Goal: Task Accomplishment & Management: Manage account settings

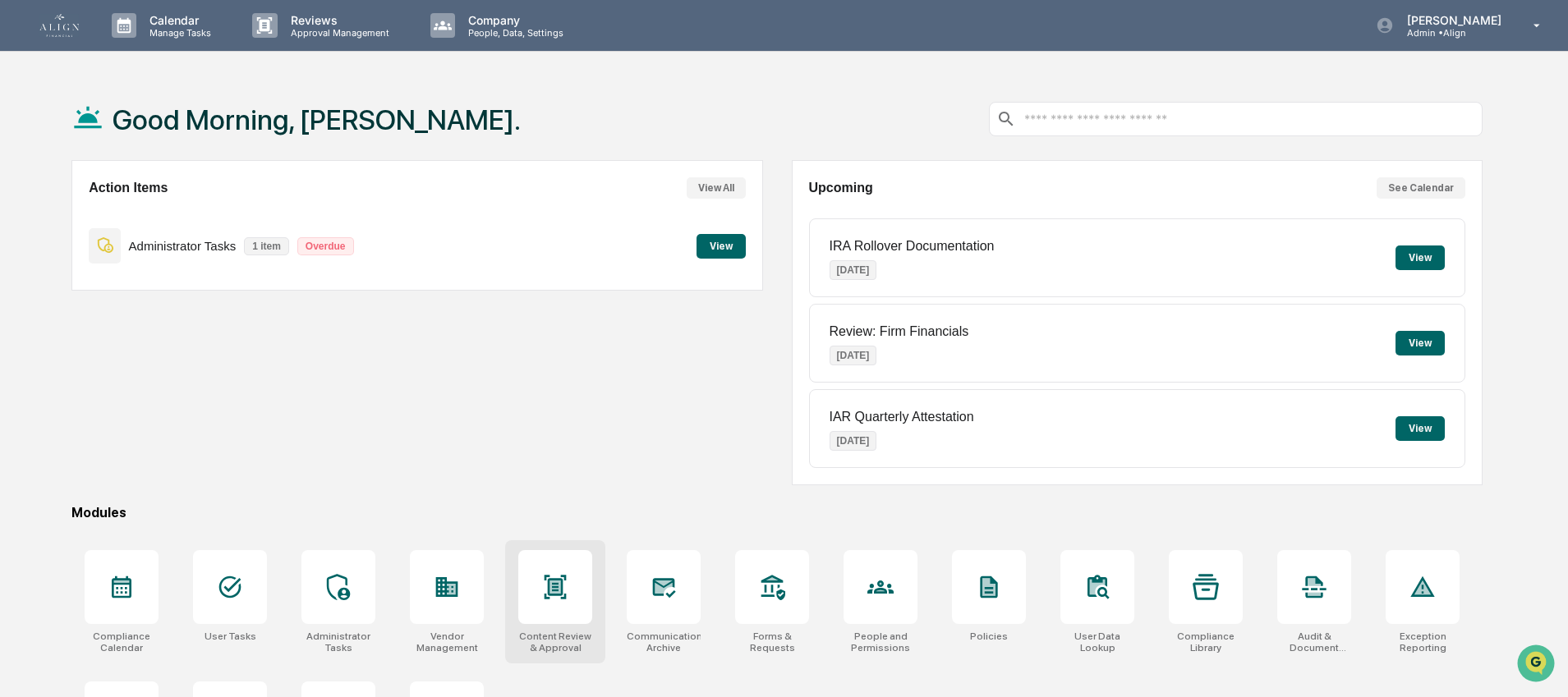
click at [542, 588] on icon at bounding box center [555, 588] width 27 height 27
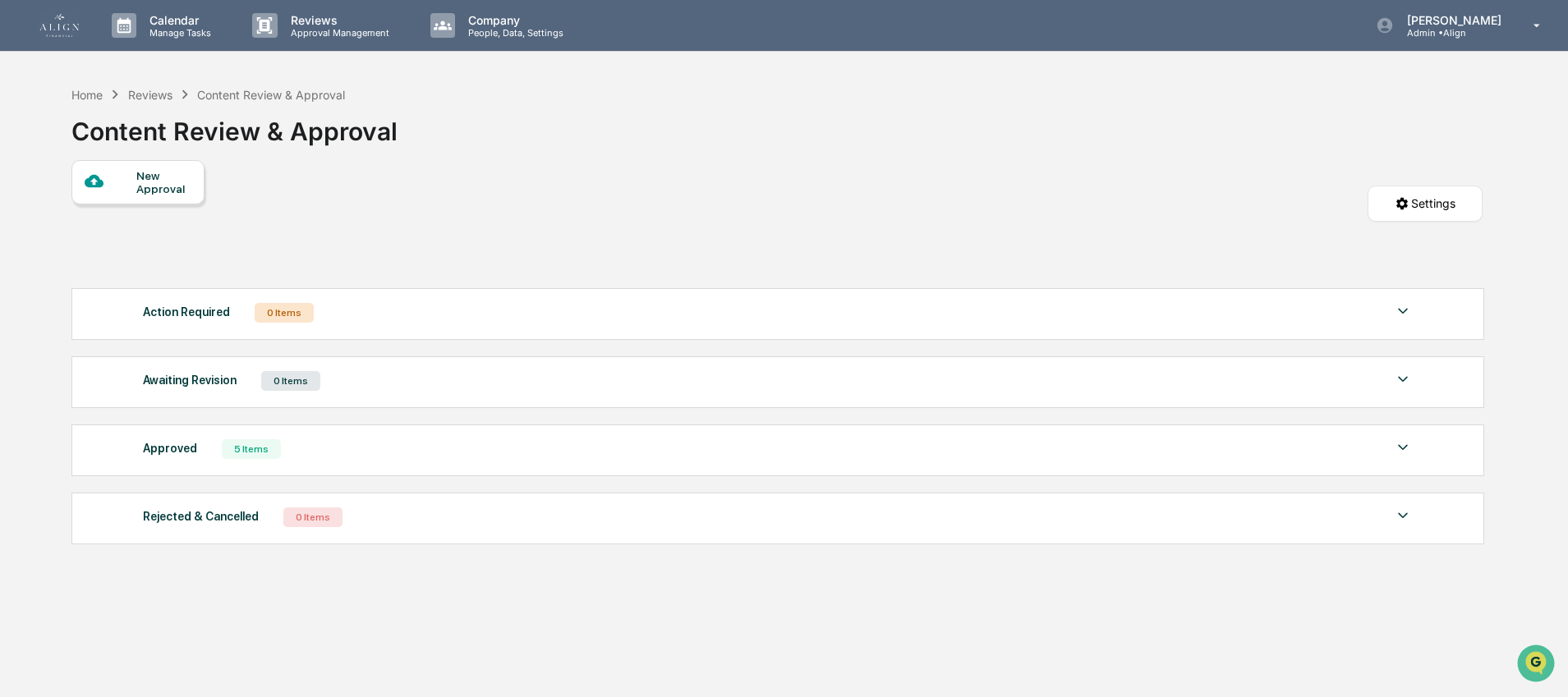
click at [156, 180] on div "New Approval" at bounding box center [164, 182] width 55 height 27
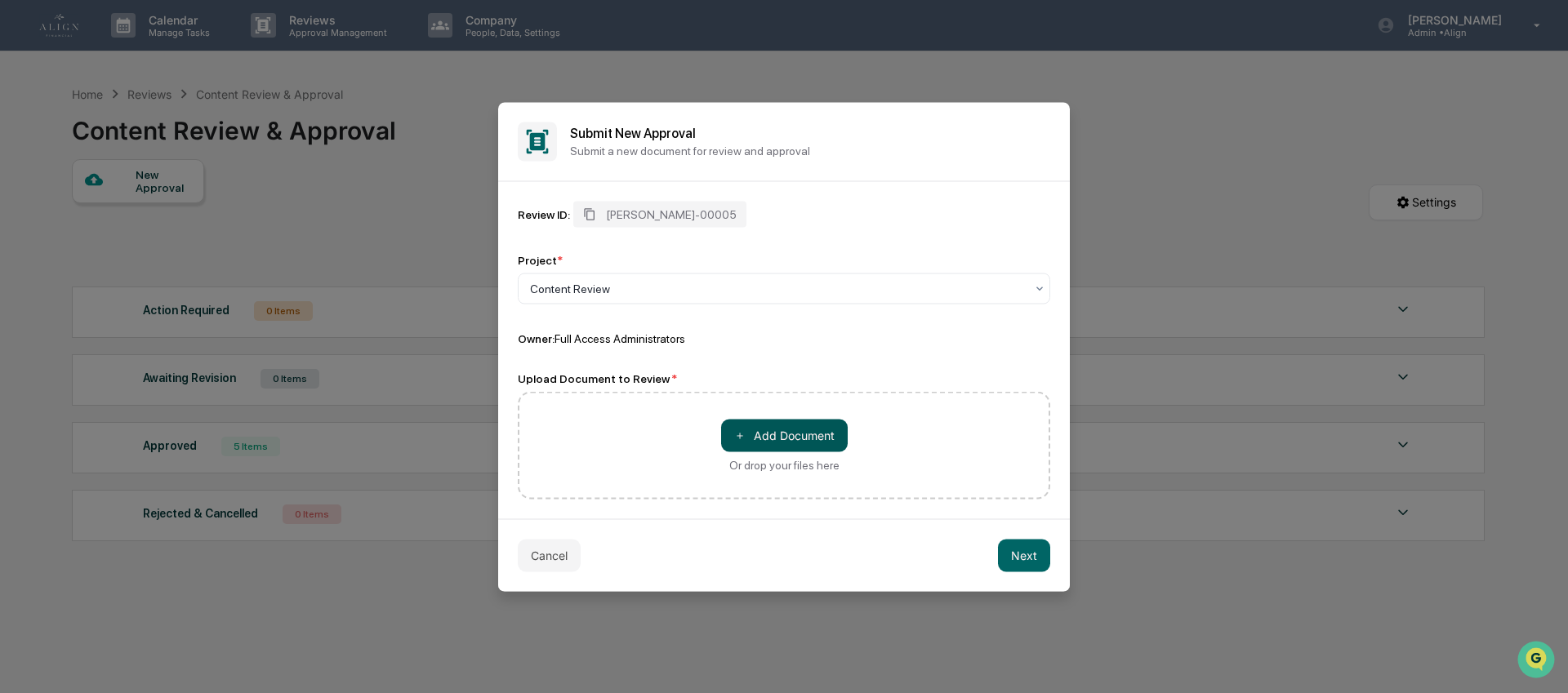
click at [791, 443] on button "＋ Add Document" at bounding box center [784, 435] width 127 height 33
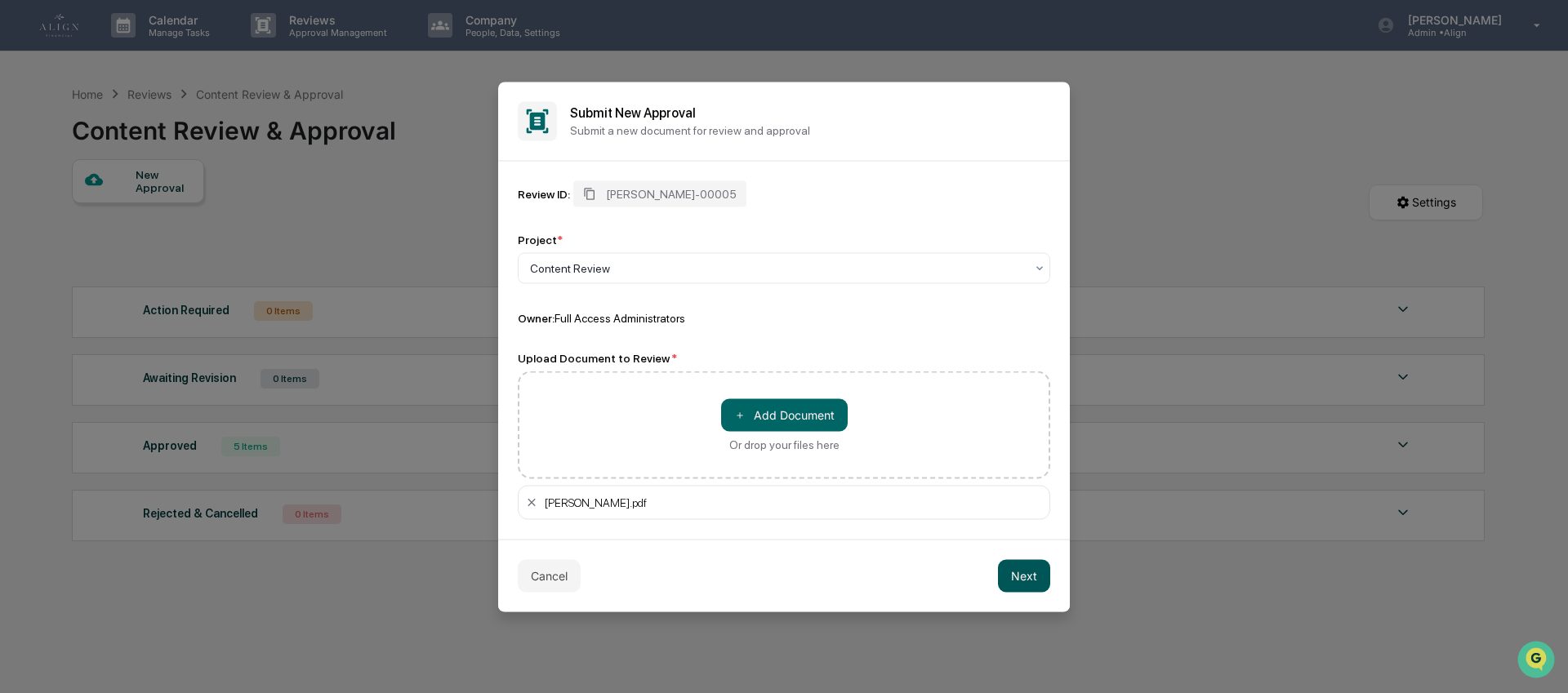
click at [1021, 581] on button "Next" at bounding box center [1024, 575] width 52 height 33
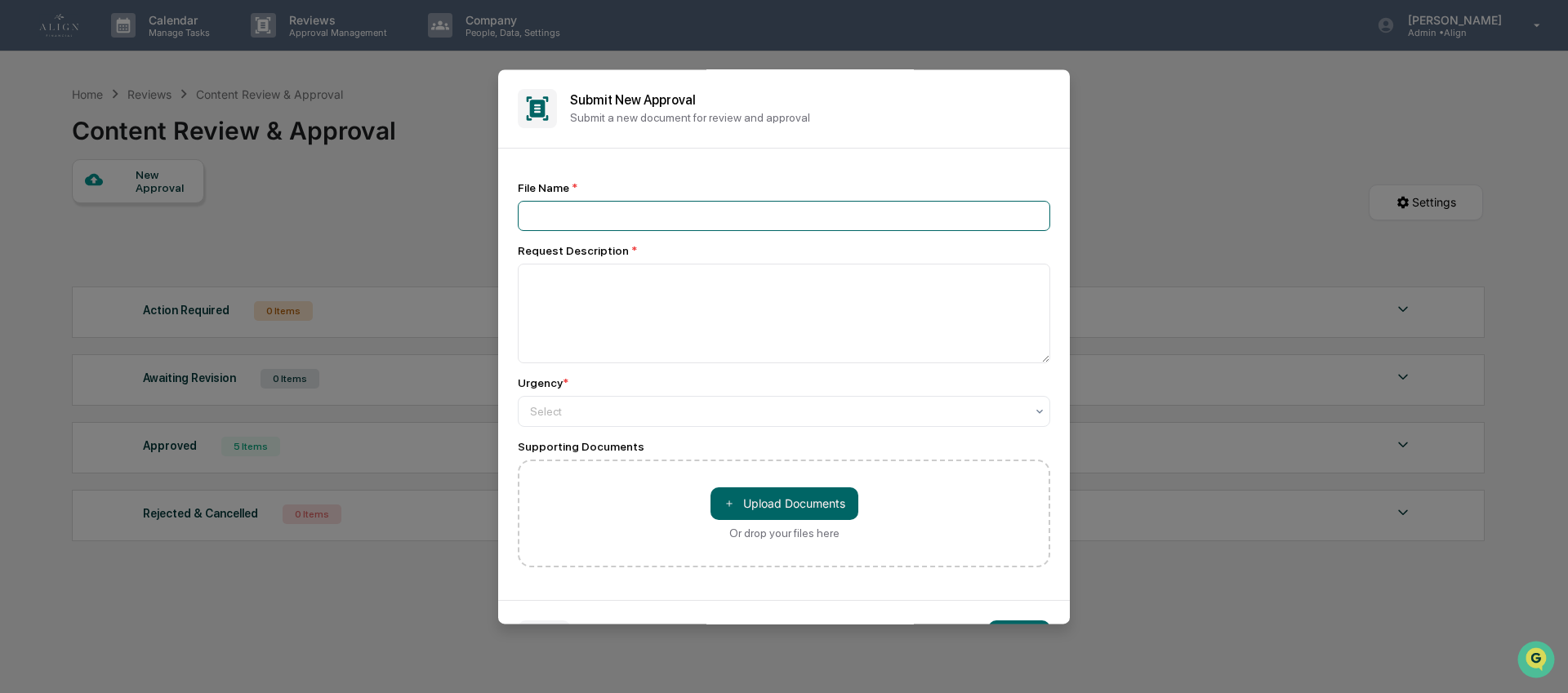
click at [586, 217] on input at bounding box center [784, 216] width 533 height 30
click at [530, 212] on input "**********" at bounding box center [784, 216] width 533 height 30
type input "**********"
click at [606, 298] on textarea at bounding box center [784, 313] width 533 height 100
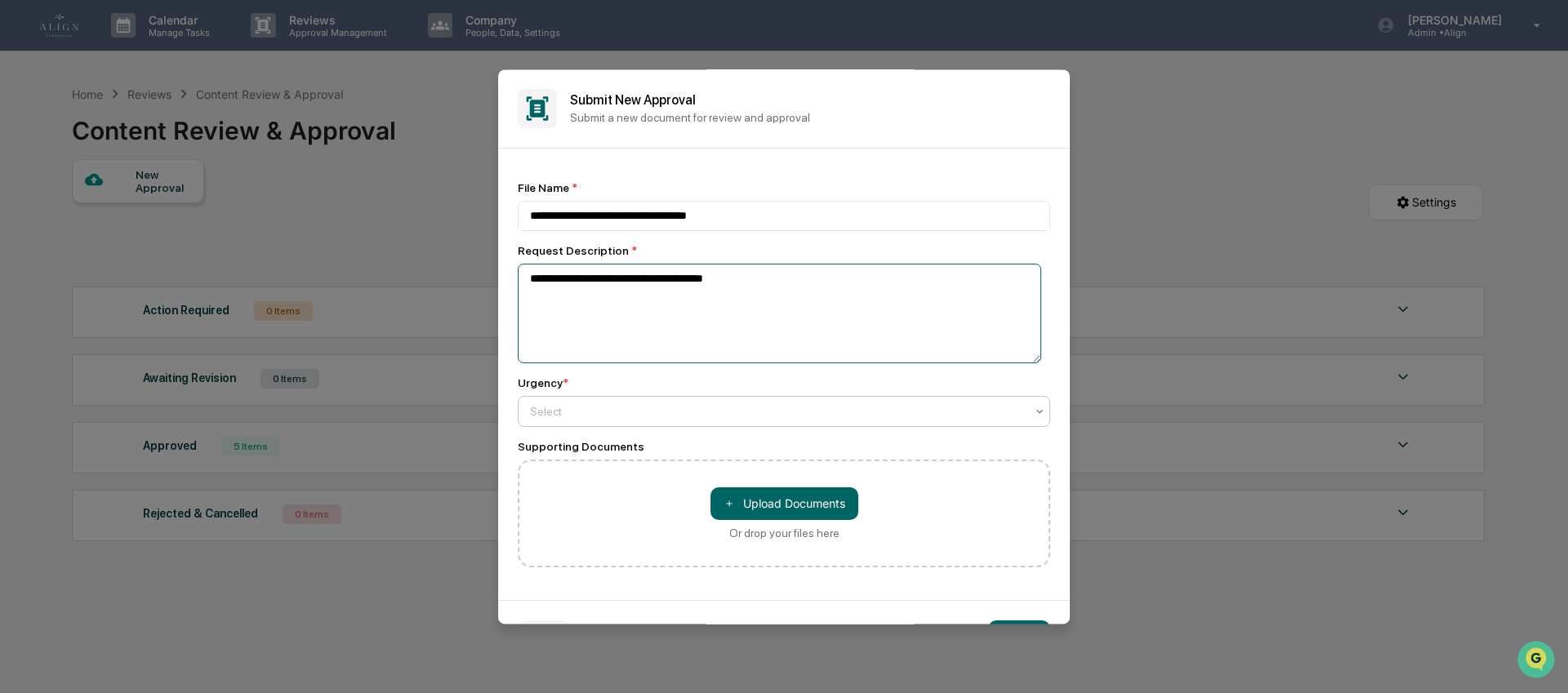
type textarea "**********"
click at [577, 419] on div at bounding box center [777, 412] width 495 height 16
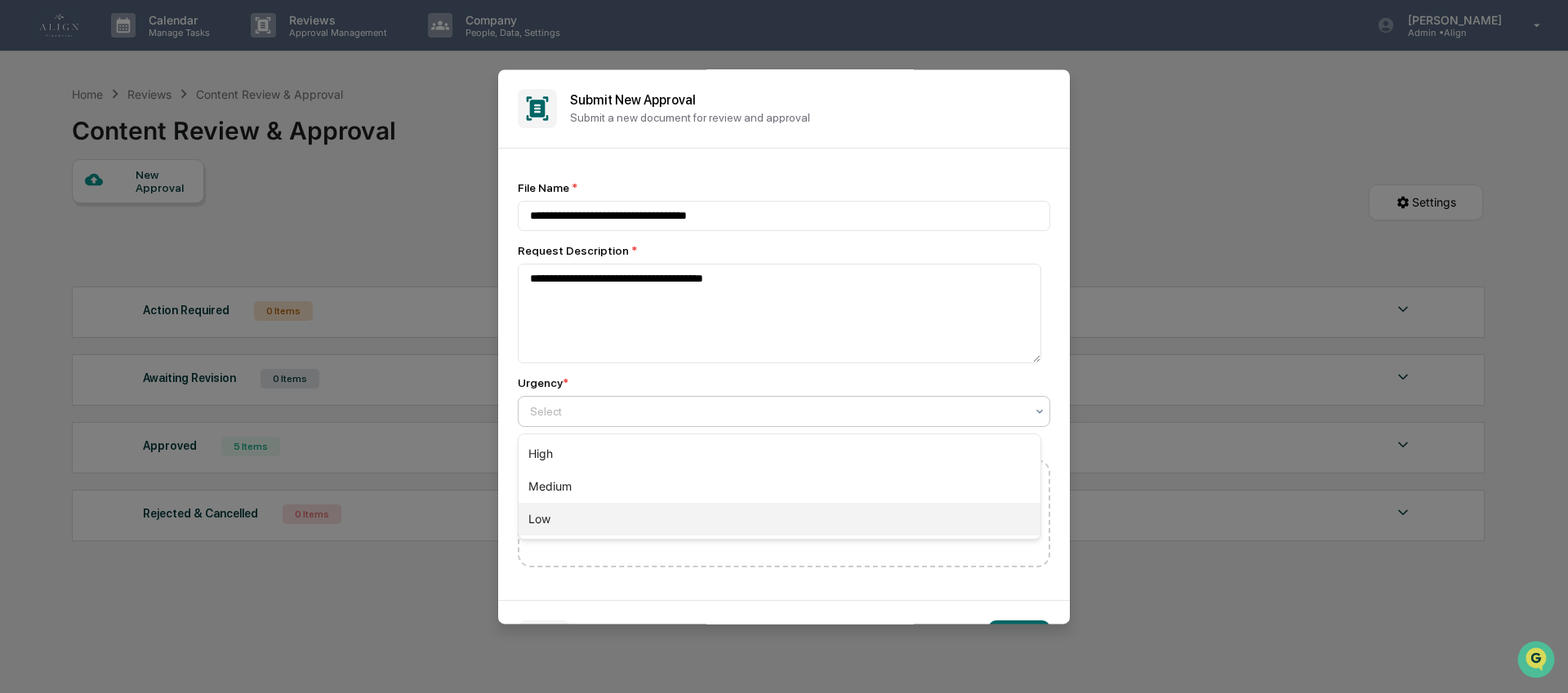
click at [578, 513] on div "Low" at bounding box center [780, 519] width 522 height 33
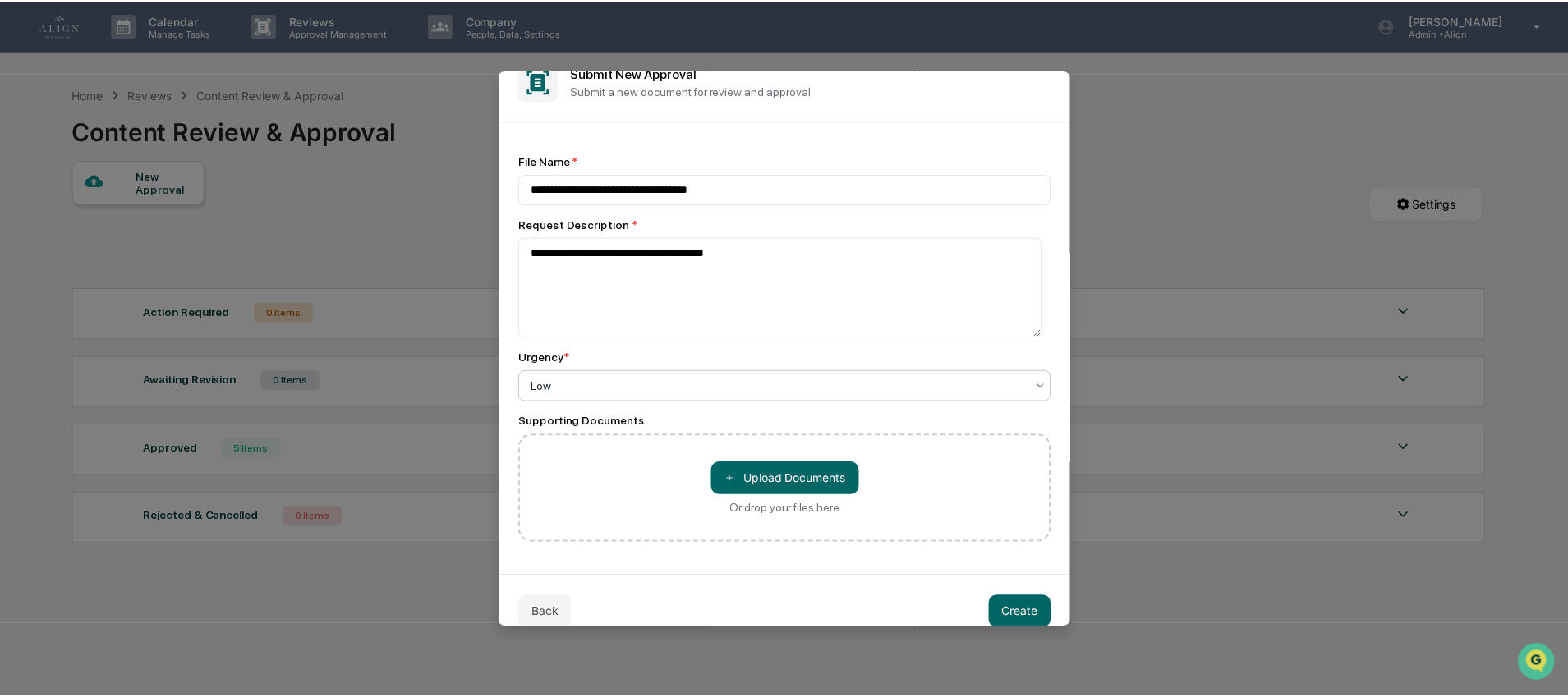
scroll to position [54, 0]
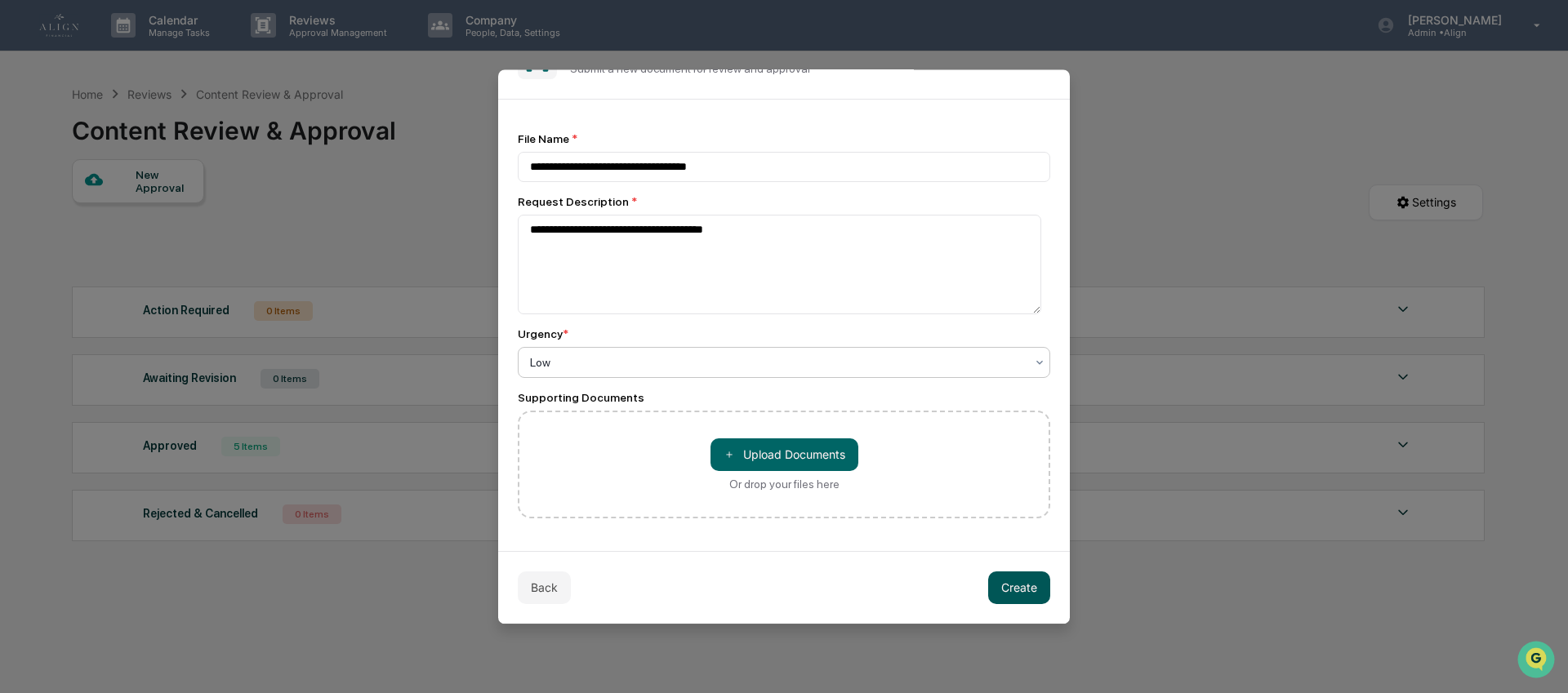
click at [1008, 581] on button "Create" at bounding box center [1019, 588] width 62 height 33
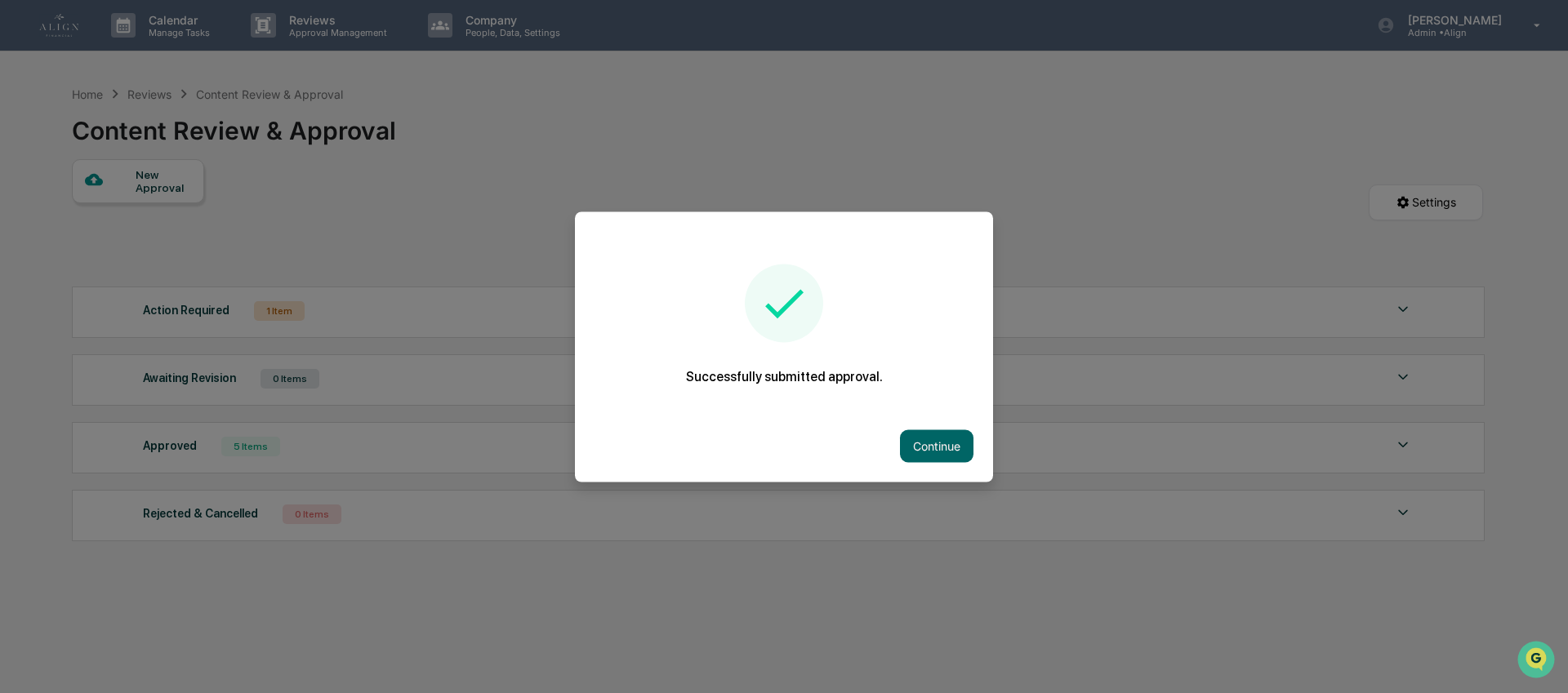
click at [898, 423] on div "Continue" at bounding box center [784, 445] width 418 height 72
click at [900, 439] on button "Continue" at bounding box center [936, 445] width 73 height 33
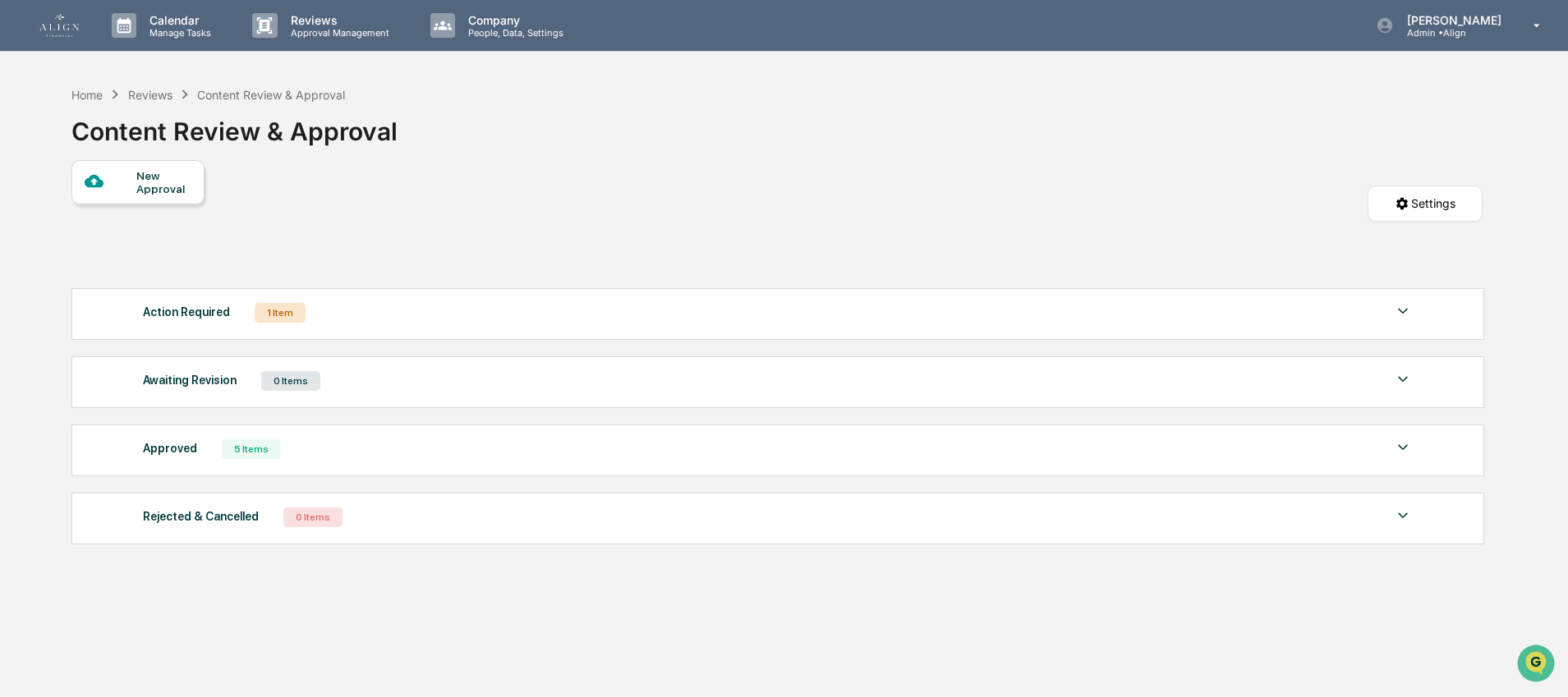
click at [348, 335] on div "Action Required 1 Item File Name Review Id Created Date Requested By Compliance…" at bounding box center [777, 314] width 1412 height 52
click at [228, 297] on div "Action Required 1 Item File Name Review Id Created Date Requested By Compliance…" at bounding box center [777, 314] width 1412 height 52
click at [275, 306] on div "1 Item" at bounding box center [279, 313] width 51 height 20
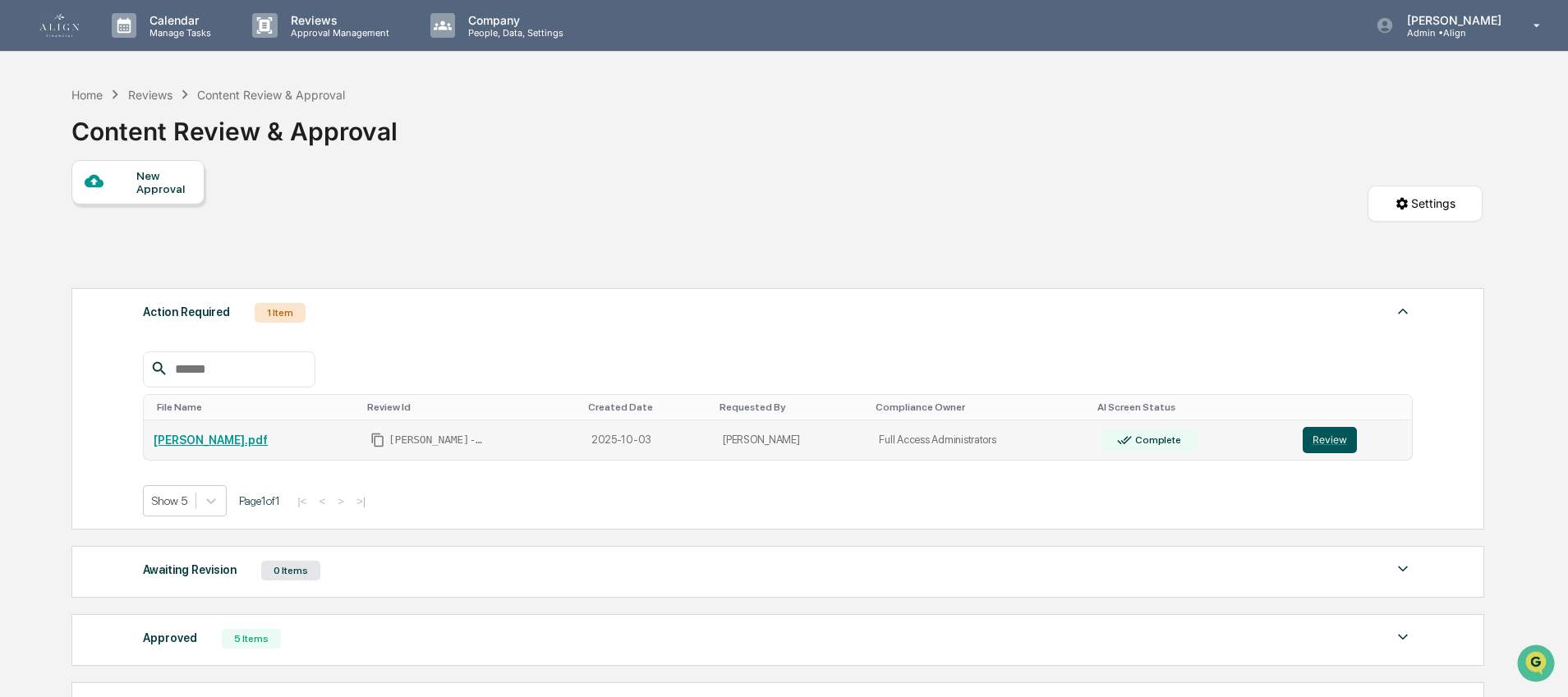
click at [1303, 442] on button "Review" at bounding box center [1330, 441] width 54 height 27
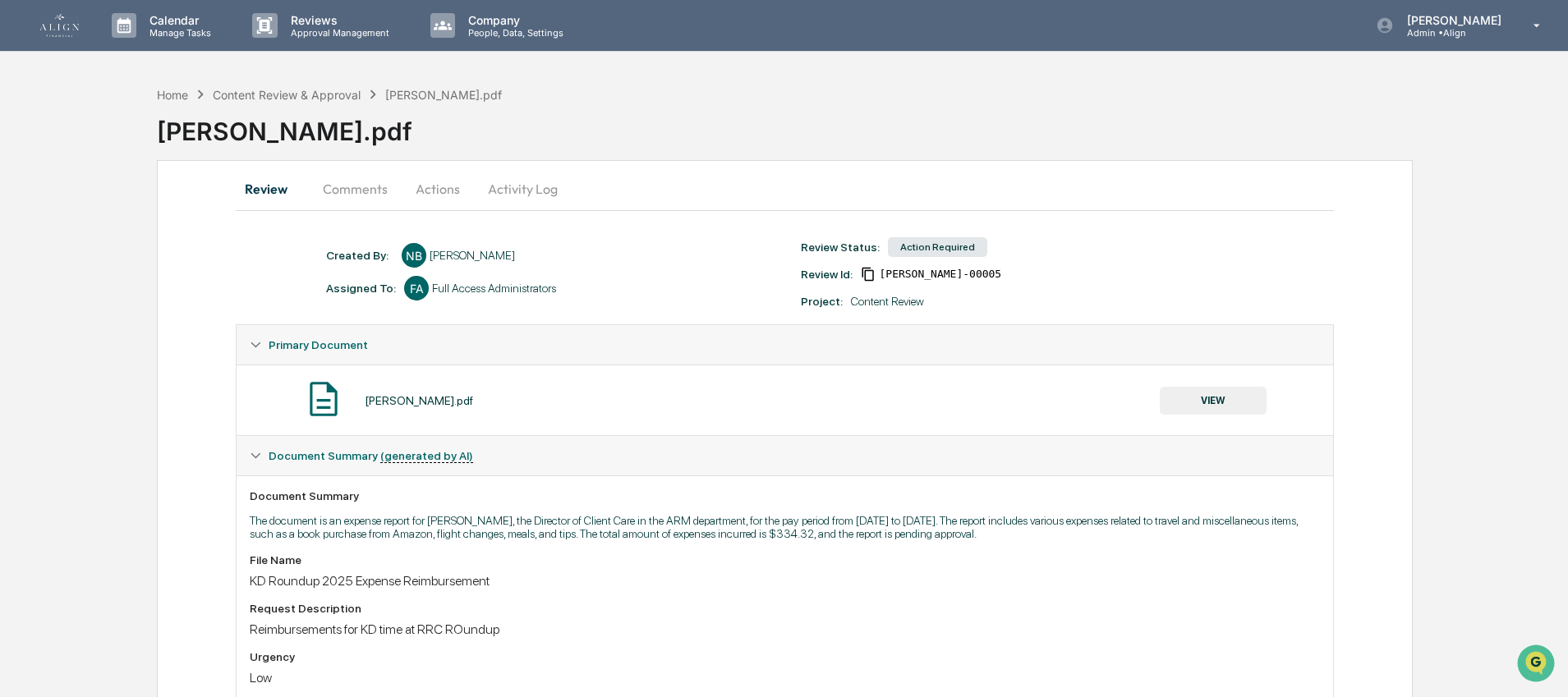
click at [420, 190] on button "Actions" at bounding box center [437, 189] width 74 height 39
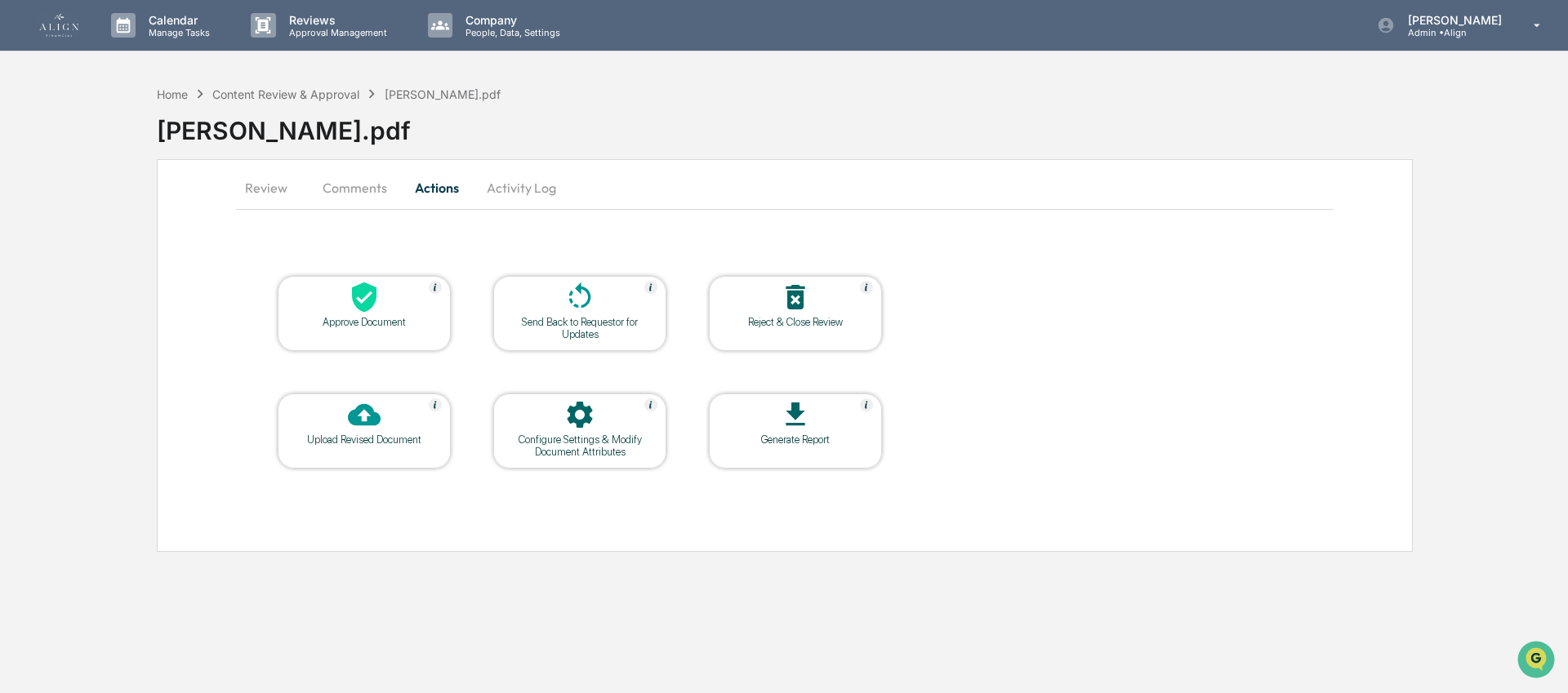
click at [387, 309] on div at bounding box center [364, 298] width 164 height 35
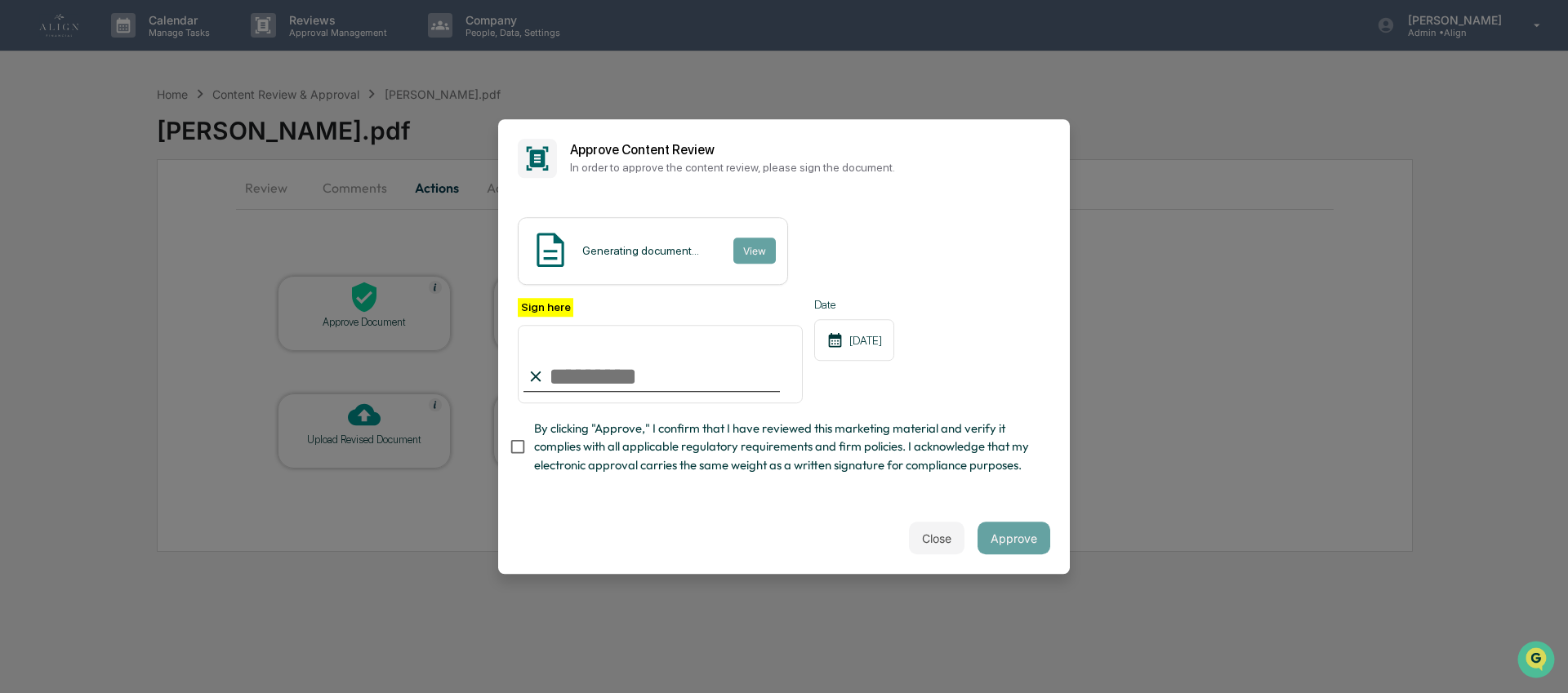
click at [560, 373] on input "Sign here" at bounding box center [660, 364] width 285 height 79
type input "**********"
click at [624, 436] on span "By clicking "Approve," I confirm that I have reviewed this marketing material a…" at bounding box center [786, 447] width 503 height 55
click at [771, 239] on button "View" at bounding box center [754, 251] width 42 height 27
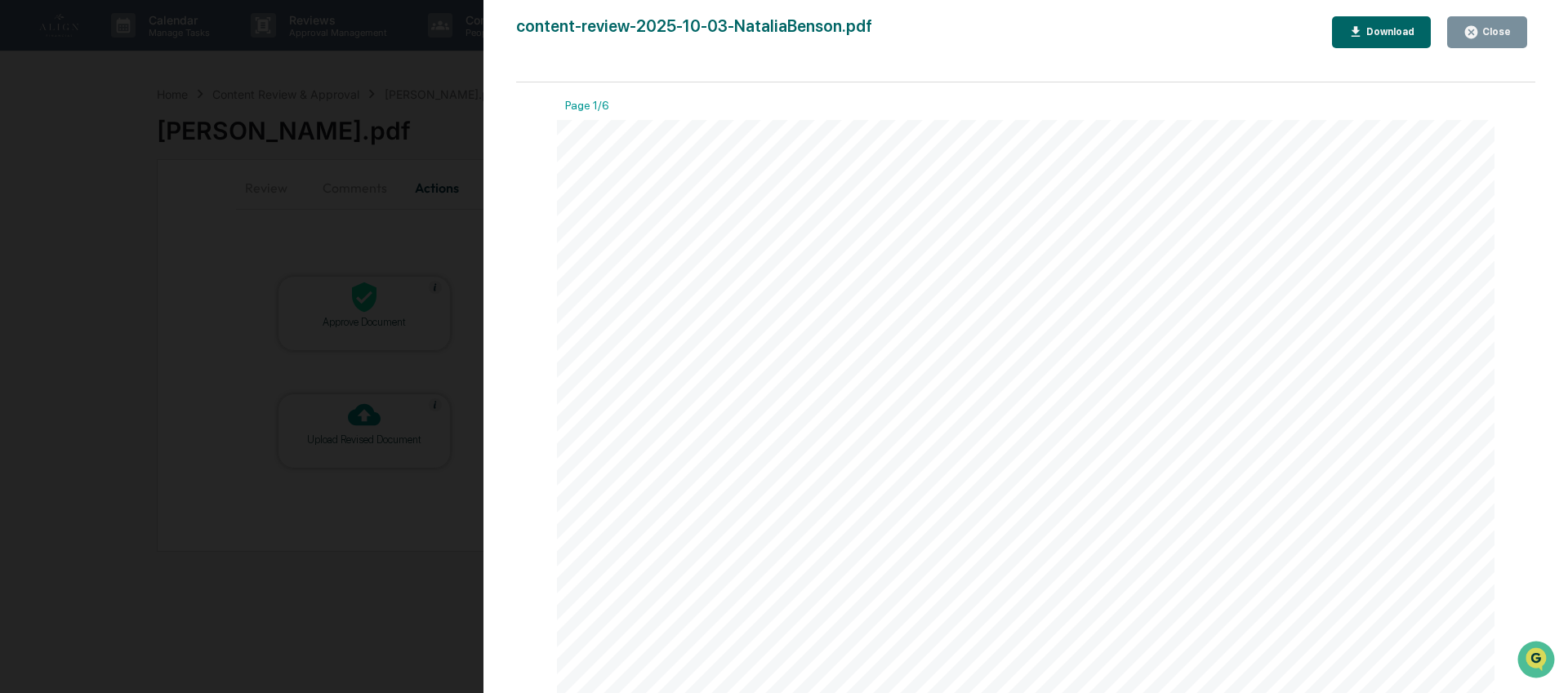
click at [1497, 27] on div "Close" at bounding box center [1495, 32] width 32 height 12
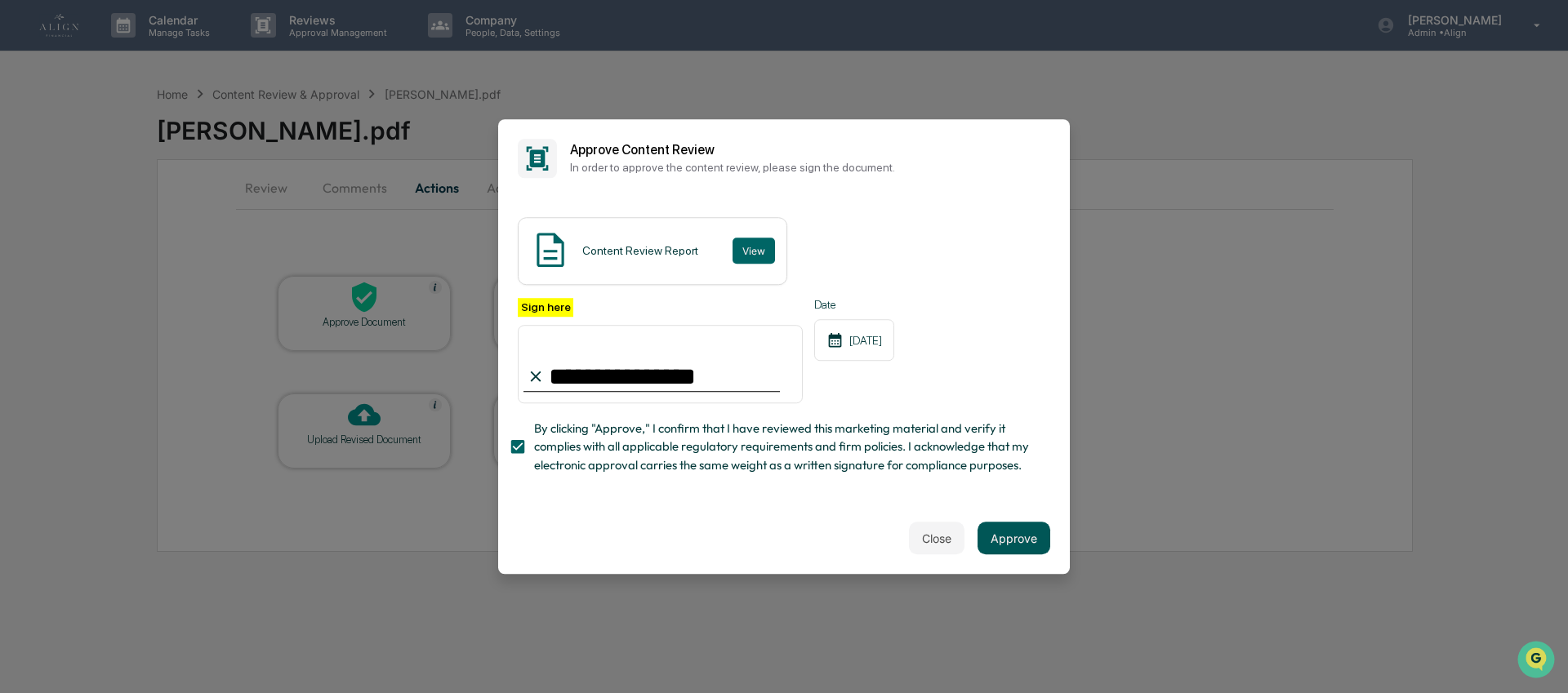
click at [1000, 540] on button "Approve" at bounding box center [1014, 538] width 73 height 33
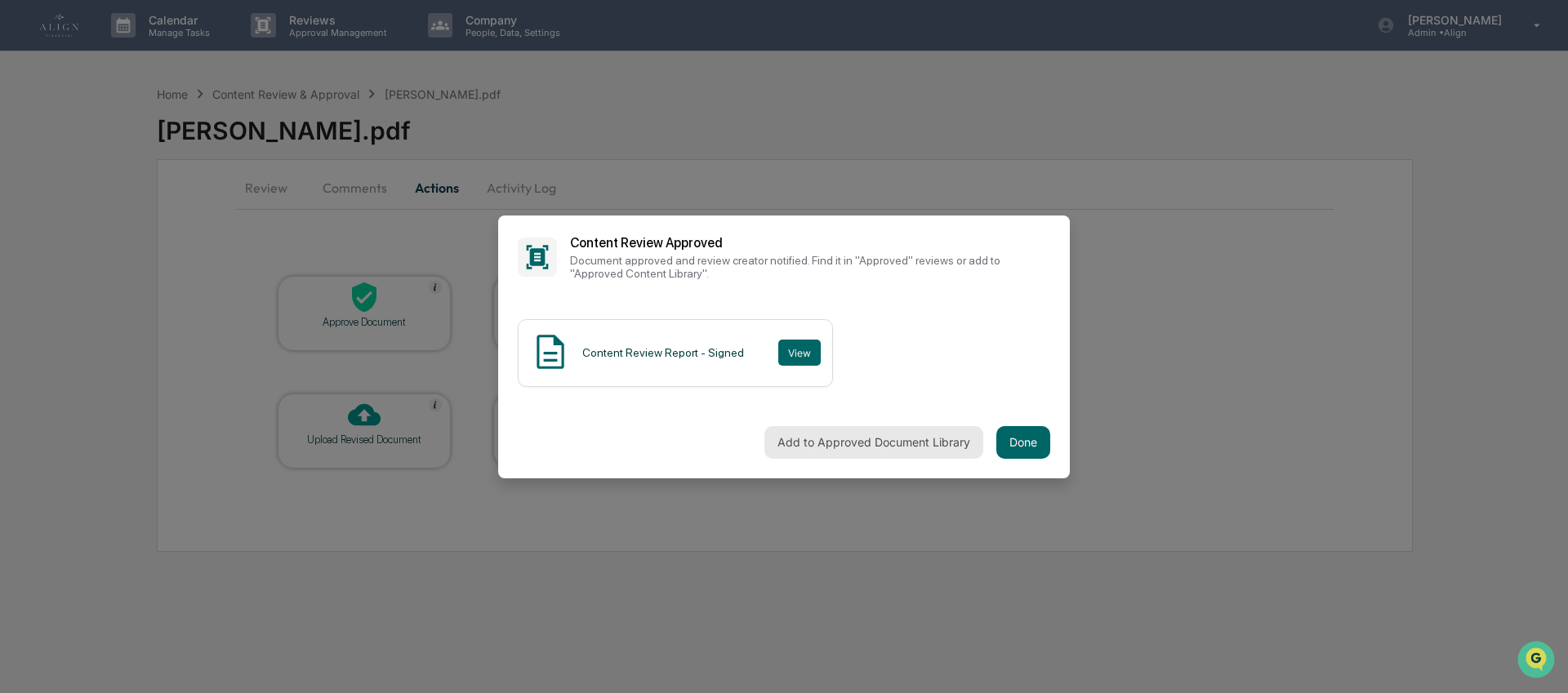
click at [938, 442] on button "Add to Approved Document Library" at bounding box center [873, 443] width 219 height 33
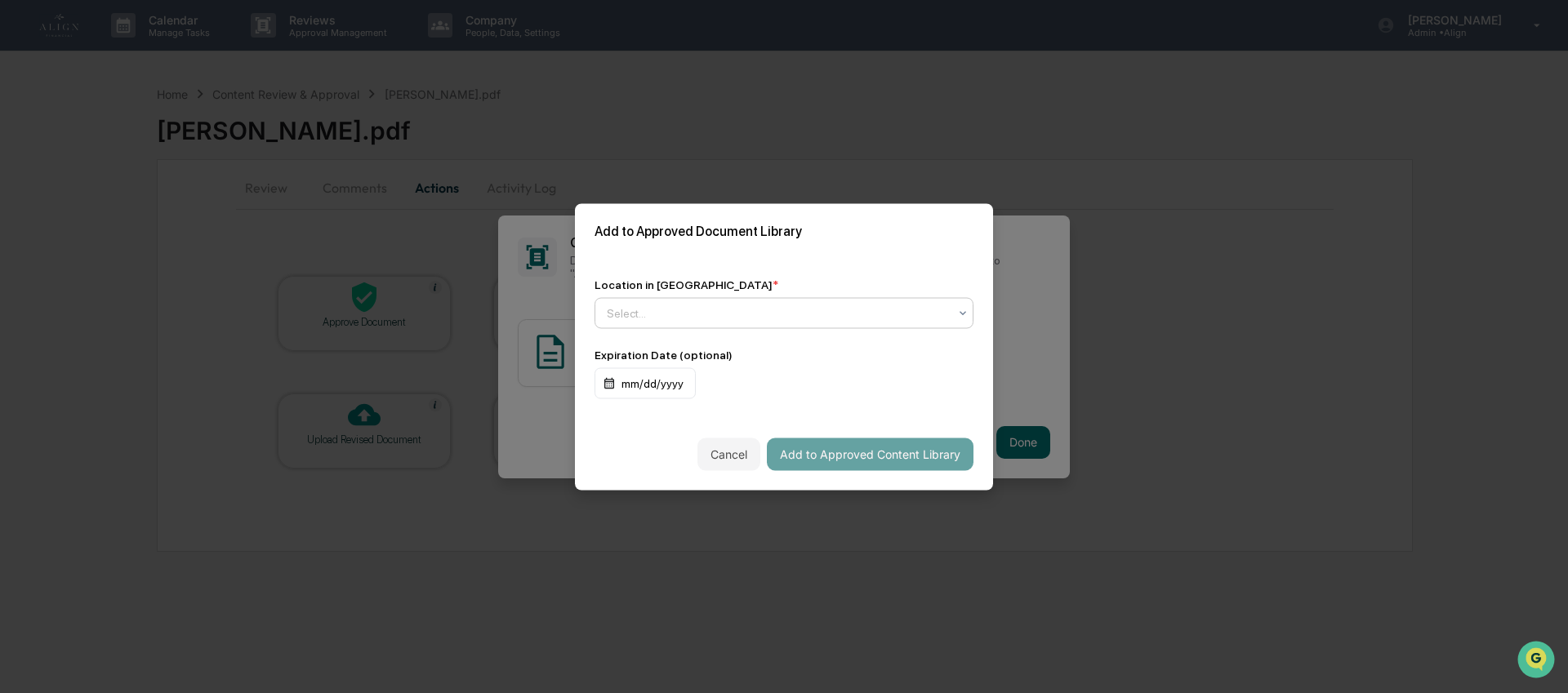
click at [752, 304] on div at bounding box center [778, 312] width 342 height 16
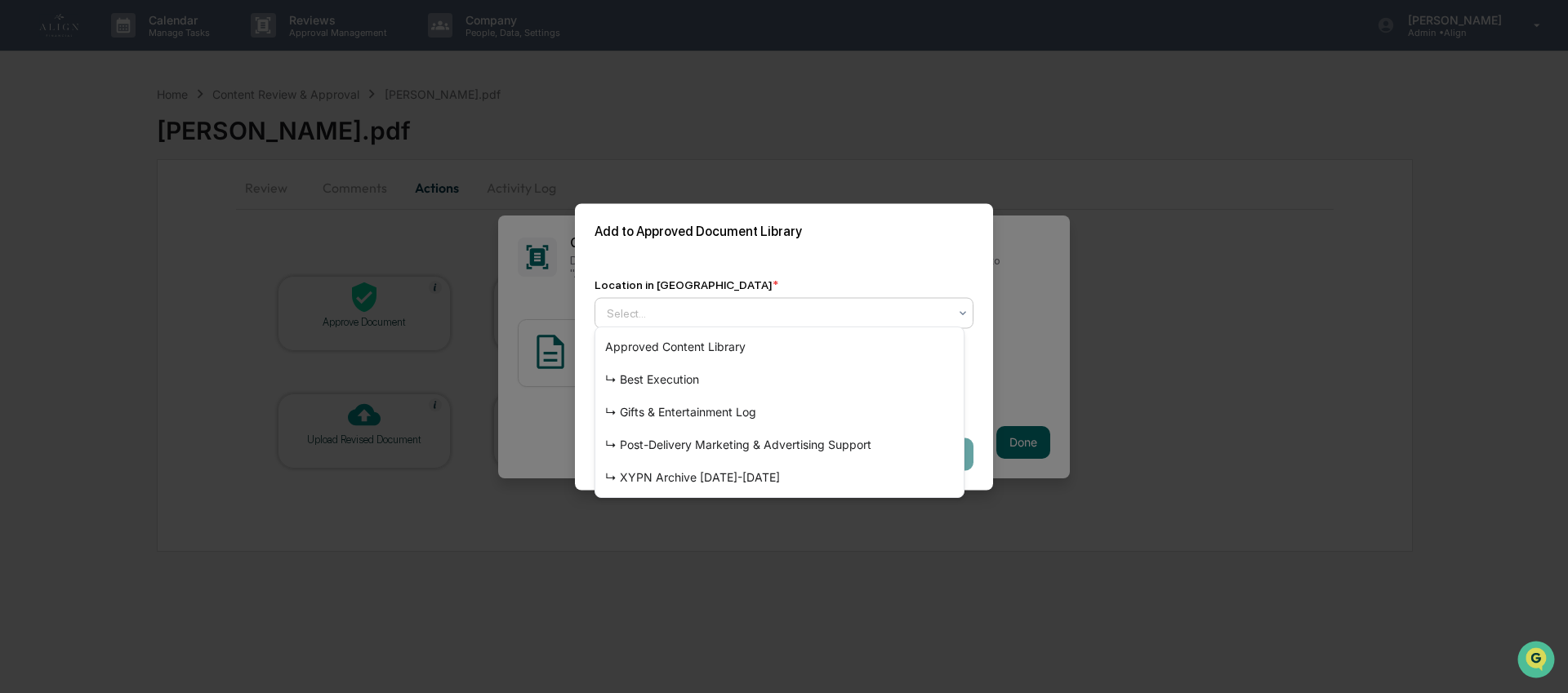
click at [710, 278] on div "Location in Library *" at bounding box center [784, 284] width 379 height 13
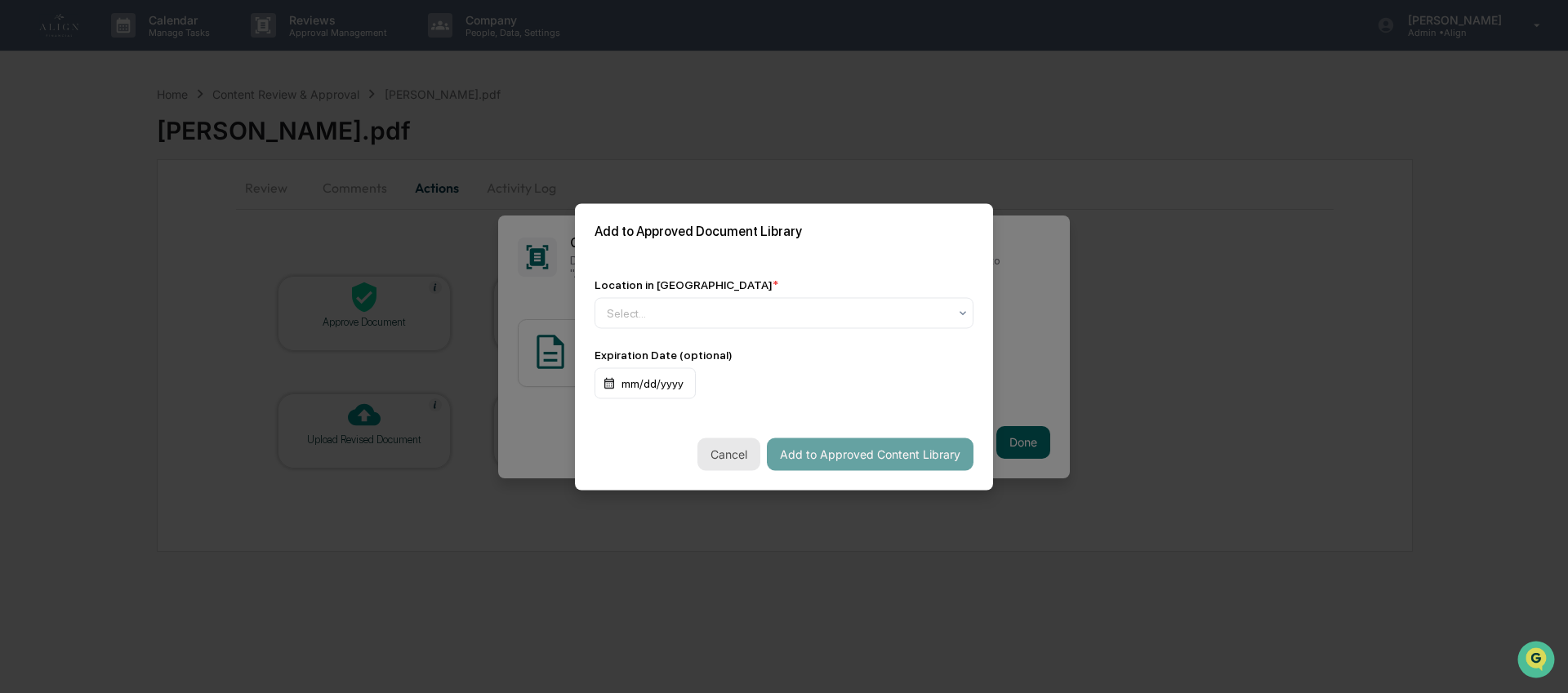
click at [732, 458] on button "Cancel" at bounding box center [728, 454] width 63 height 33
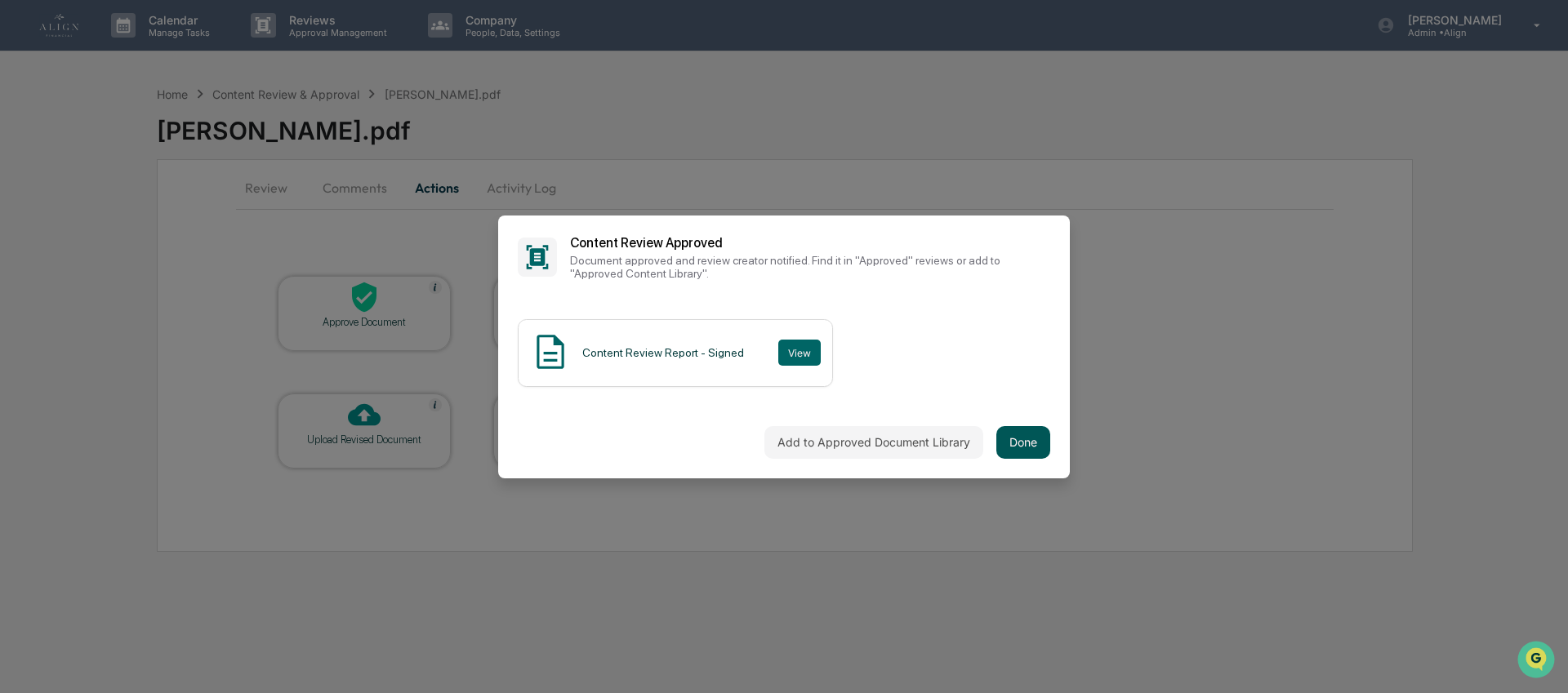
click at [1011, 441] on button "Done" at bounding box center [1023, 443] width 54 height 33
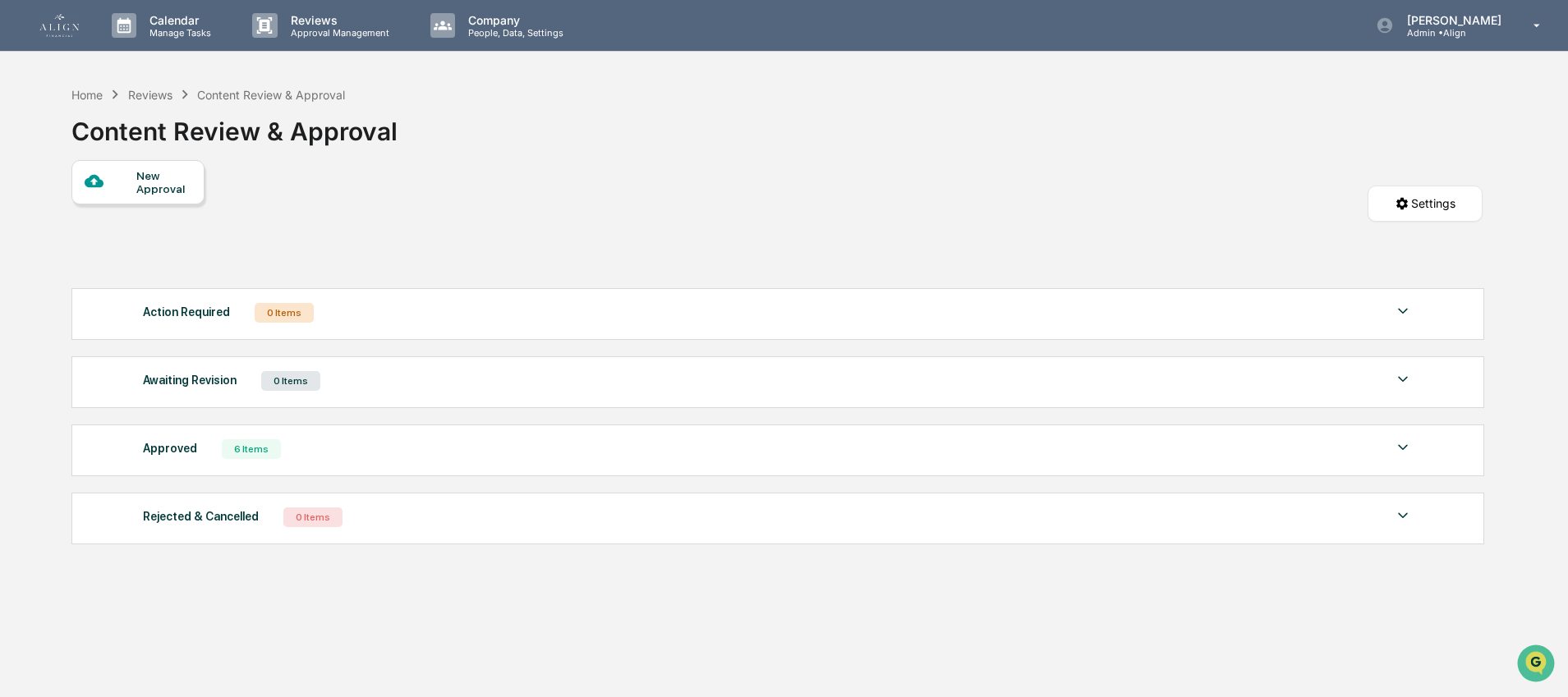
click at [189, 461] on div "Approved 6 Items" at bounding box center [778, 450] width 1270 height 23
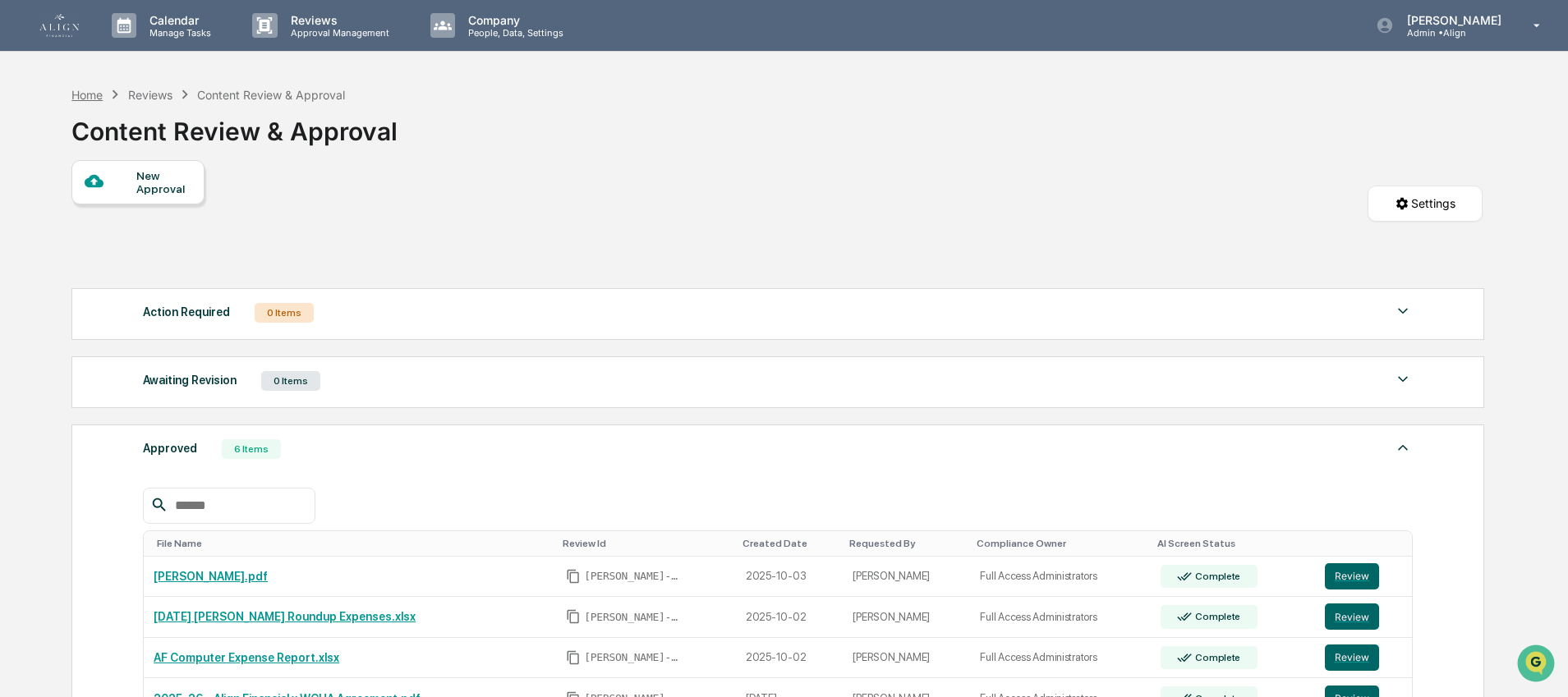
click at [80, 91] on div "Home" at bounding box center [86, 95] width 31 height 14
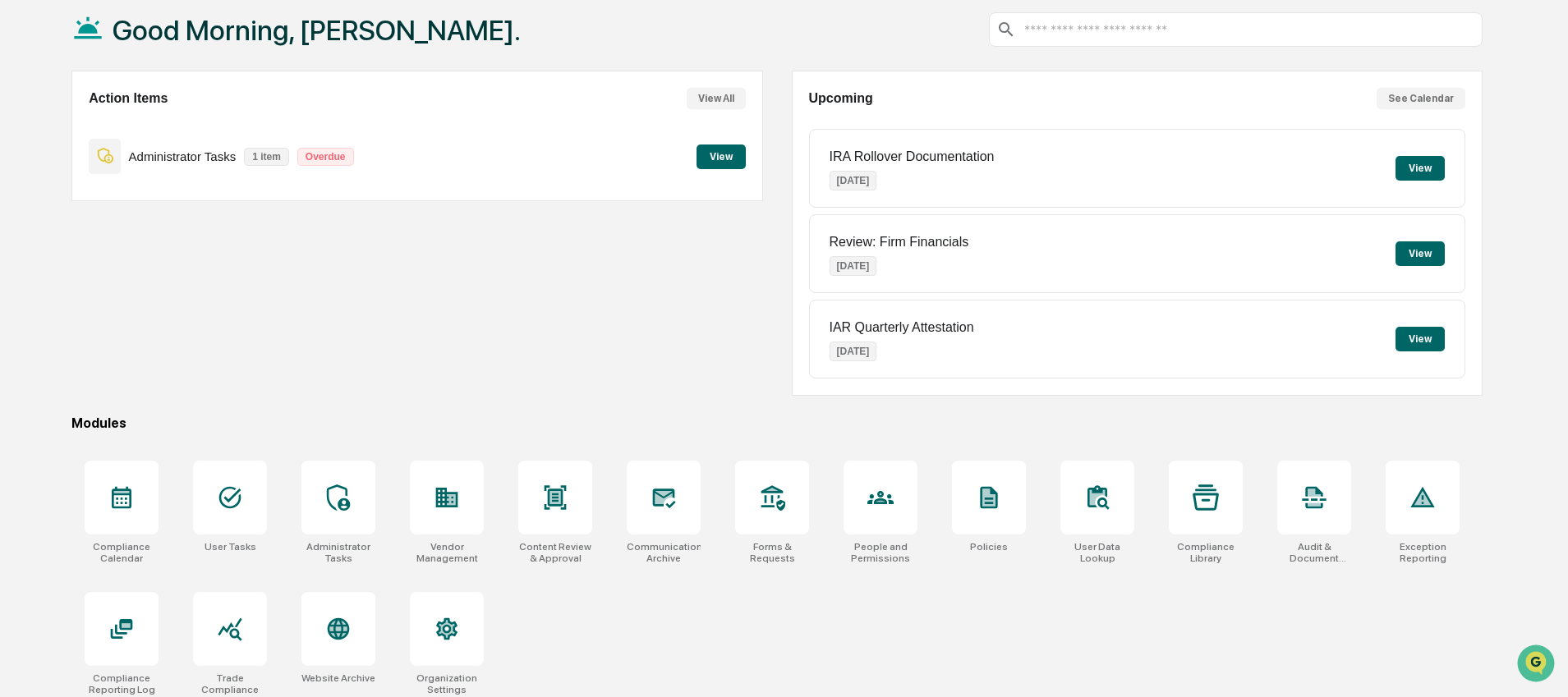
scroll to position [101, 0]
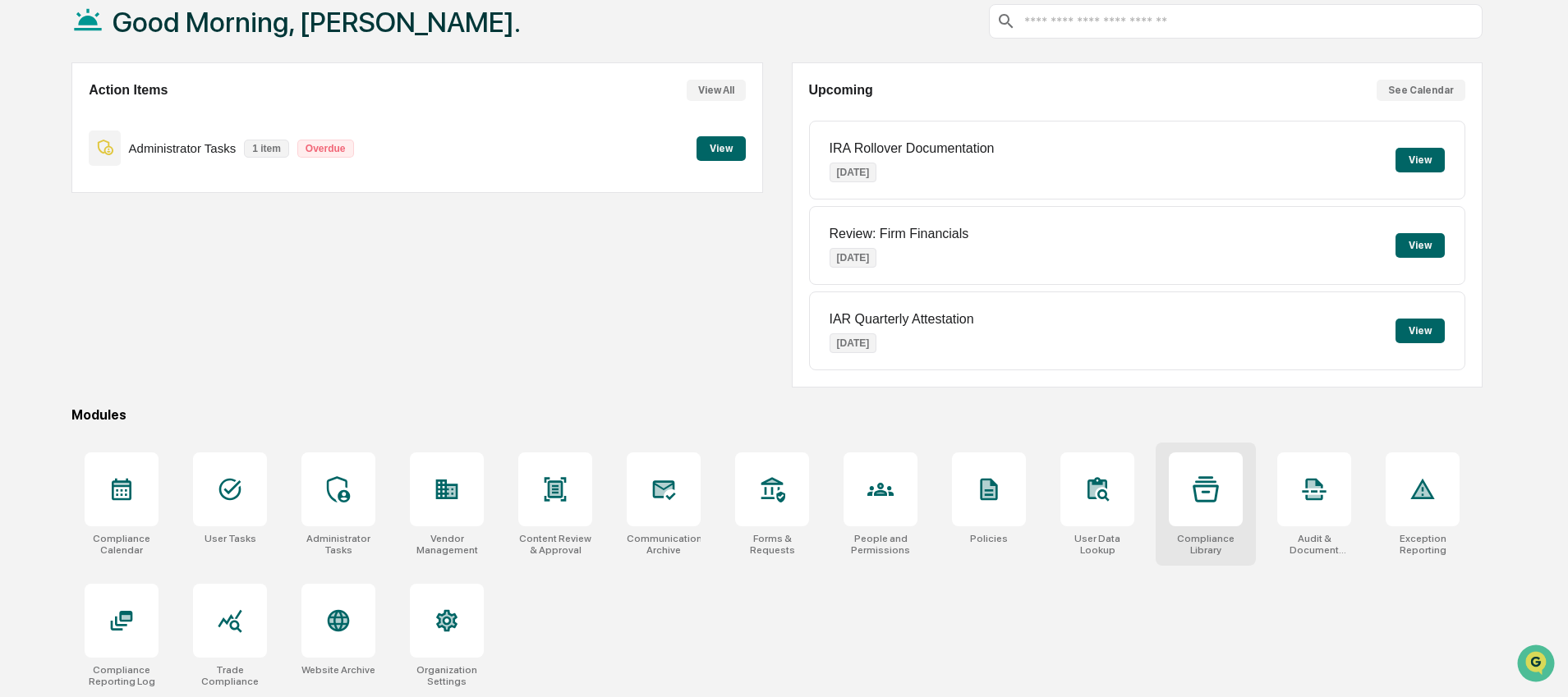
click at [1185, 506] on div at bounding box center [1205, 489] width 74 height 74
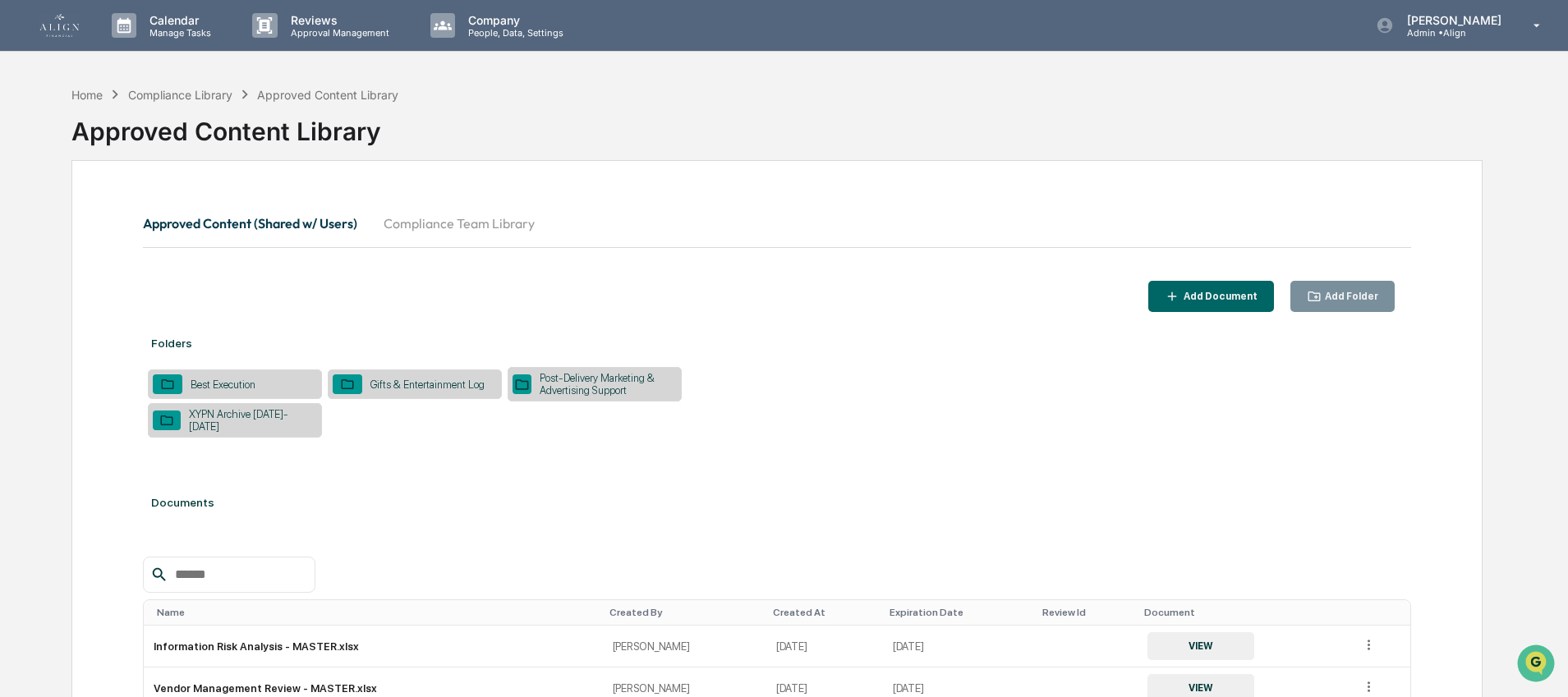
click at [422, 493] on div "Documents" at bounding box center [777, 503] width 1268 height 46
click at [1334, 291] on div "Add Folder" at bounding box center [1350, 296] width 57 height 12
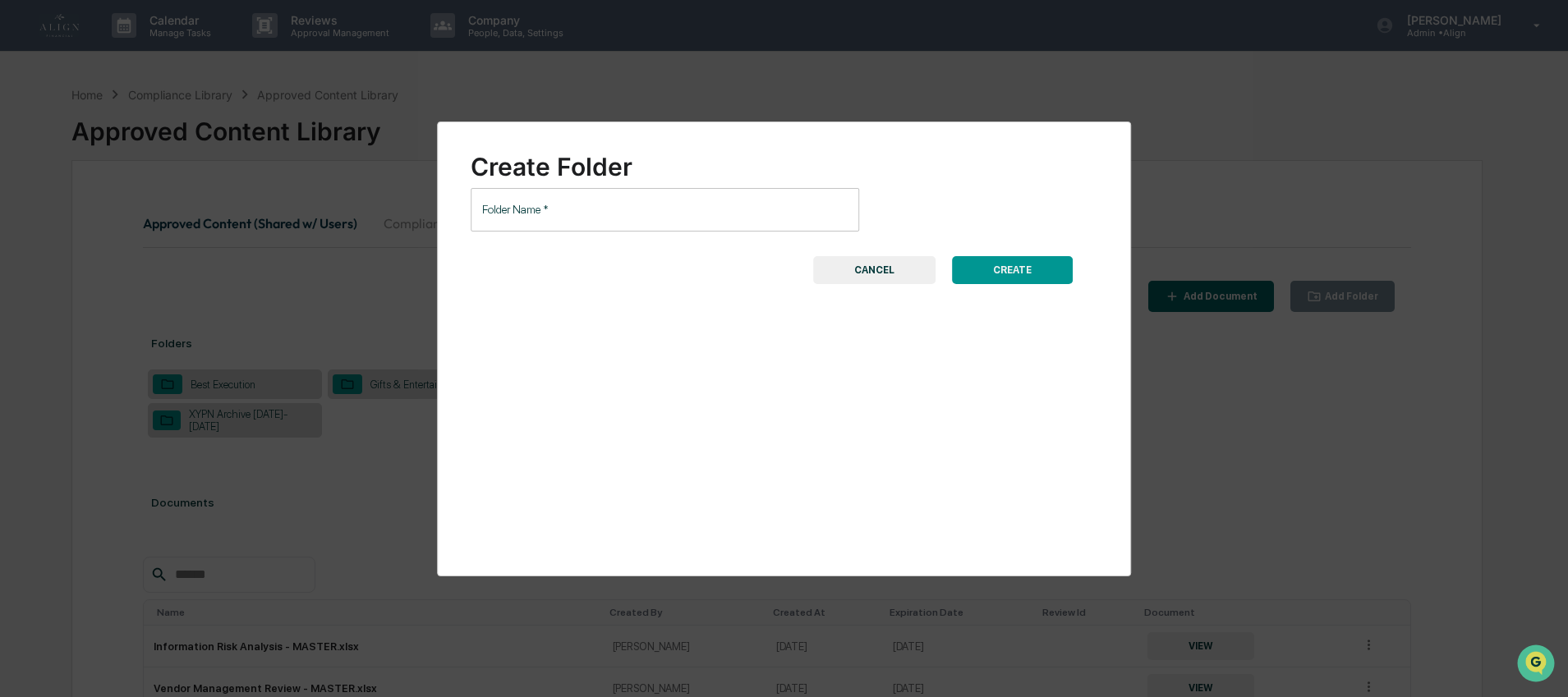
click at [628, 207] on input "Folder Name   *" at bounding box center [665, 209] width 389 height 44
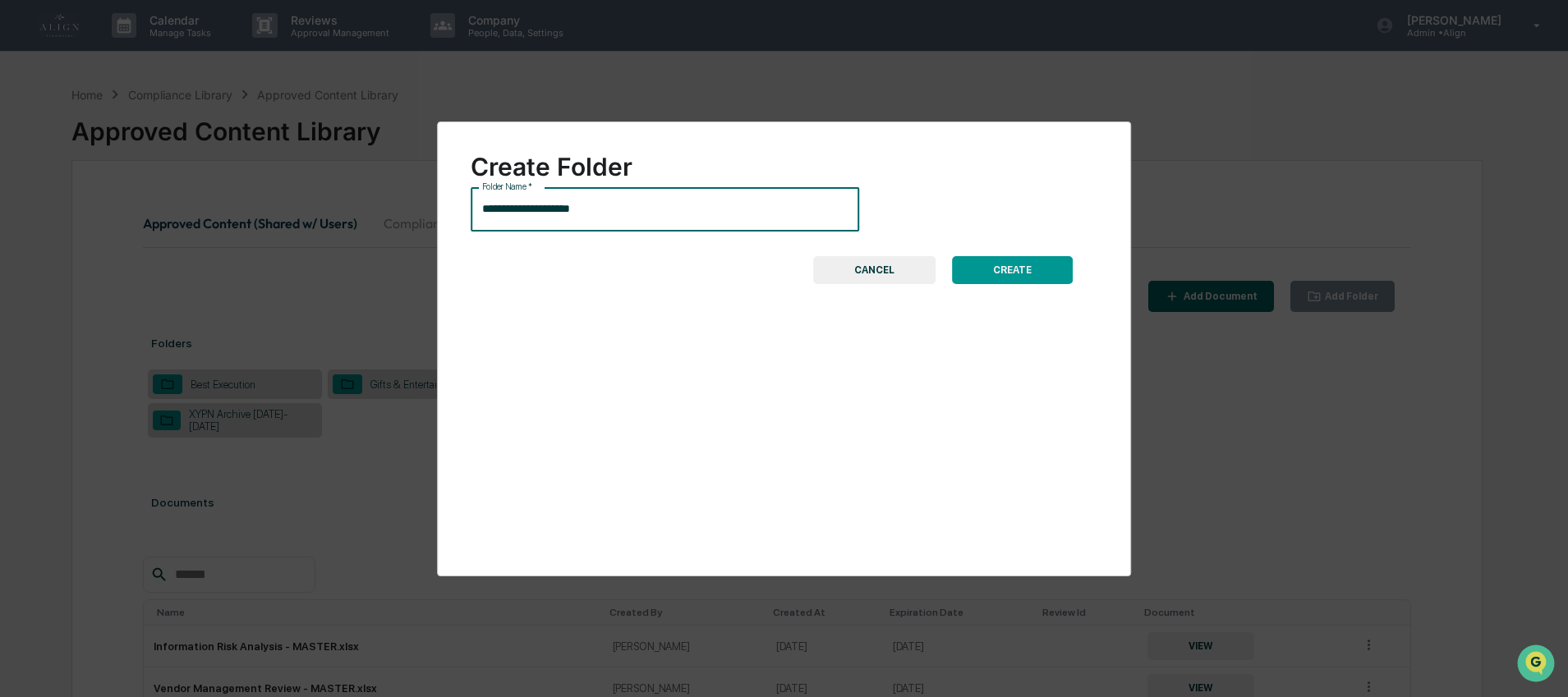
type input "**********"
click at [1002, 271] on button "CREATE" at bounding box center [1013, 270] width 121 height 28
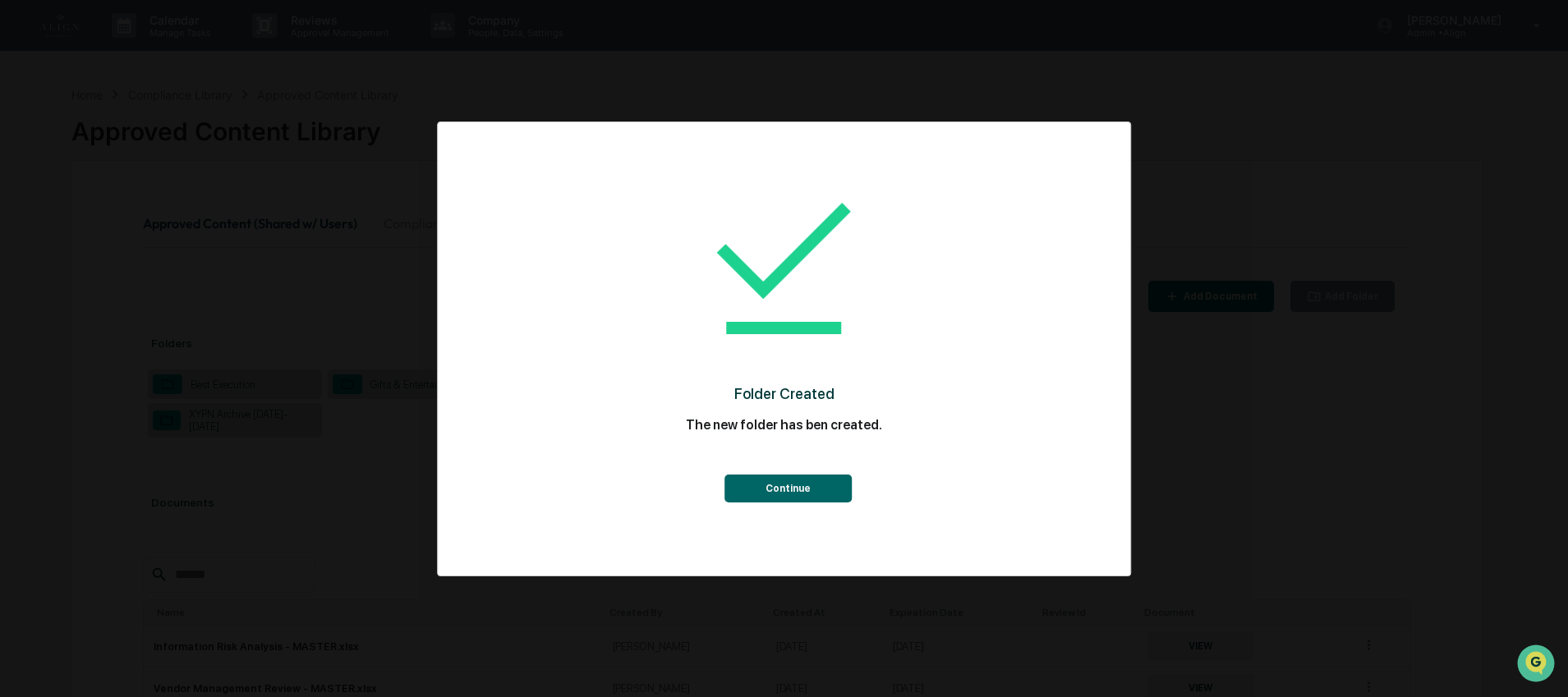
click at [804, 489] on button "Continue" at bounding box center [788, 488] width 127 height 28
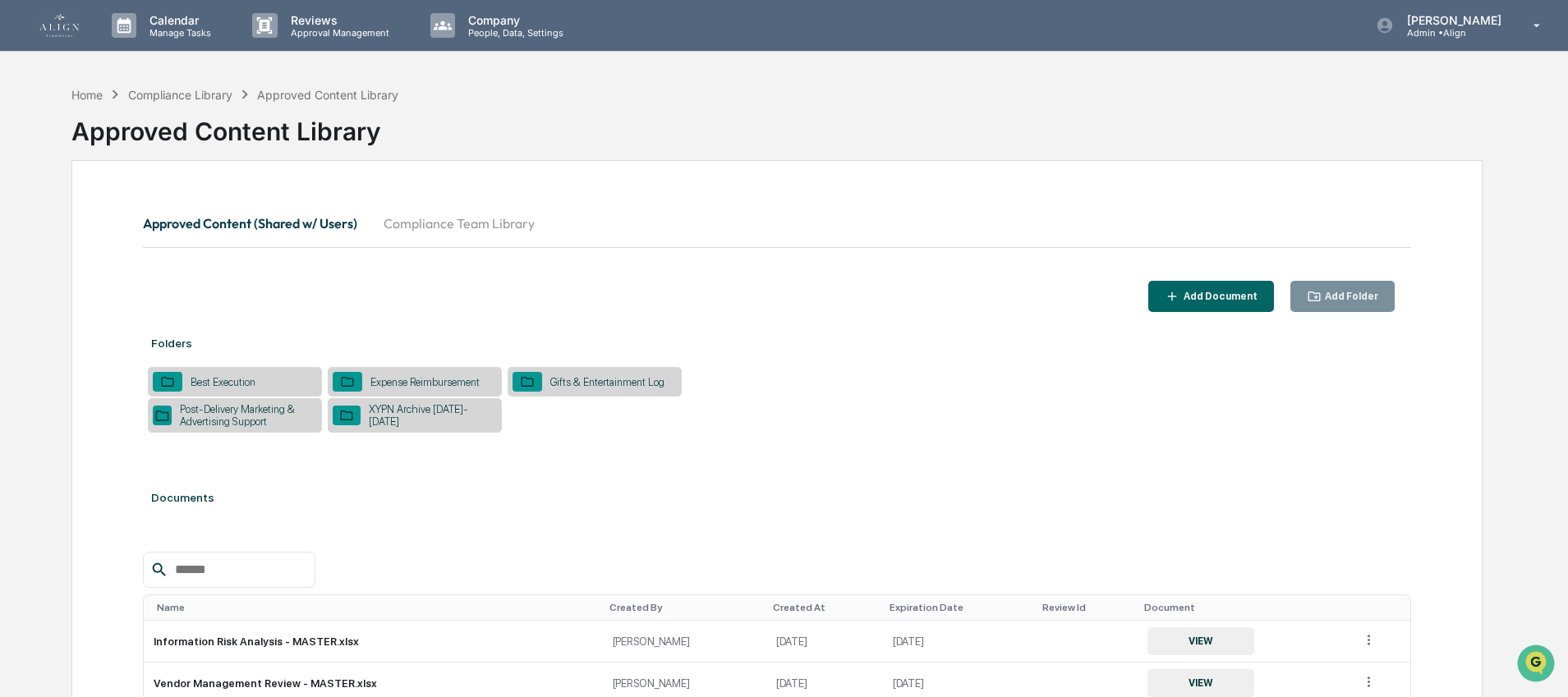
click at [1342, 305] on button "Add Folder" at bounding box center [1343, 297] width 105 height 32
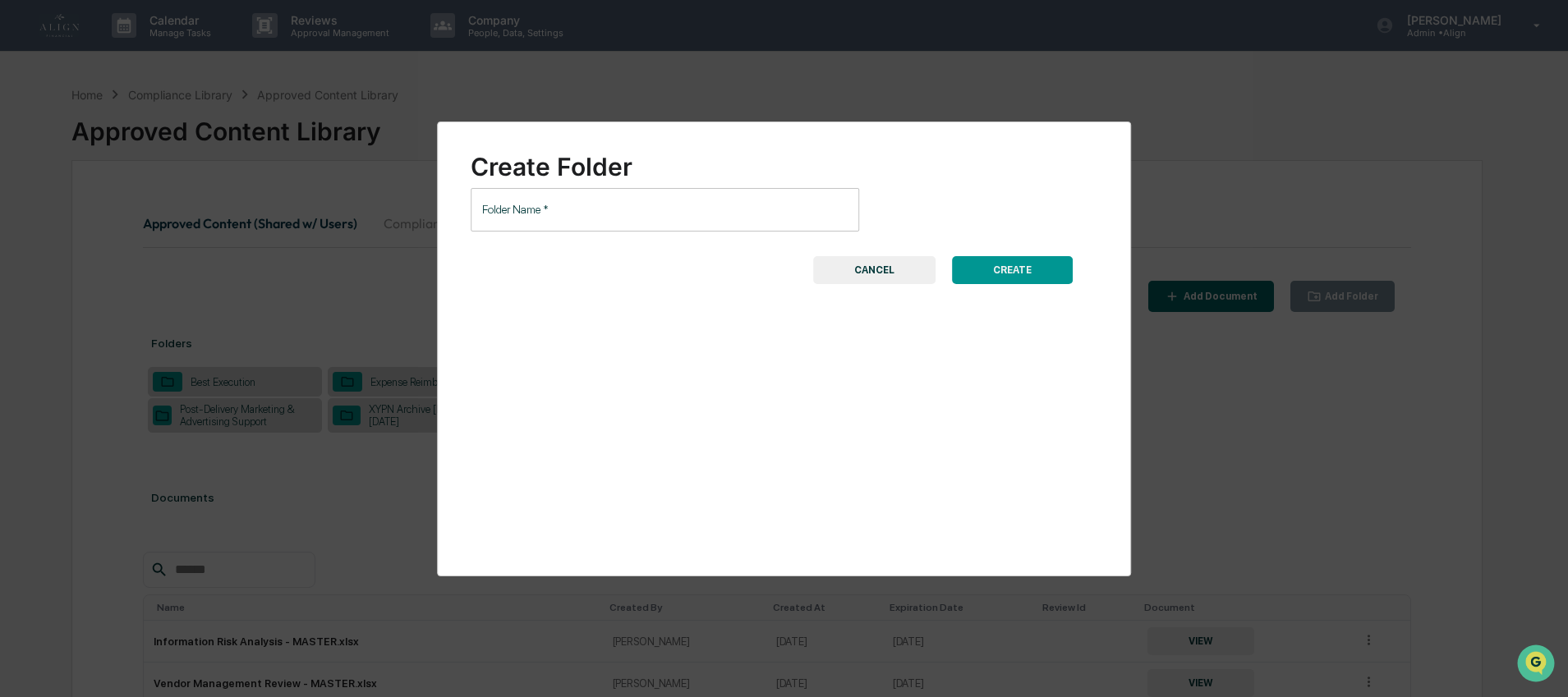
click at [683, 196] on input "Folder Name   *" at bounding box center [665, 209] width 389 height 44
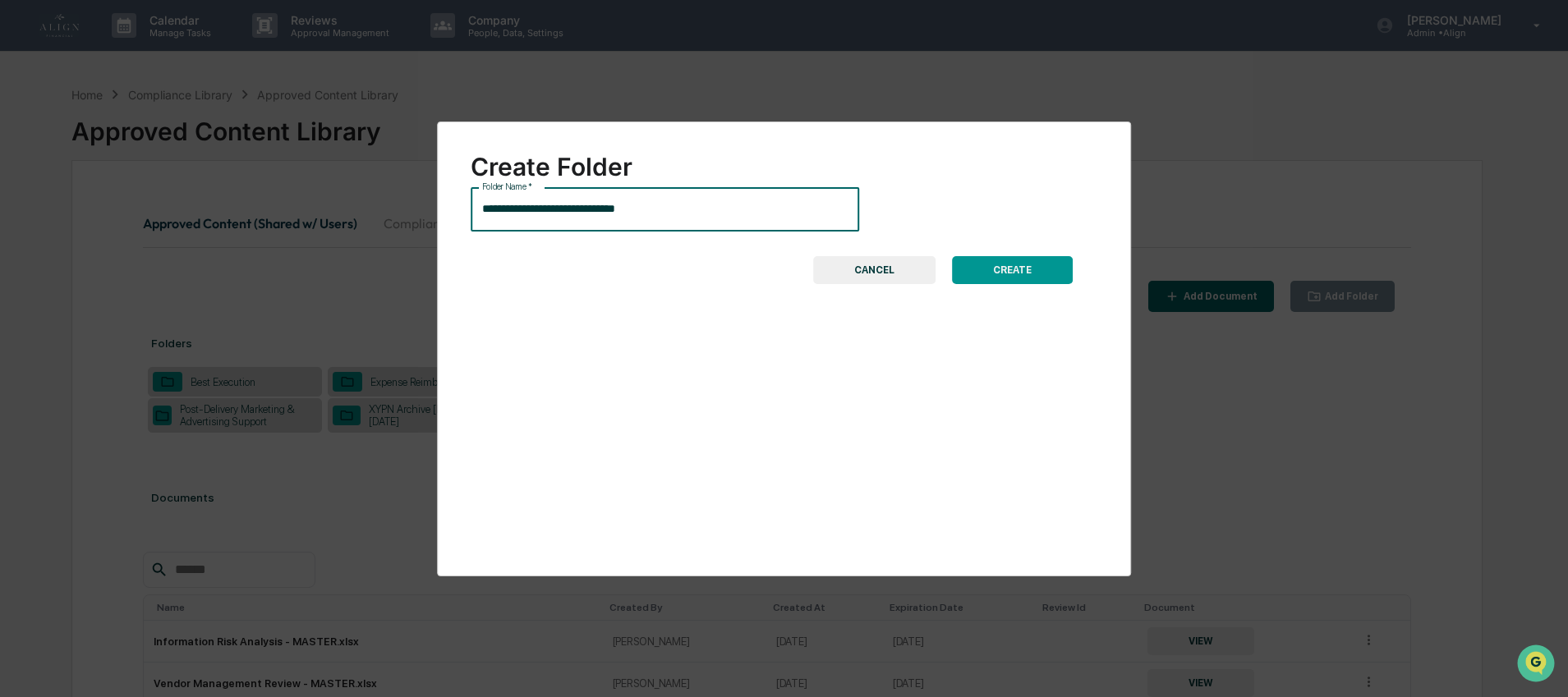
type input "**********"
click at [1016, 269] on button "CREATE" at bounding box center [1013, 270] width 121 height 28
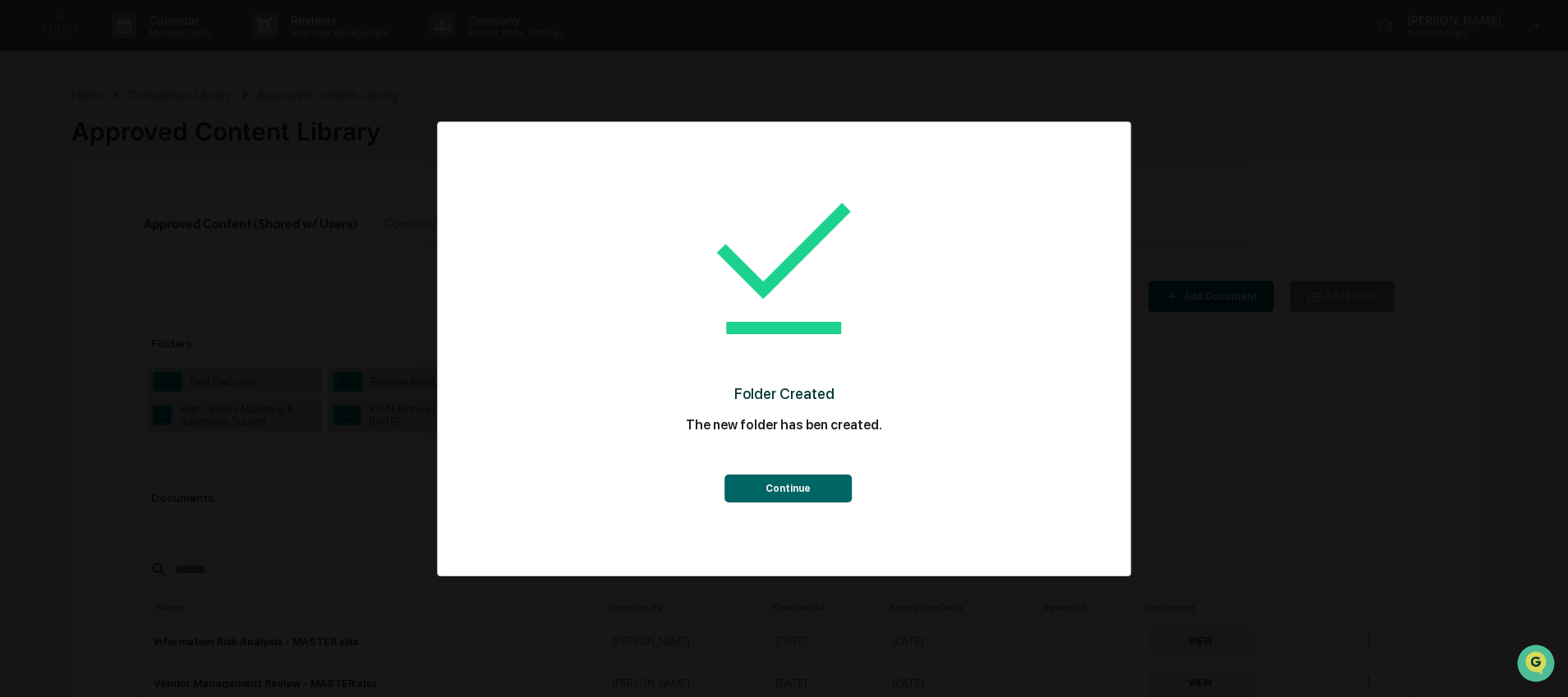
click at [796, 493] on button "Continue" at bounding box center [788, 488] width 127 height 28
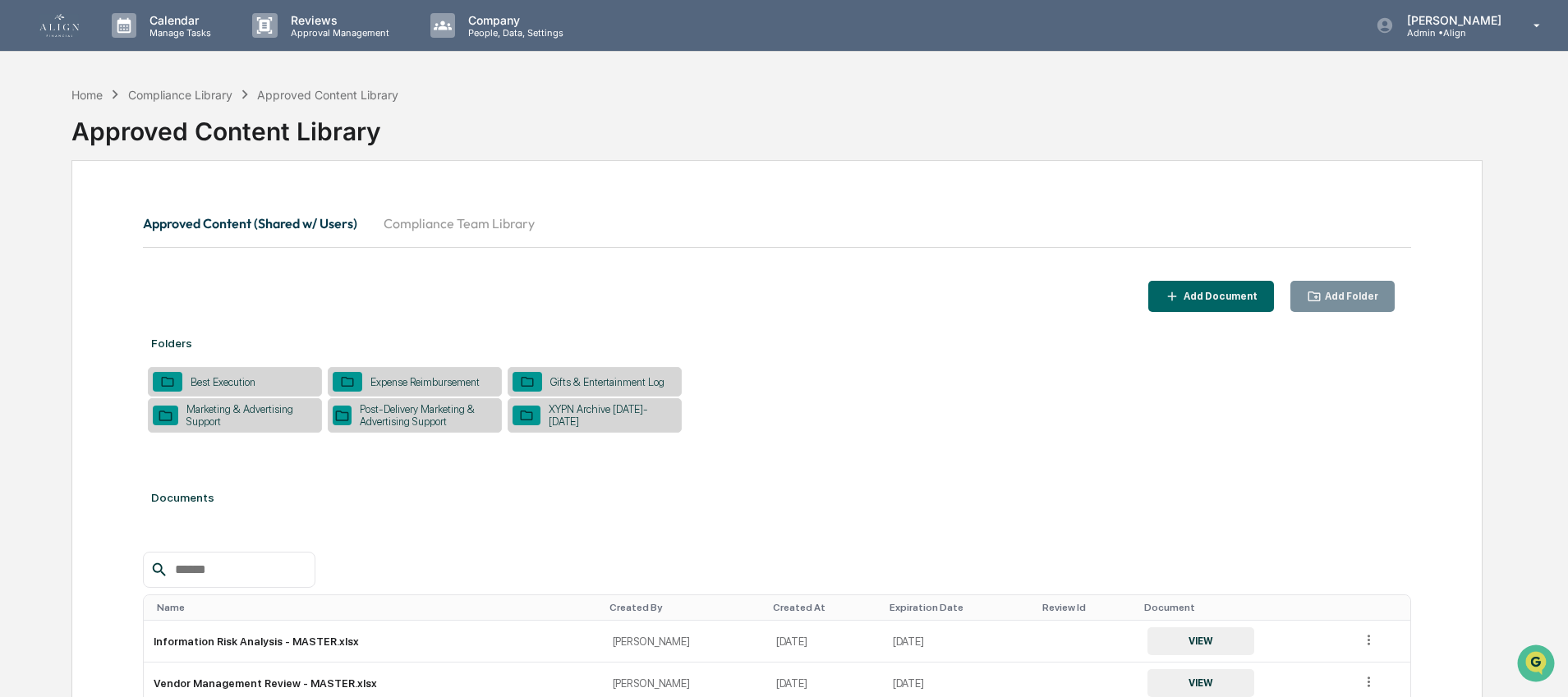
click at [974, 431] on div "Best Execution Expense Reimbursement Gifts & Entertainment Log Marketing & Adve…" at bounding box center [777, 401] width 1268 height 68
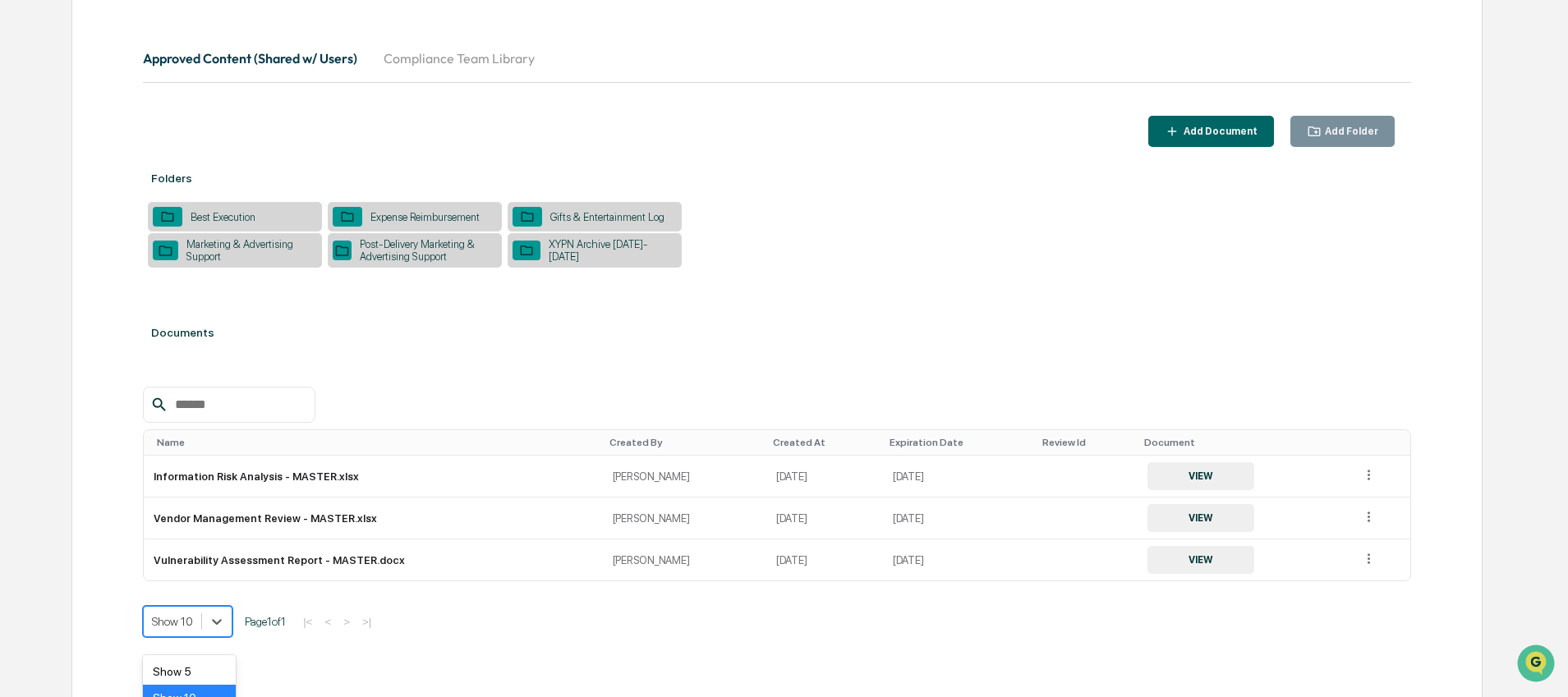
scroll to position [265, 0]
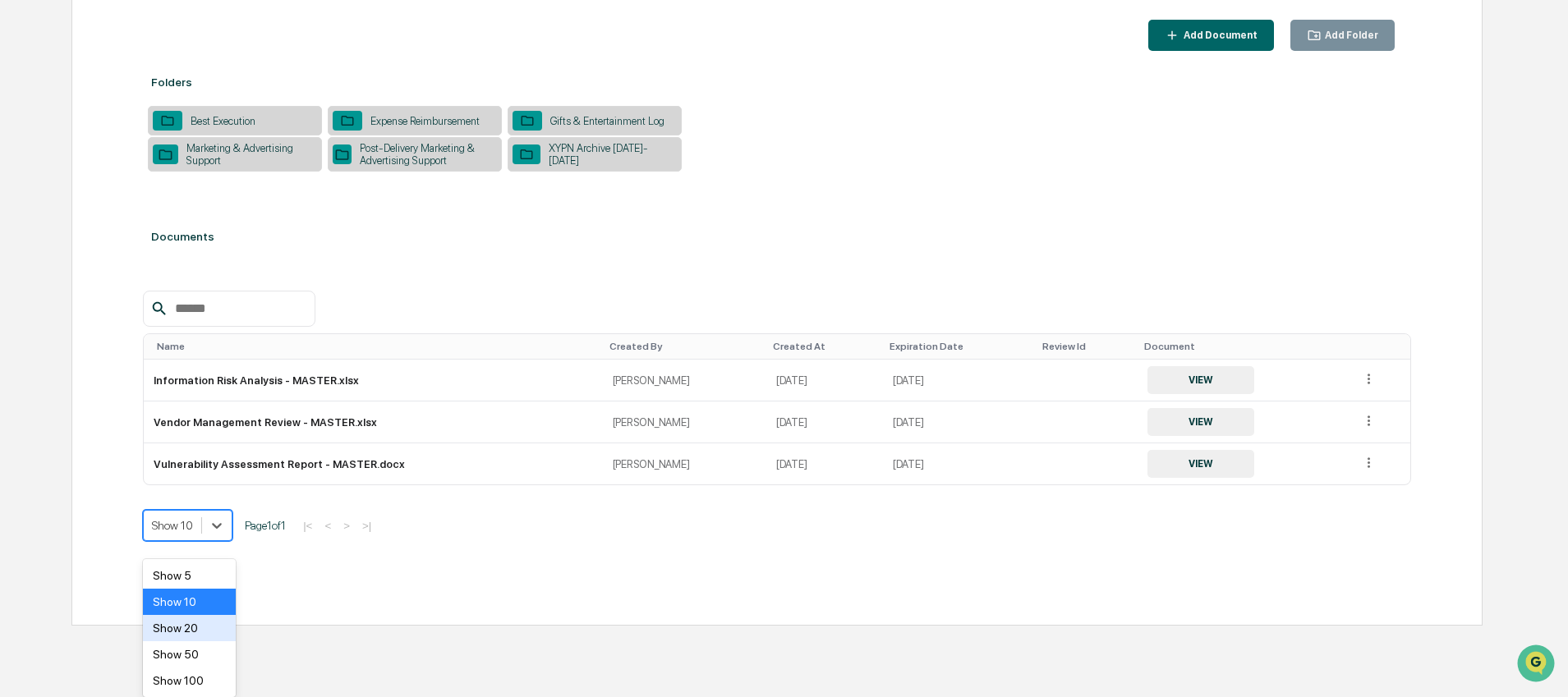
click at [234, 626] on body "Calendar Manage Tasks Reviews Approval Management Company People, Data, Setting…" at bounding box center [784, 182] width 1568 height 887
click at [201, 686] on div "Show 100" at bounding box center [190, 681] width 93 height 27
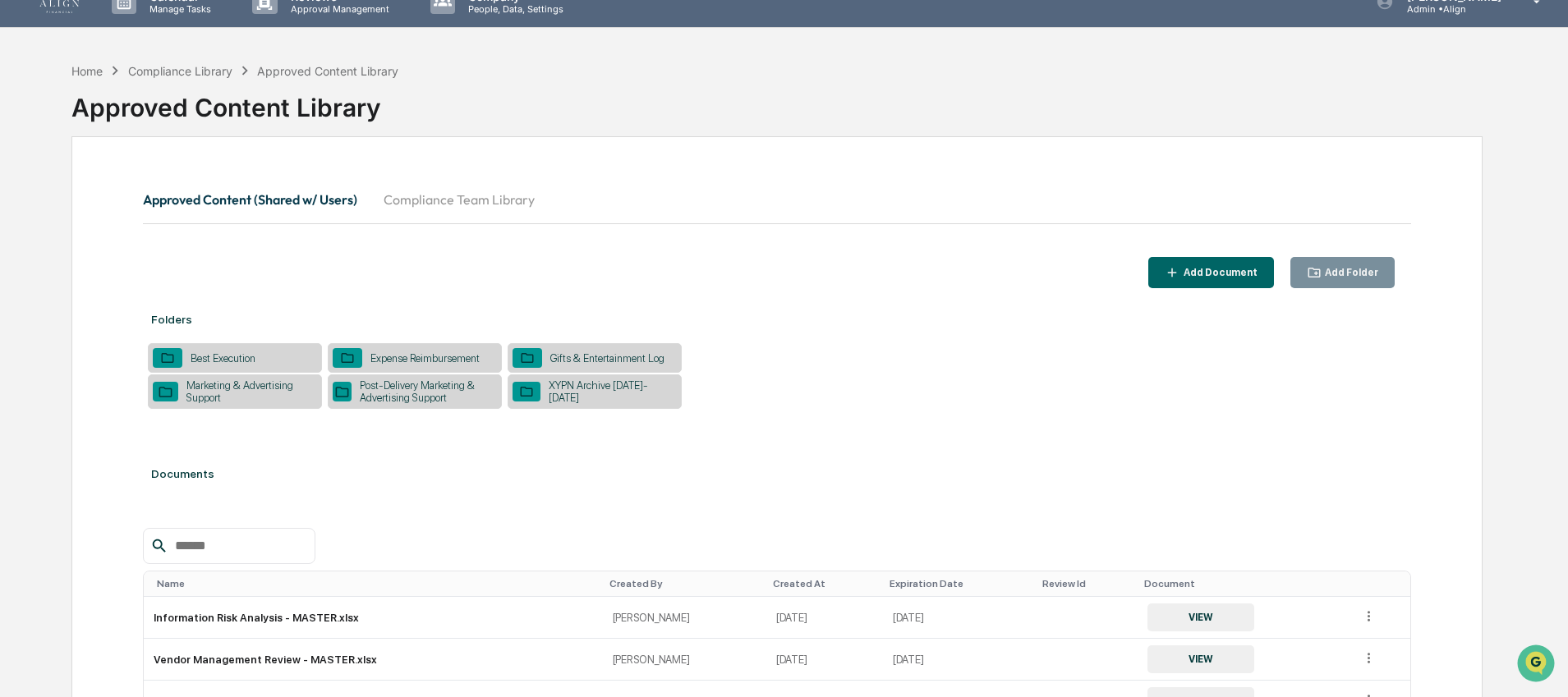
scroll to position [49, 0]
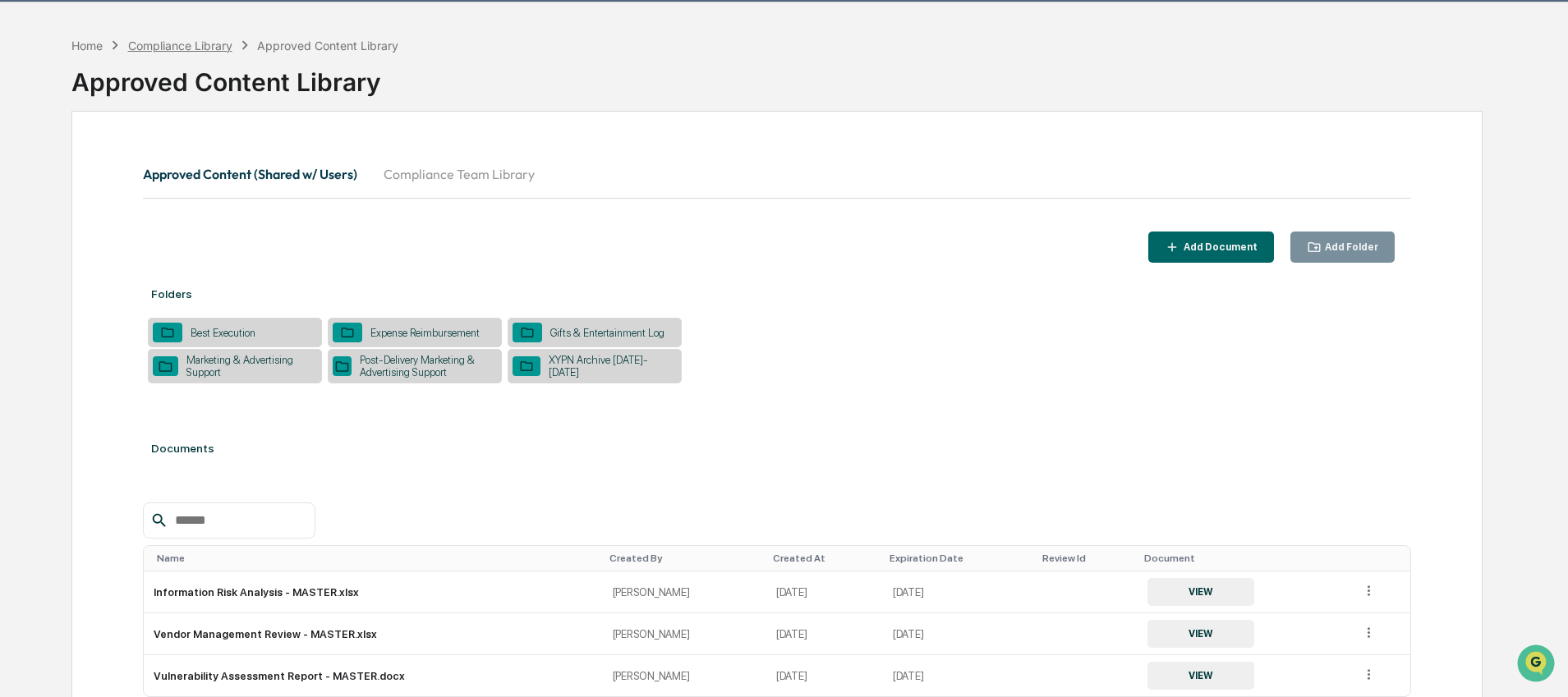
click at [174, 40] on div "Compliance Library" at bounding box center [180, 45] width 104 height 14
click at [336, 40] on div "Approved Content Library" at bounding box center [327, 45] width 141 height 14
click at [85, 48] on div "Home" at bounding box center [86, 45] width 31 height 14
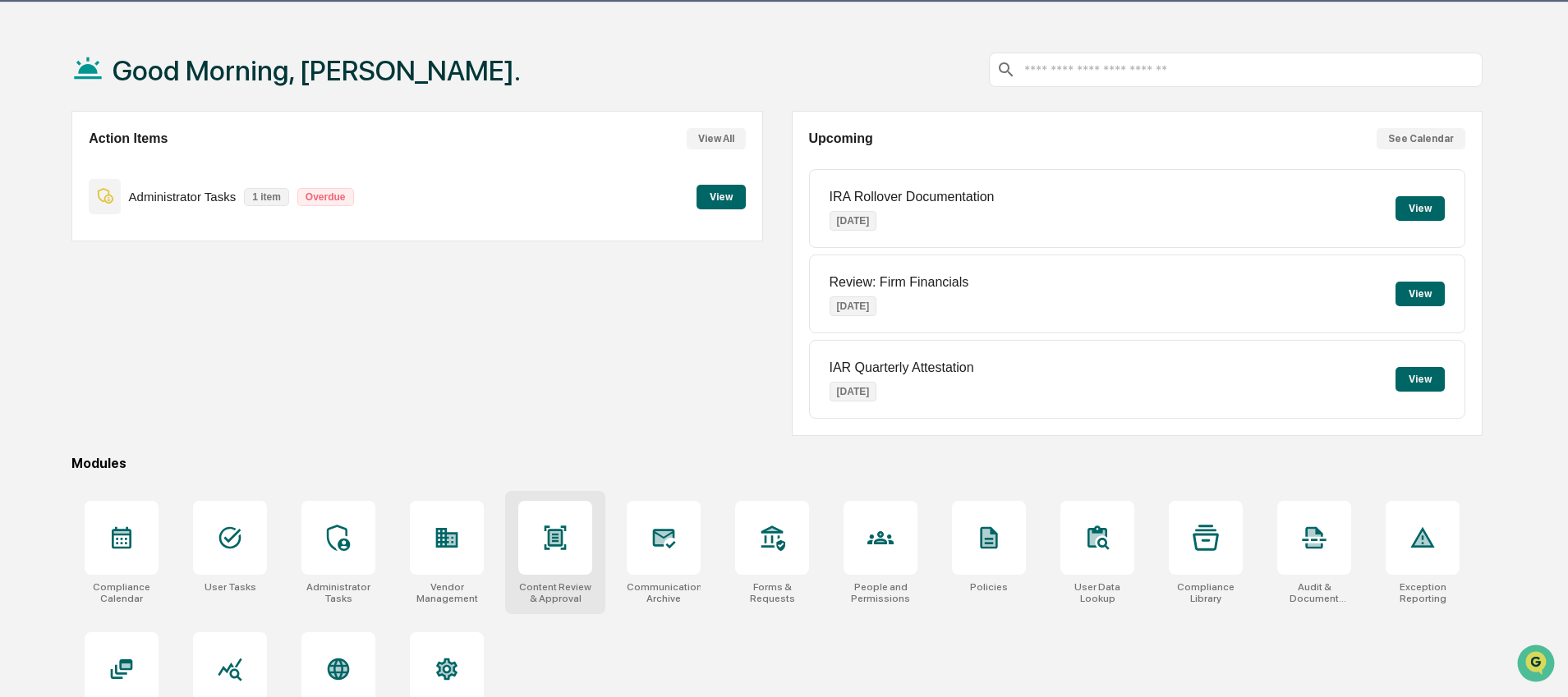
click at [551, 544] on icon at bounding box center [555, 538] width 11 height 13
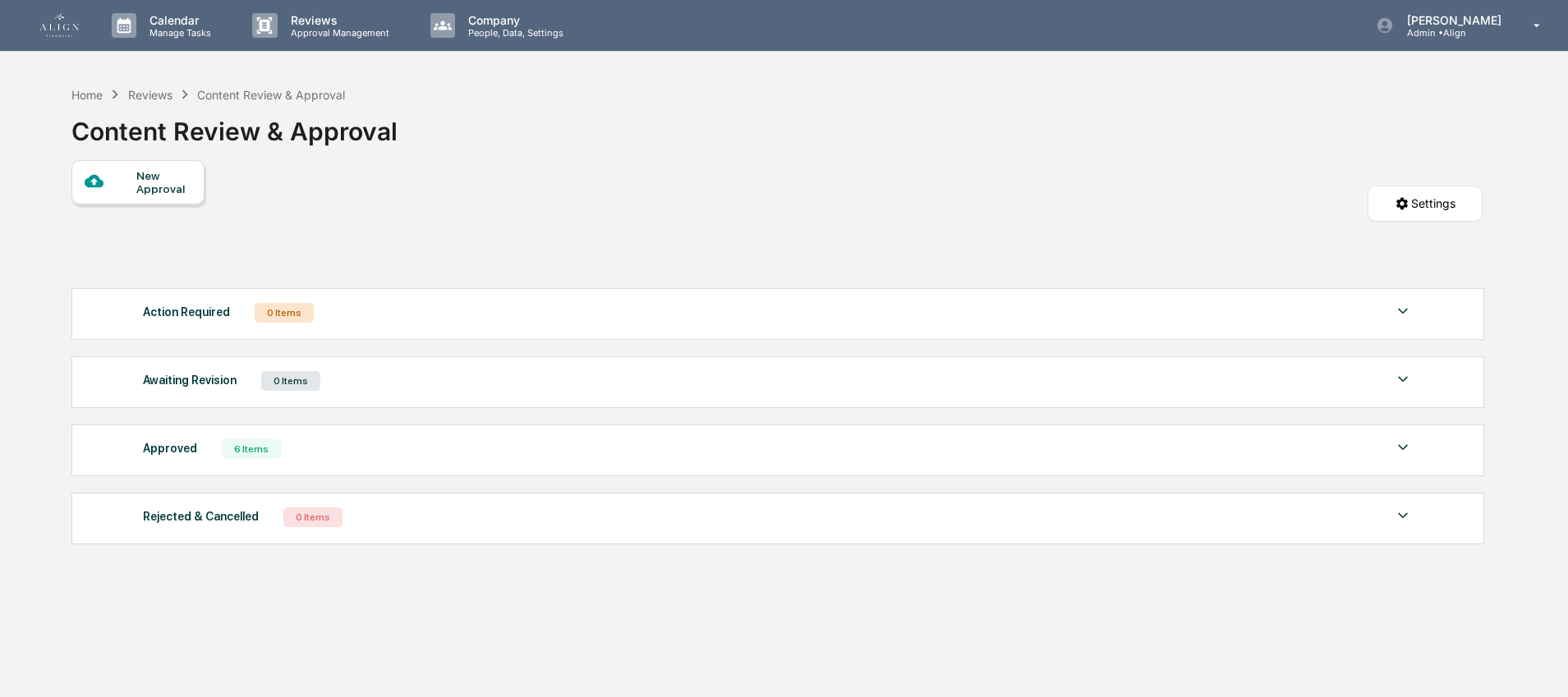
click at [166, 459] on div "Approved" at bounding box center [170, 449] width 54 height 21
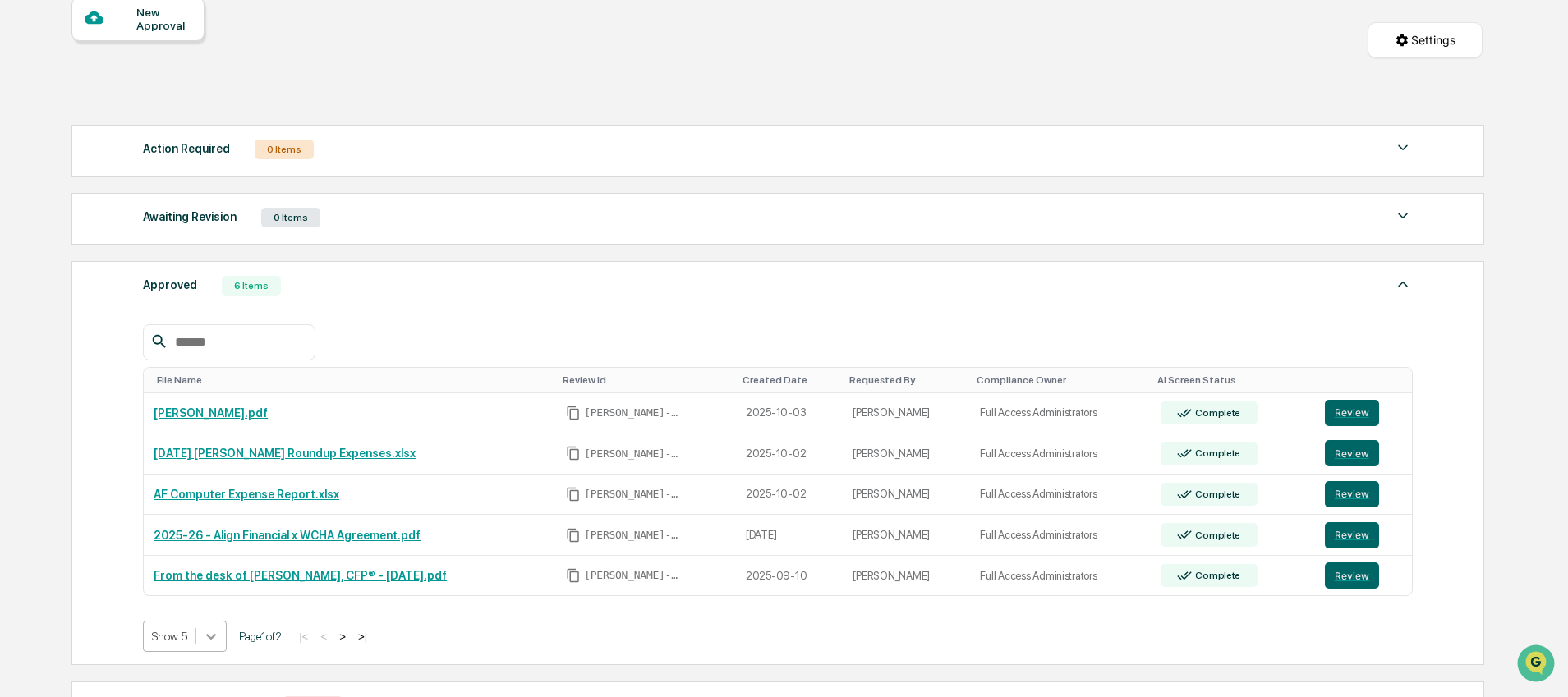
scroll to position [279, 0]
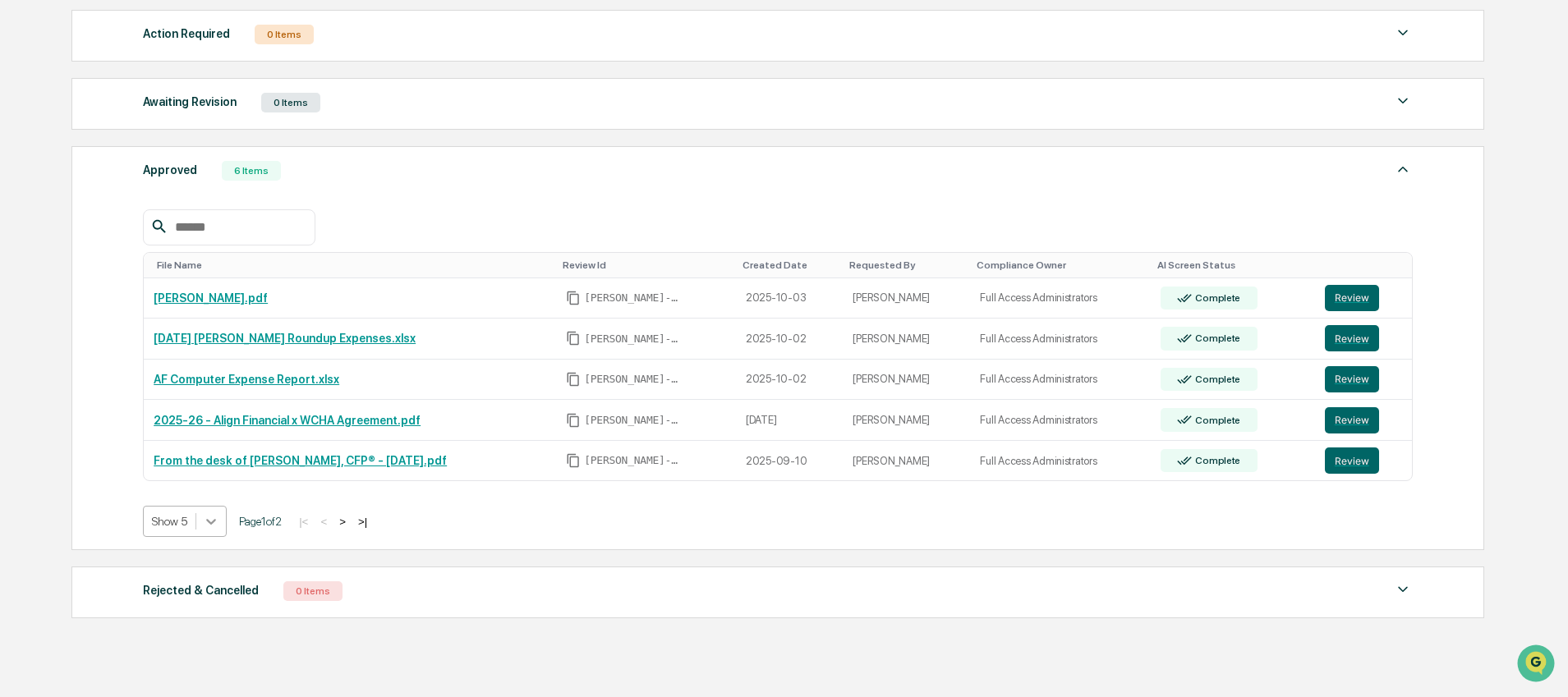
click at [210, 640] on body "Calendar Manage Tasks Reviews Approval Management Company People, Data, Setting…" at bounding box center [784, 245] width 1568 height 1047
click at [195, 661] on div "Show 100" at bounding box center [187, 670] width 87 height 27
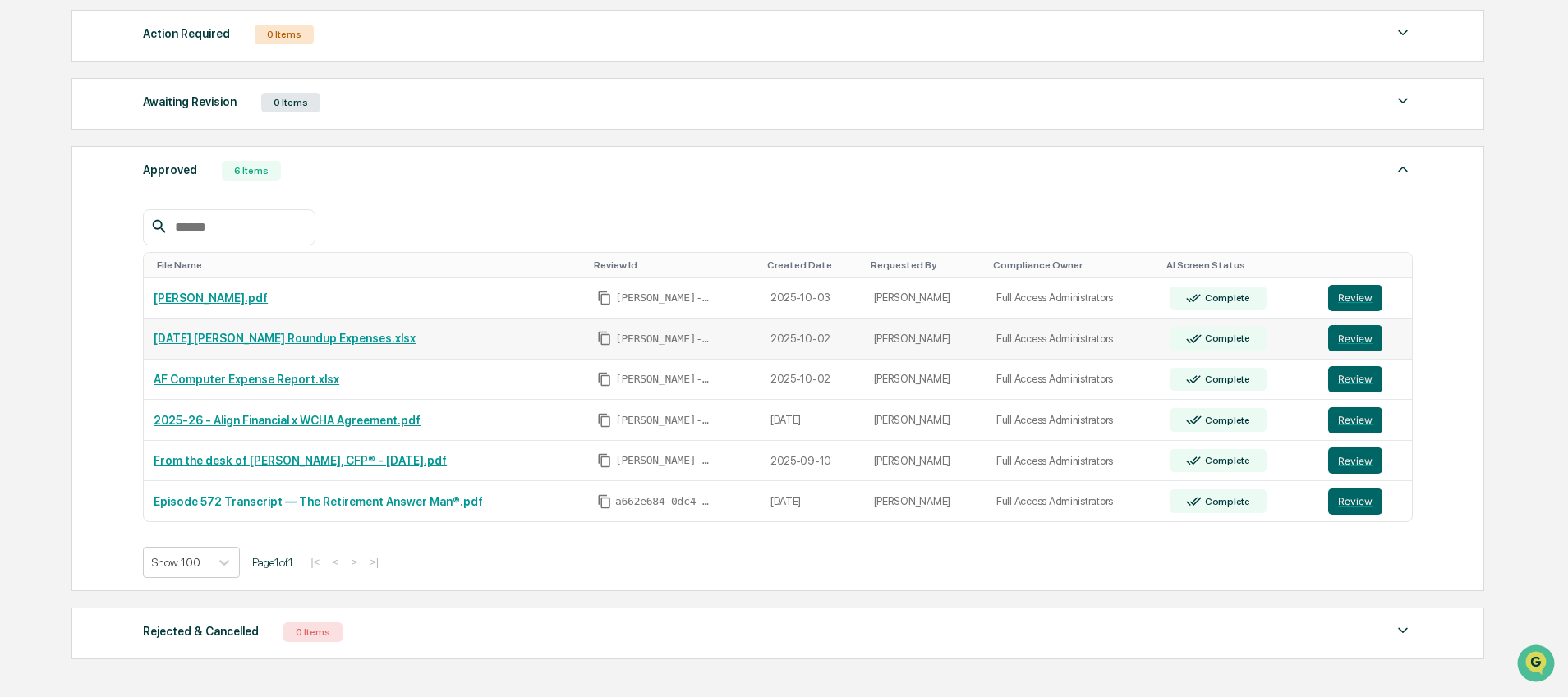
click at [279, 344] on link "[DATE] [PERSON_NAME] Roundup Expenses.xlsx" at bounding box center [285, 338] width 262 height 13
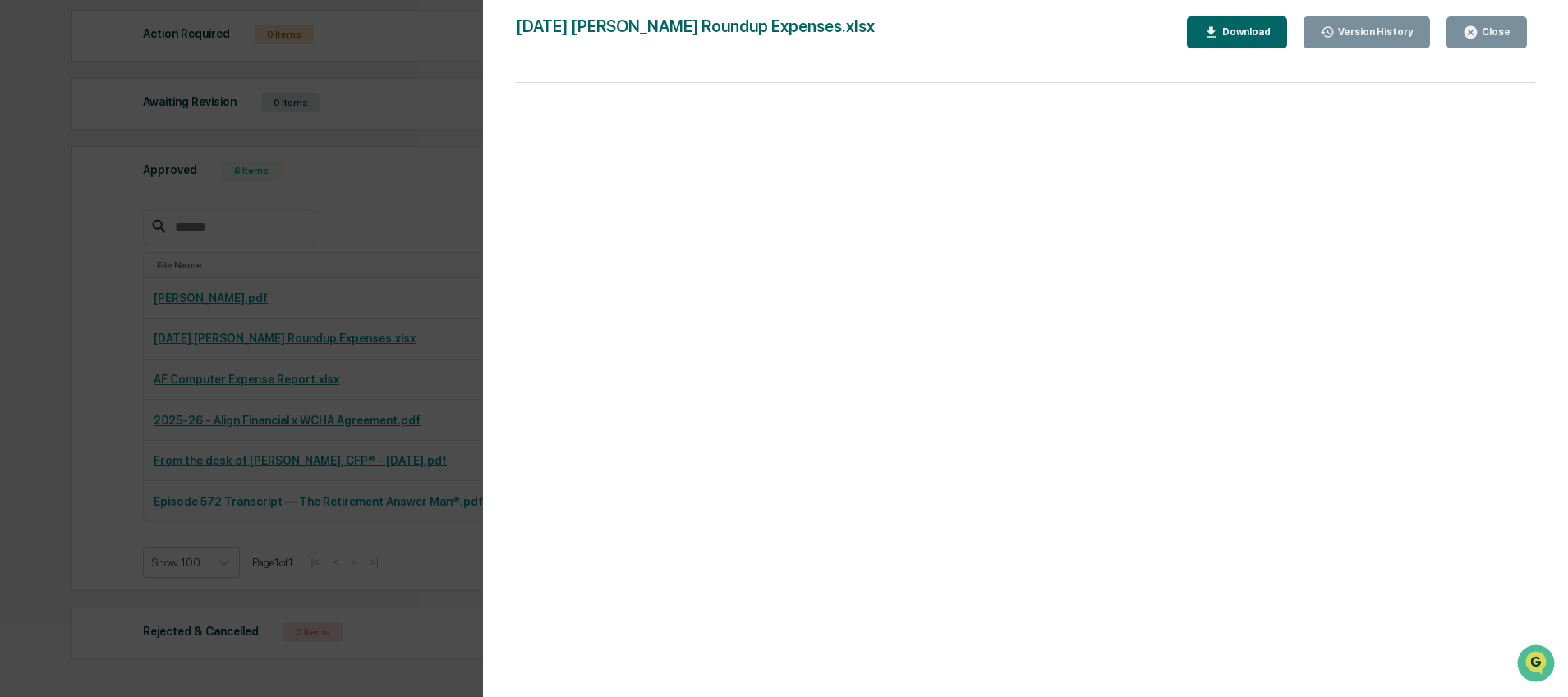
click at [1213, 28] on icon "button" at bounding box center [1211, 33] width 16 height 16
click at [484, 60] on div "Version History [DATE] 03:09 PM [PERSON_NAME] [DATE] [PERSON_NAME] Roundup Expe…" at bounding box center [1025, 365] width 1085 height 730
click at [435, 63] on div "Version History [DATE] 03:09 PM [PERSON_NAME] [DATE] [PERSON_NAME] Roundup Expe…" at bounding box center [784, 348] width 1568 height 697
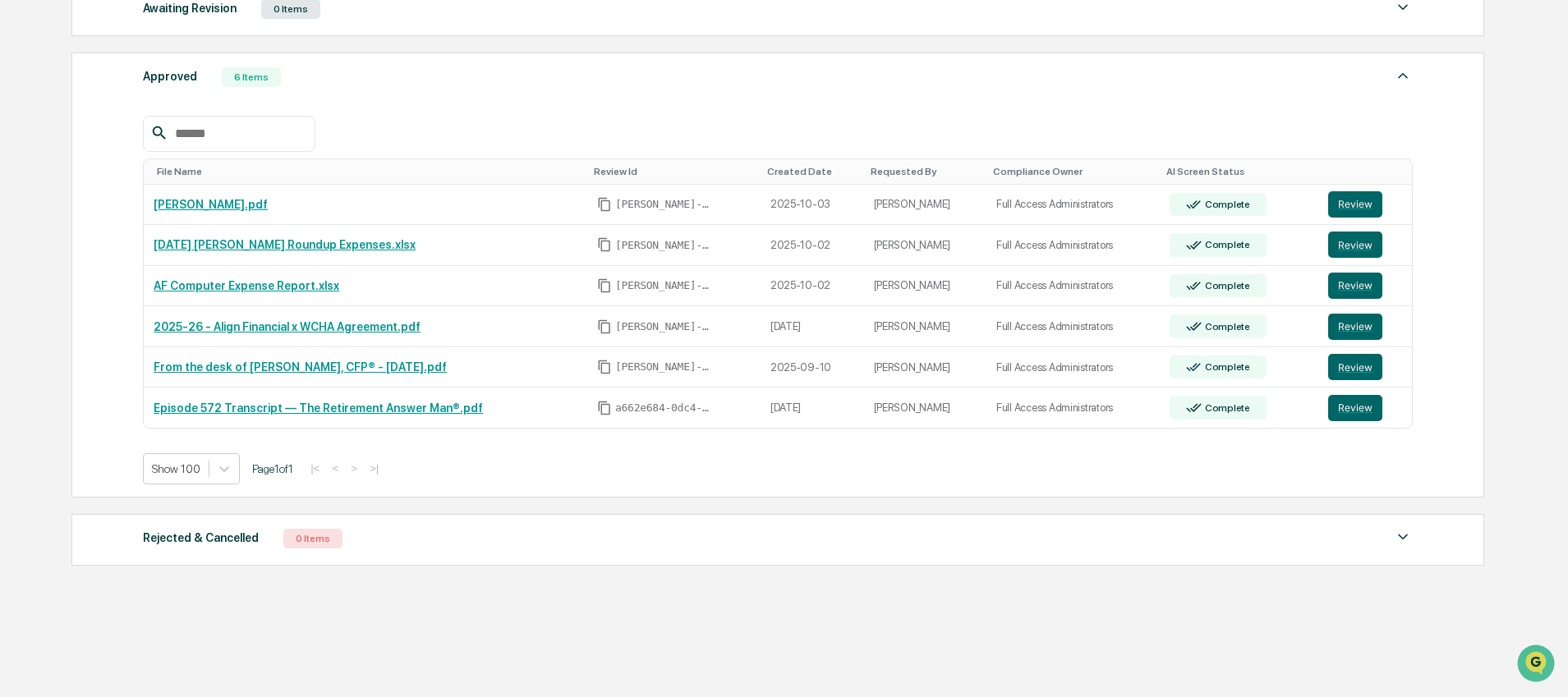
scroll to position [346, 0]
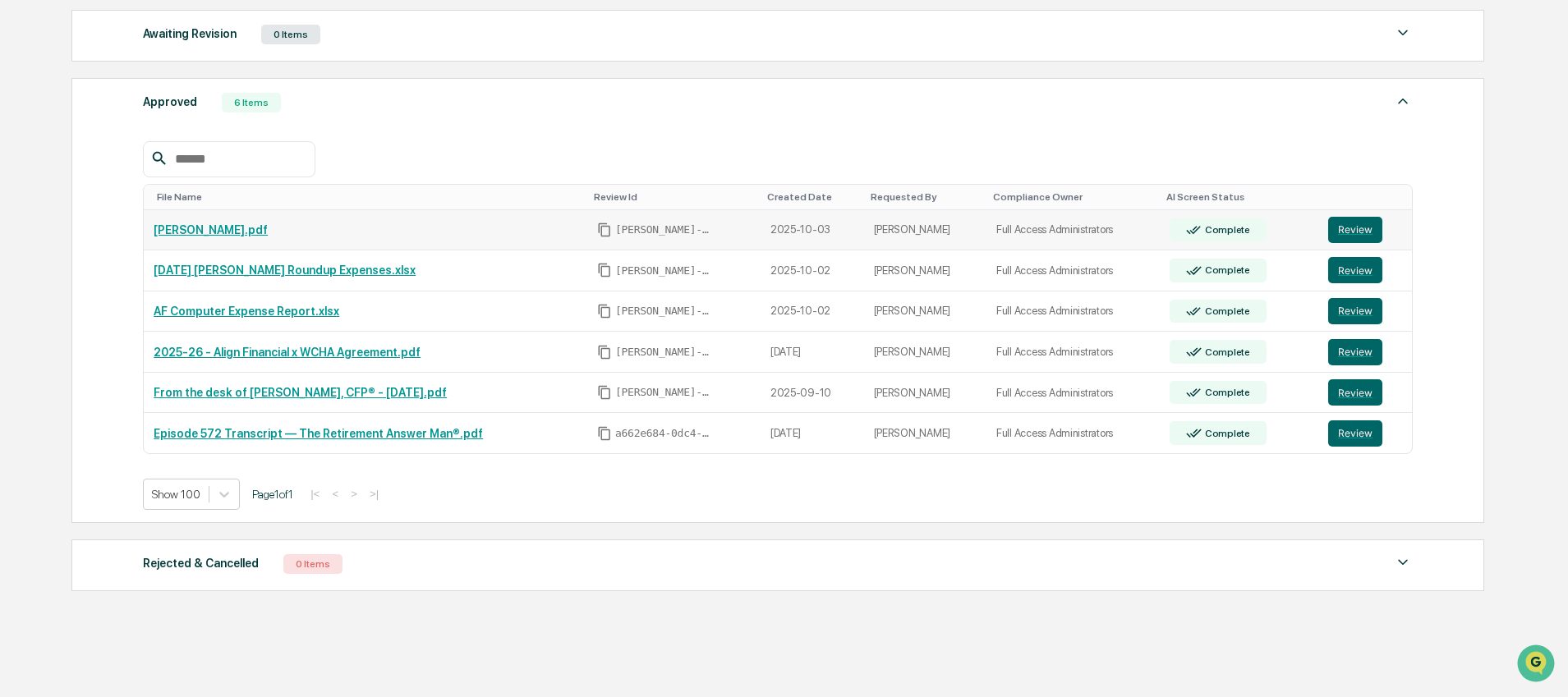
click at [216, 234] on link "[PERSON_NAME].pdf" at bounding box center [211, 230] width 114 height 13
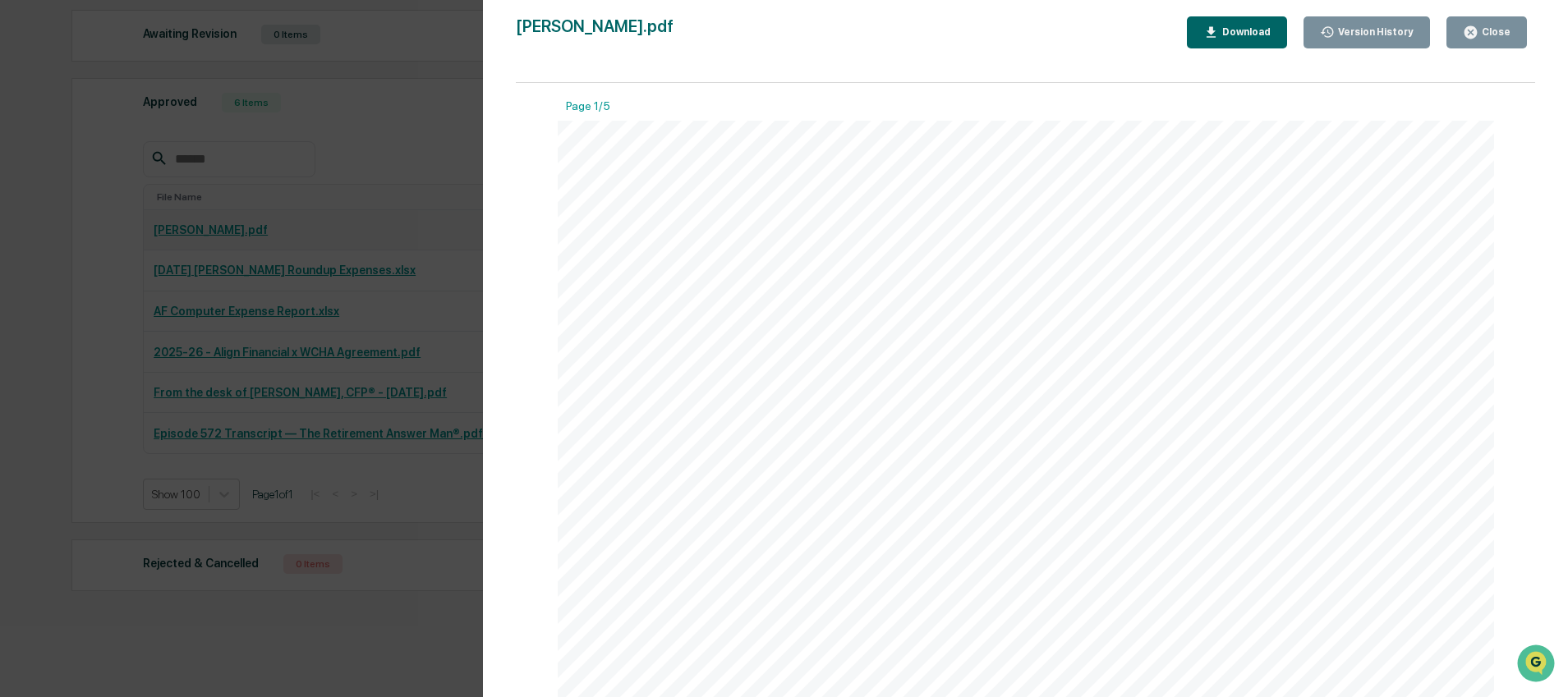
click at [216, 234] on div "Version History [DATE] 04:18 PM [PERSON_NAME] [PERSON_NAME].pdf Close Version H…" at bounding box center [784, 348] width 1568 height 697
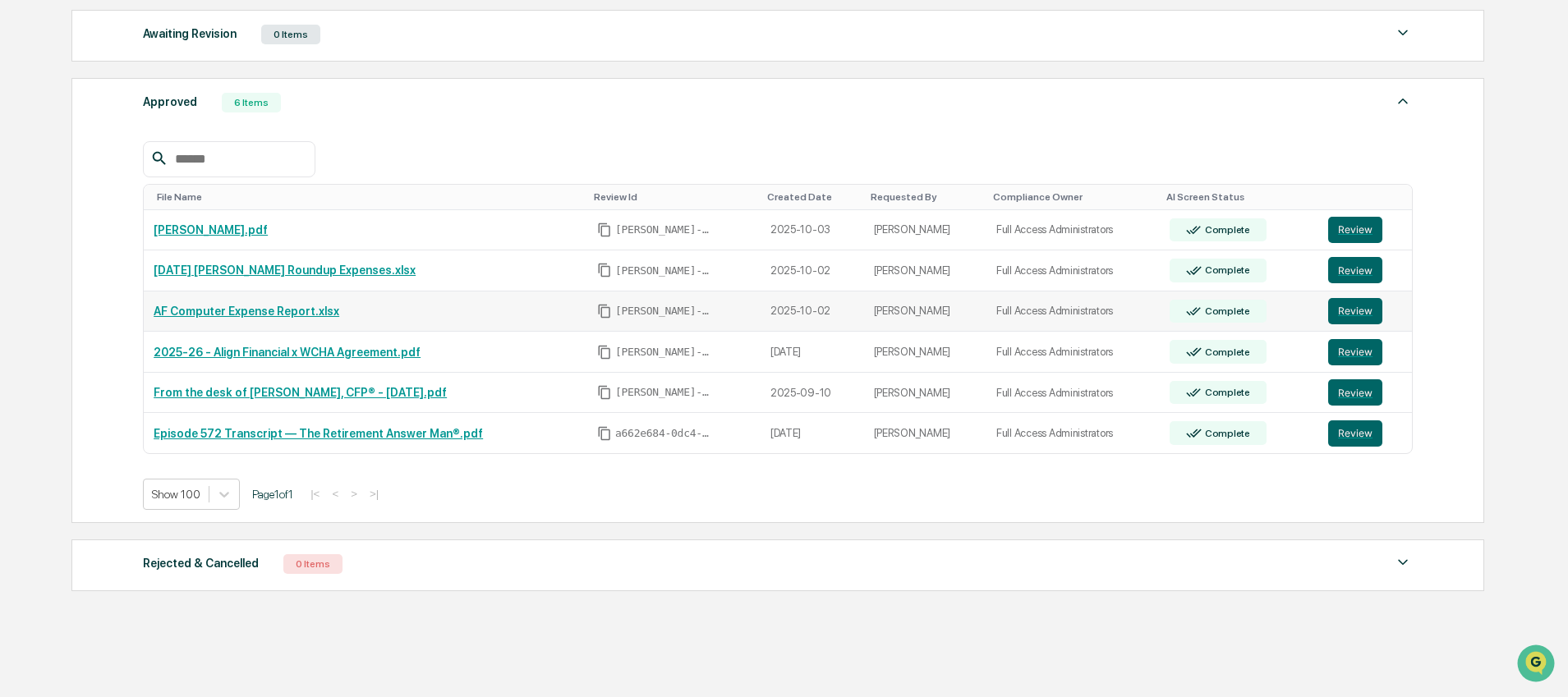
click at [228, 318] on link "AF Computer Expense Report.xlsx" at bounding box center [247, 311] width 186 height 13
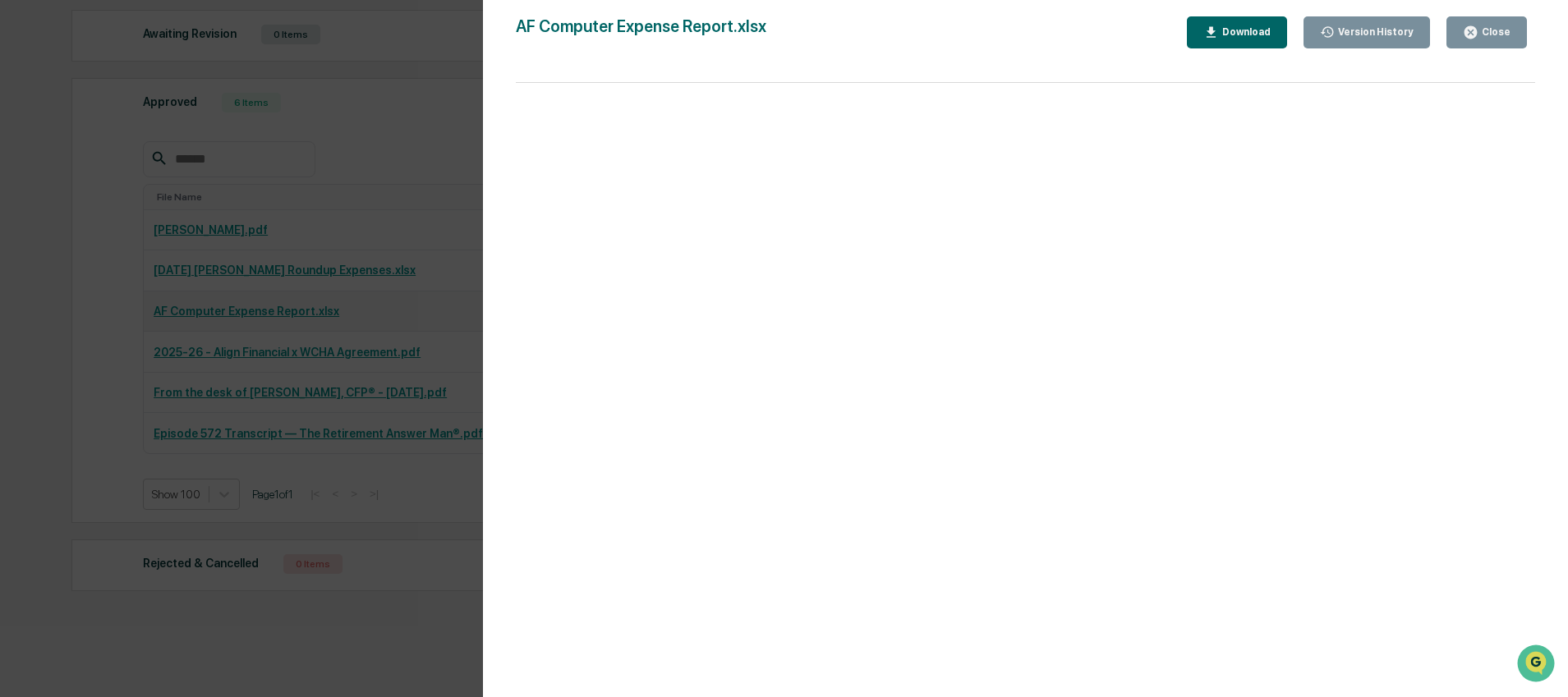
click at [228, 322] on div "Version History [DATE] 02:54 PM [PERSON_NAME] AF Computer Expense Report.xlsx C…" at bounding box center [784, 348] width 1568 height 697
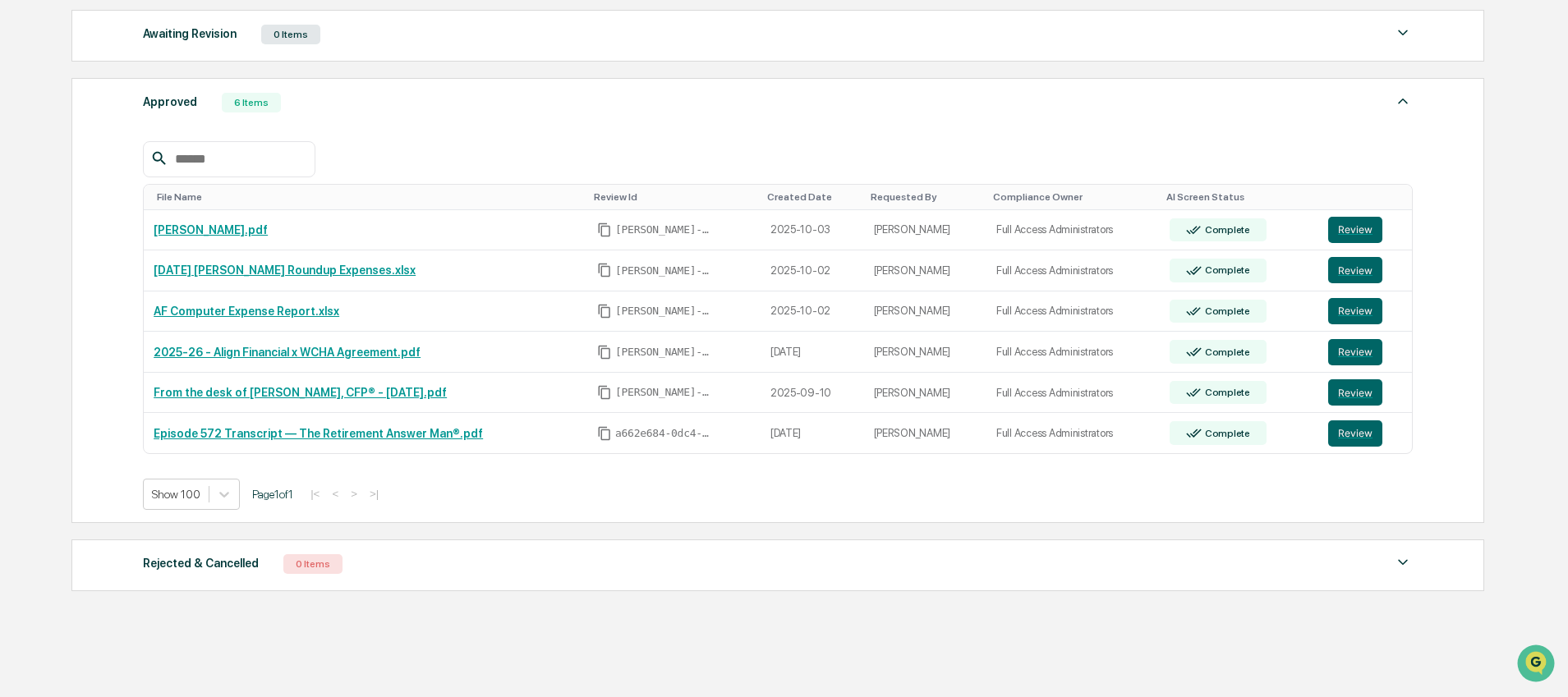
scroll to position [0, 0]
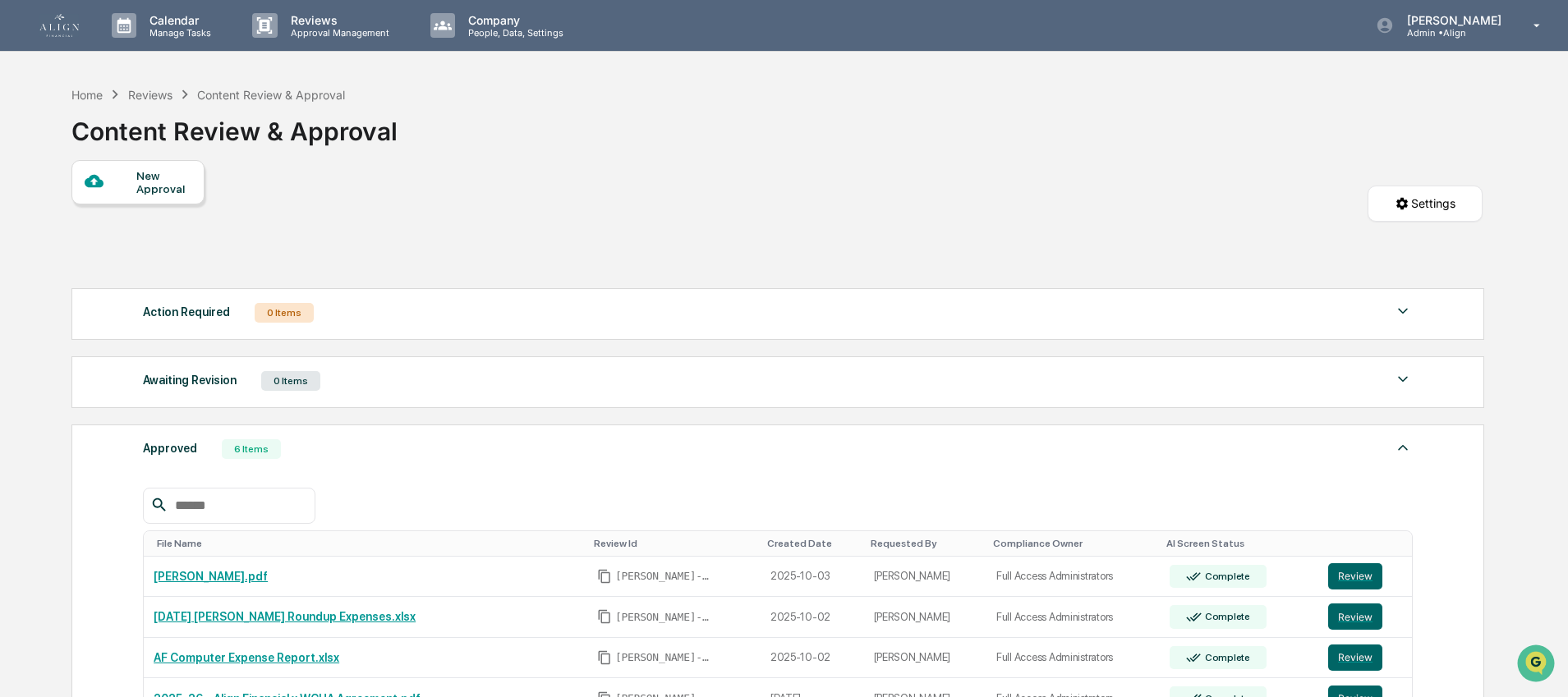
click at [193, 314] on div "Action Required" at bounding box center [187, 312] width 87 height 21
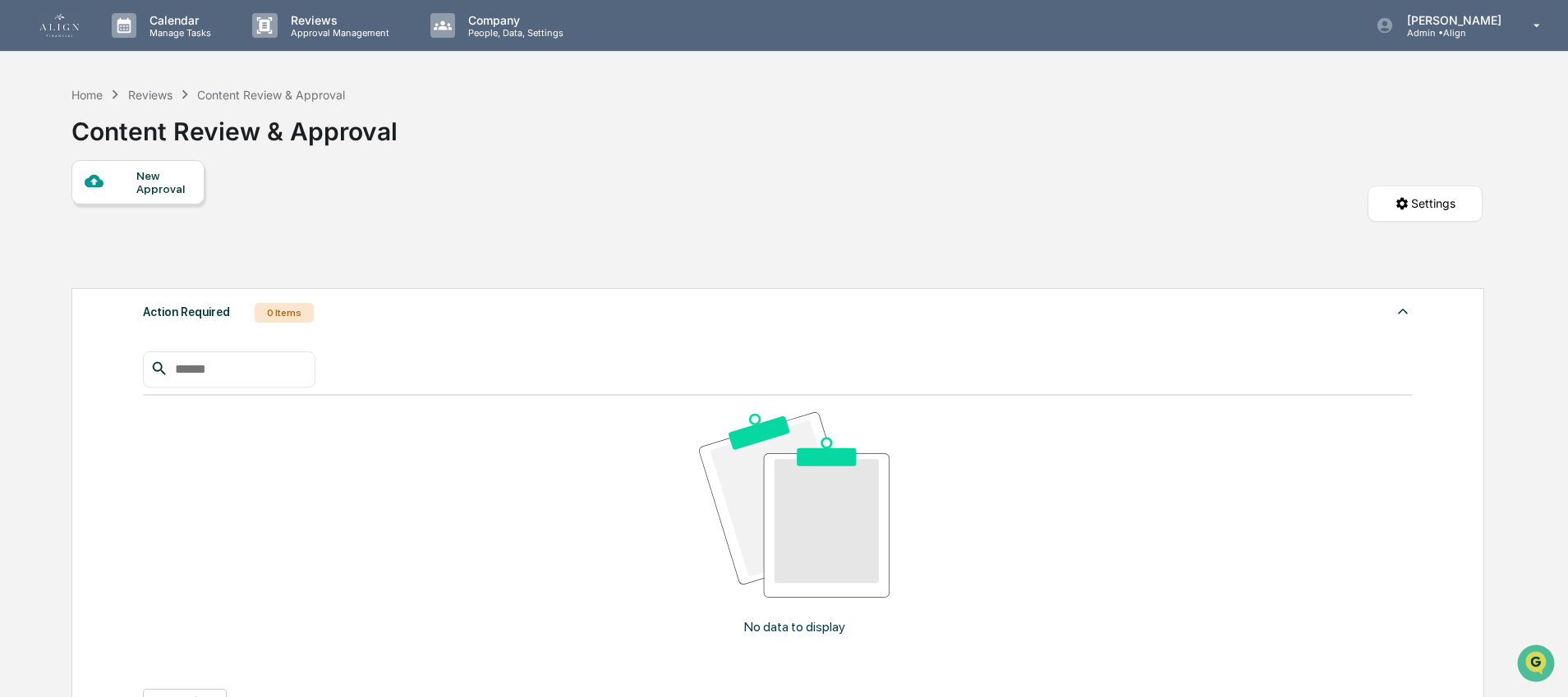
click at [193, 314] on div "Action Required" at bounding box center [187, 312] width 87 height 21
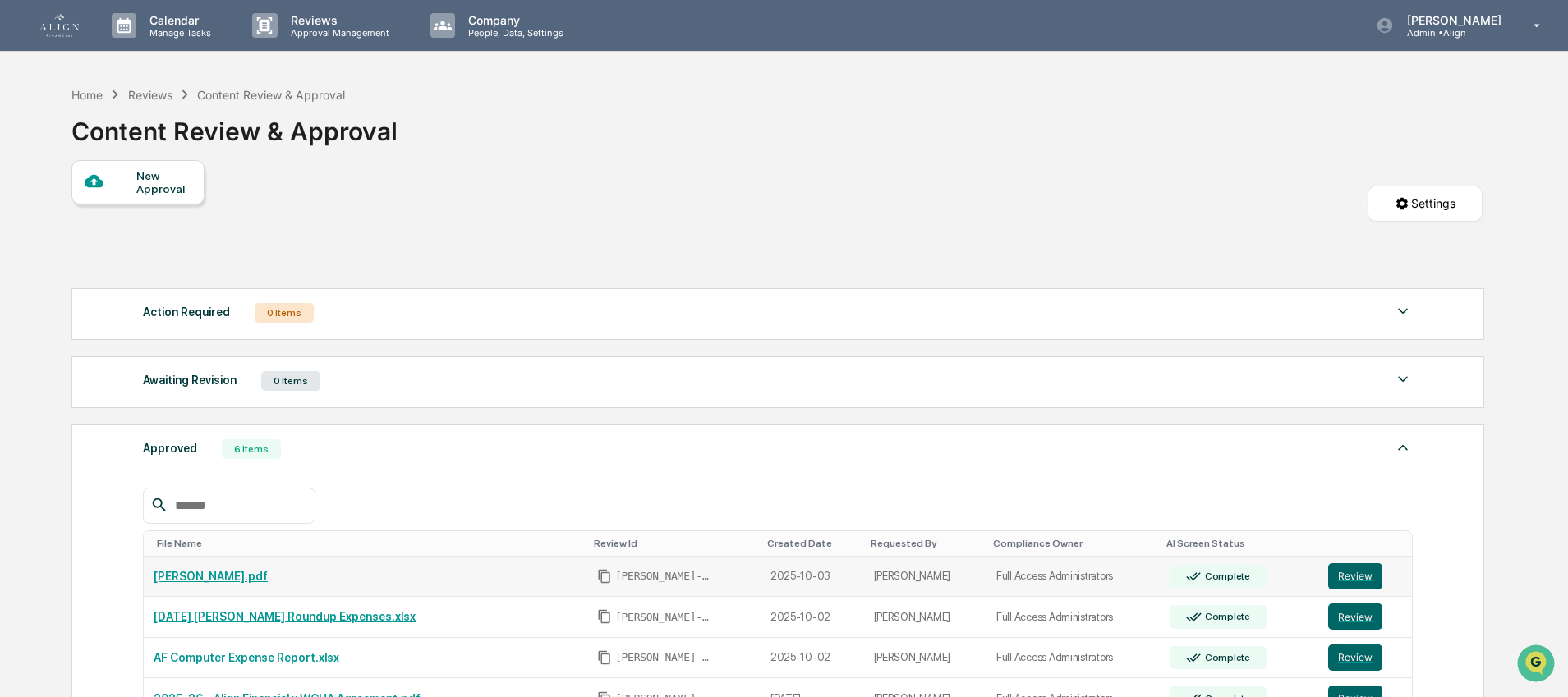
scroll to position [44, 0]
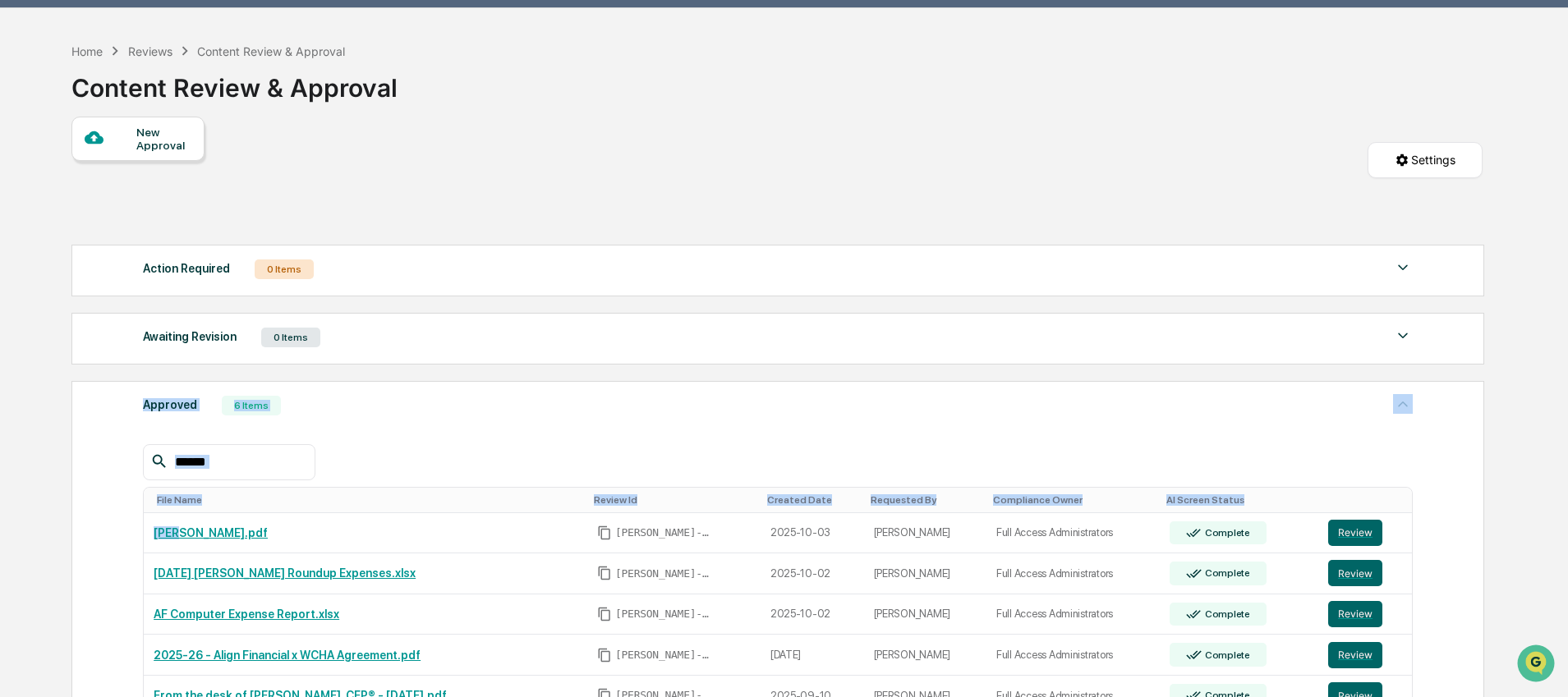
drag, startPoint x: 177, startPoint y: 540, endPoint x: 369, endPoint y: 404, distance: 235.3
click at [369, 404] on div "Approved 6 Items File Name Review Id Created Date Requested By Compliance Owner…" at bounding box center [777, 604] width 1412 height 445
click at [404, 517] on td "[PERSON_NAME].pdf" at bounding box center [365, 534] width 443 height 41
click at [400, 549] on td "[PERSON_NAME].pdf" at bounding box center [365, 534] width 443 height 41
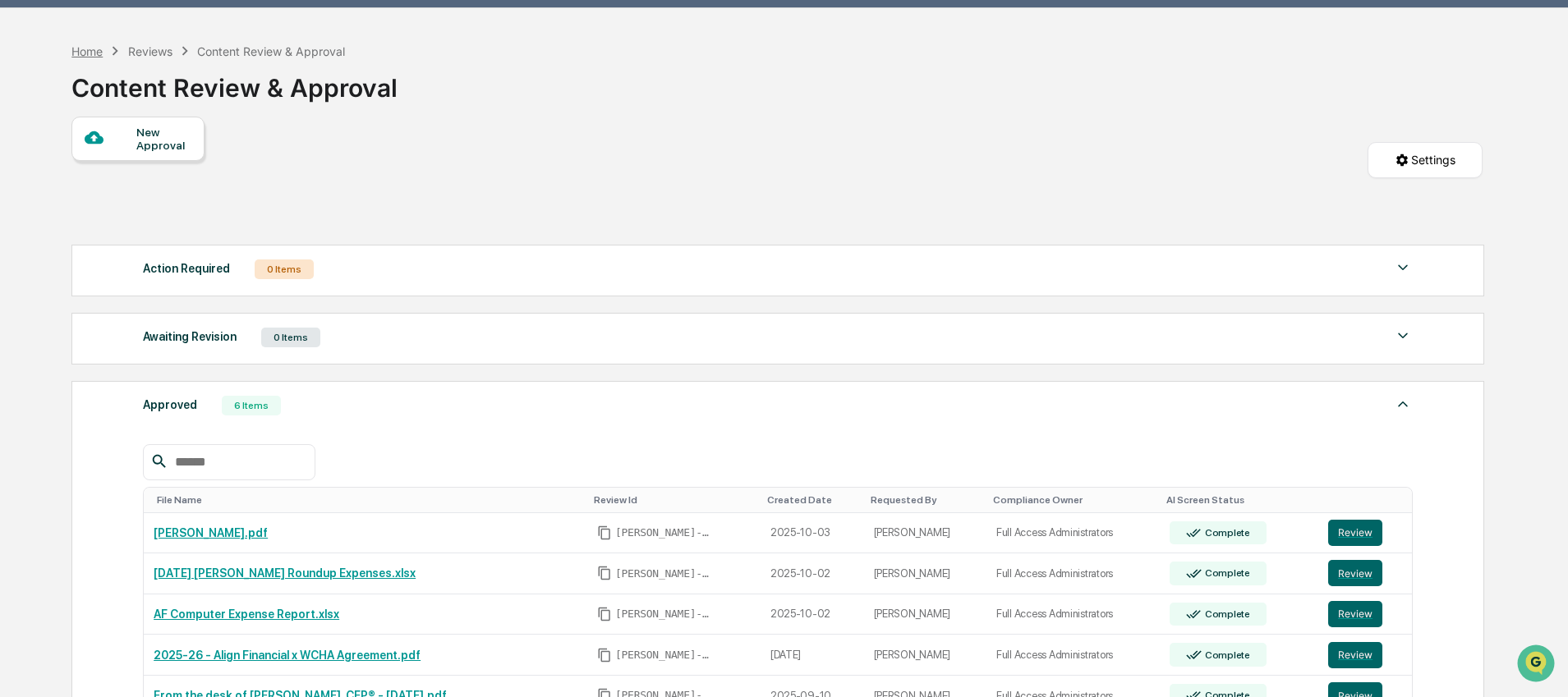
click at [77, 52] on div "Home" at bounding box center [86, 52] width 31 height 14
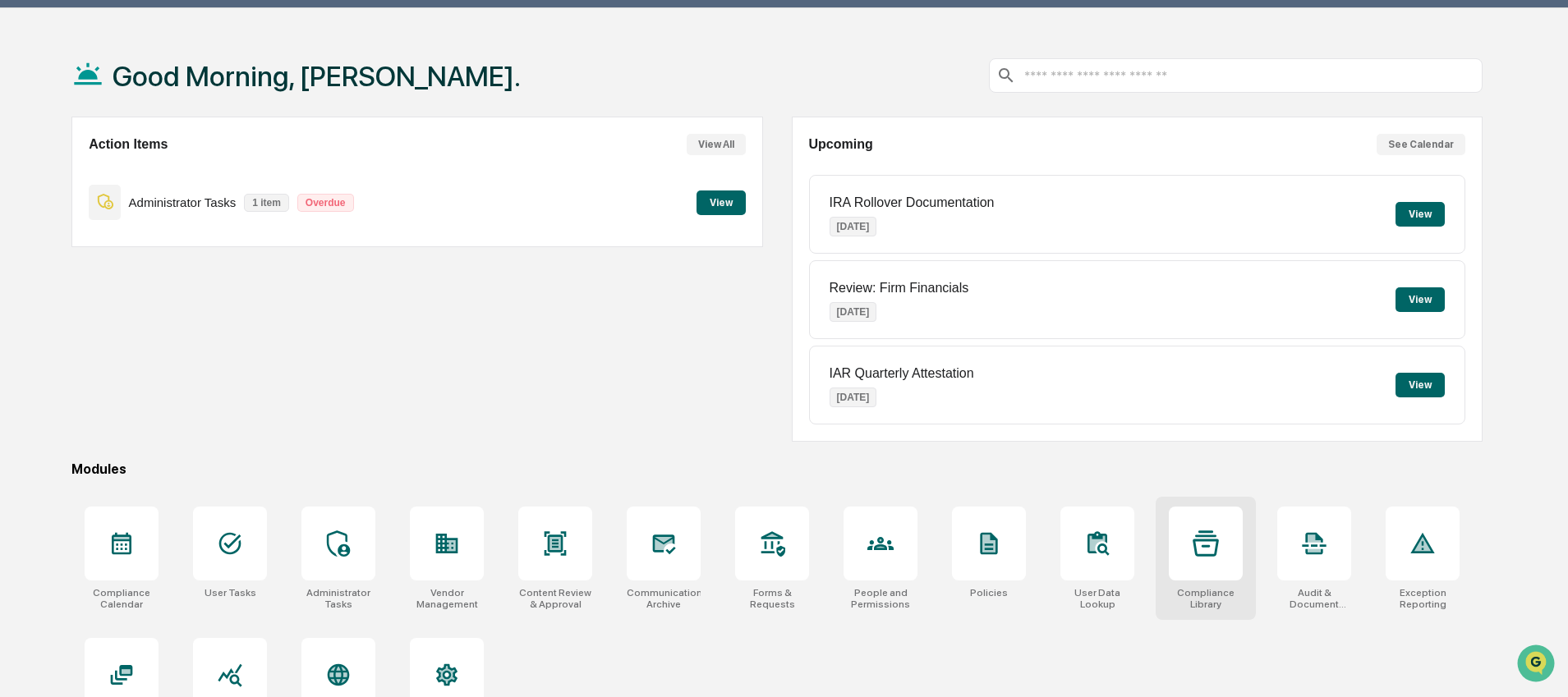
click at [1202, 548] on icon at bounding box center [1206, 544] width 27 height 27
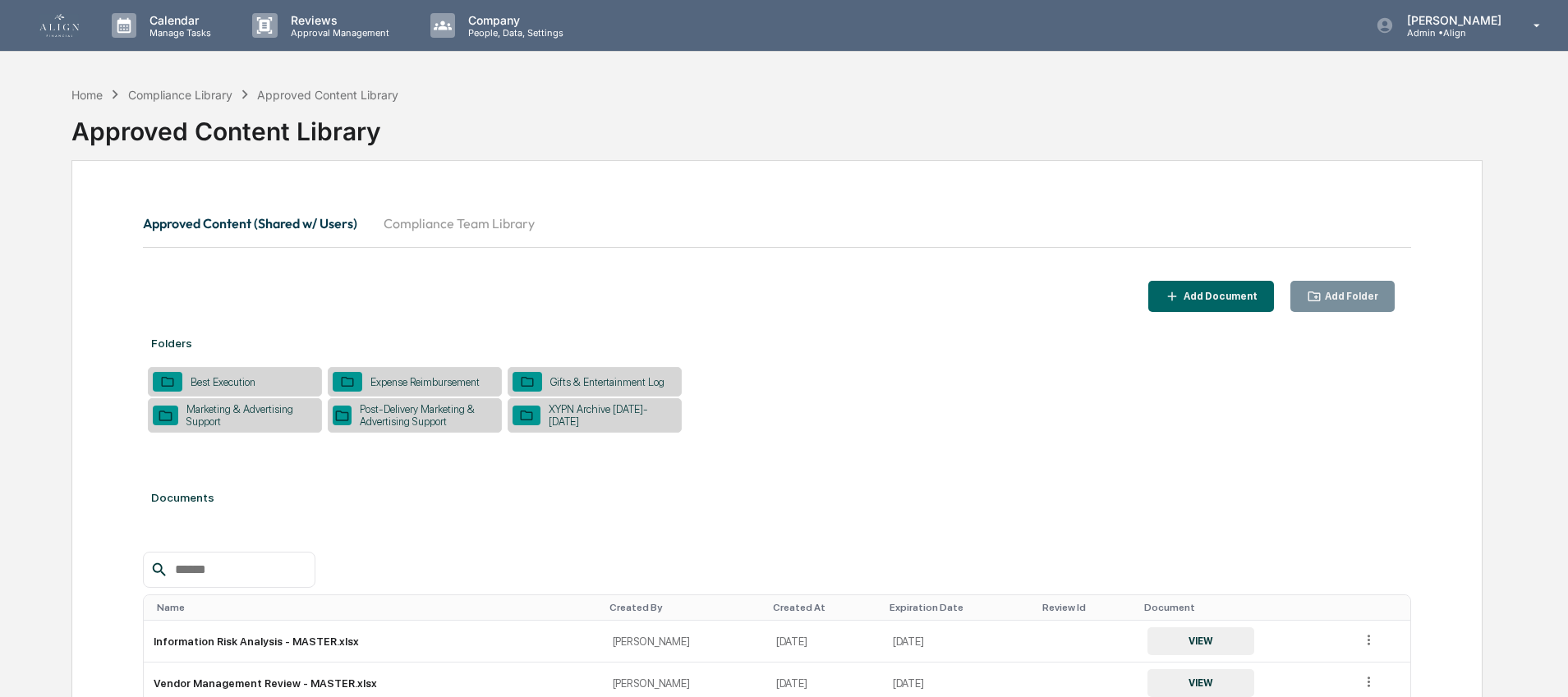
click at [410, 389] on div "Expense Reimbursement" at bounding box center [424, 383] width 125 height 12
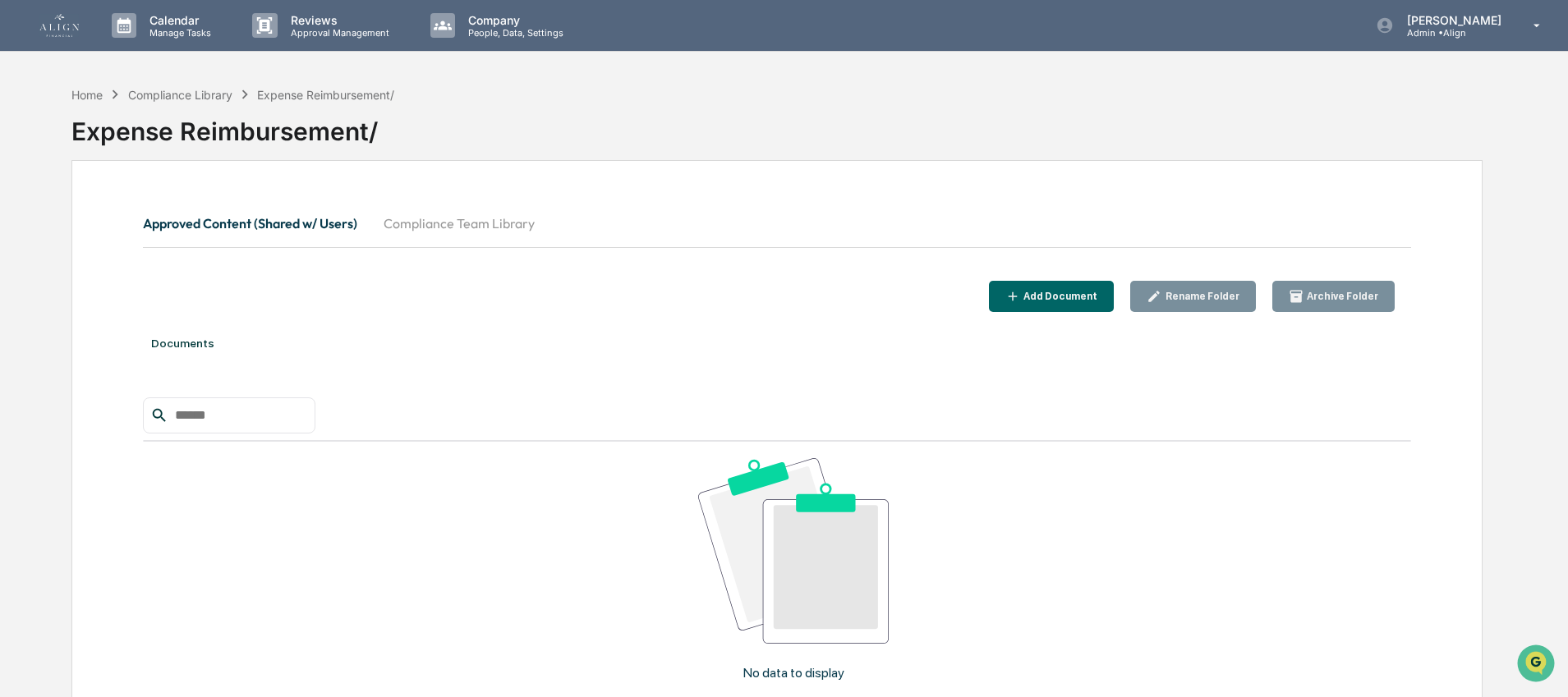
click at [1044, 298] on div "Add Document" at bounding box center [1058, 296] width 77 height 12
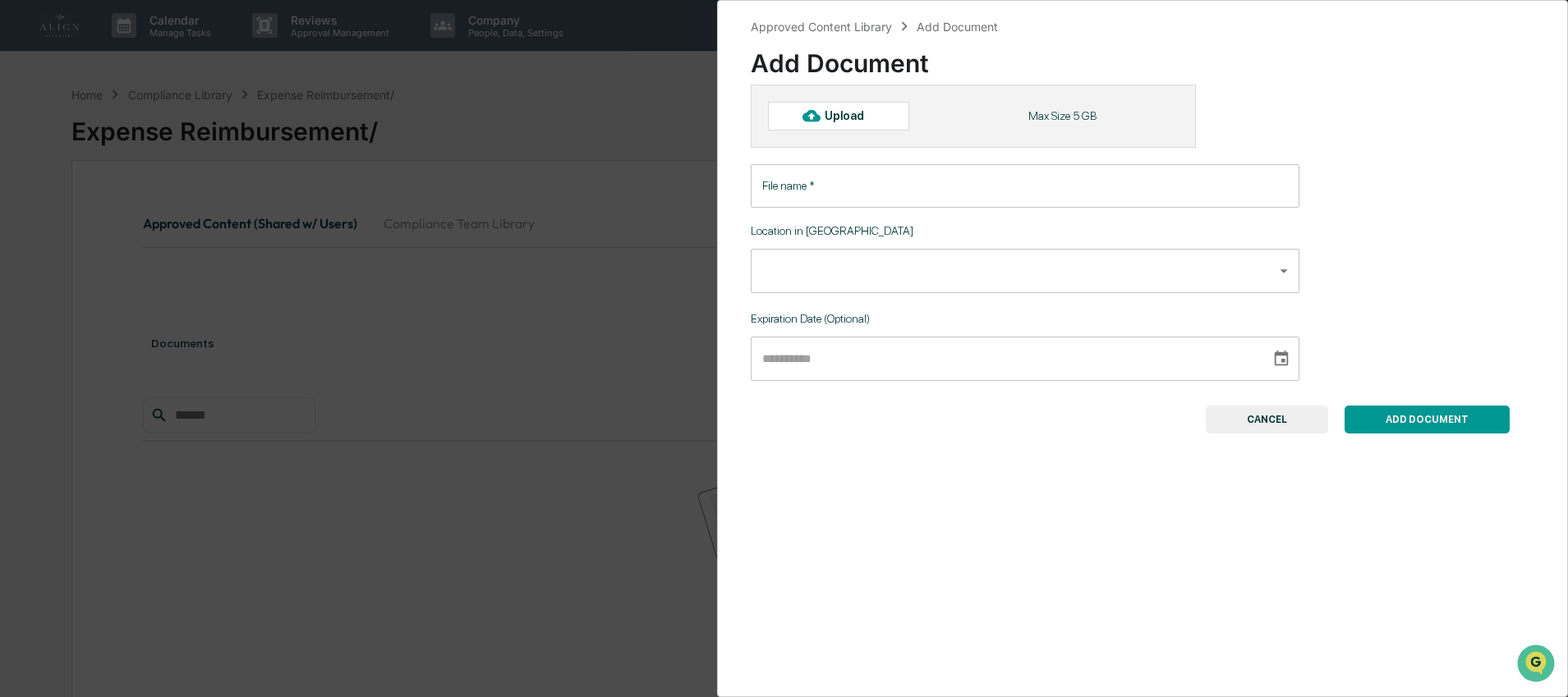
click at [852, 272] on body "Calendar Manage Tasks Reviews Approval Management Company People, Data, Setting…" at bounding box center [784, 425] width 1568 height 851
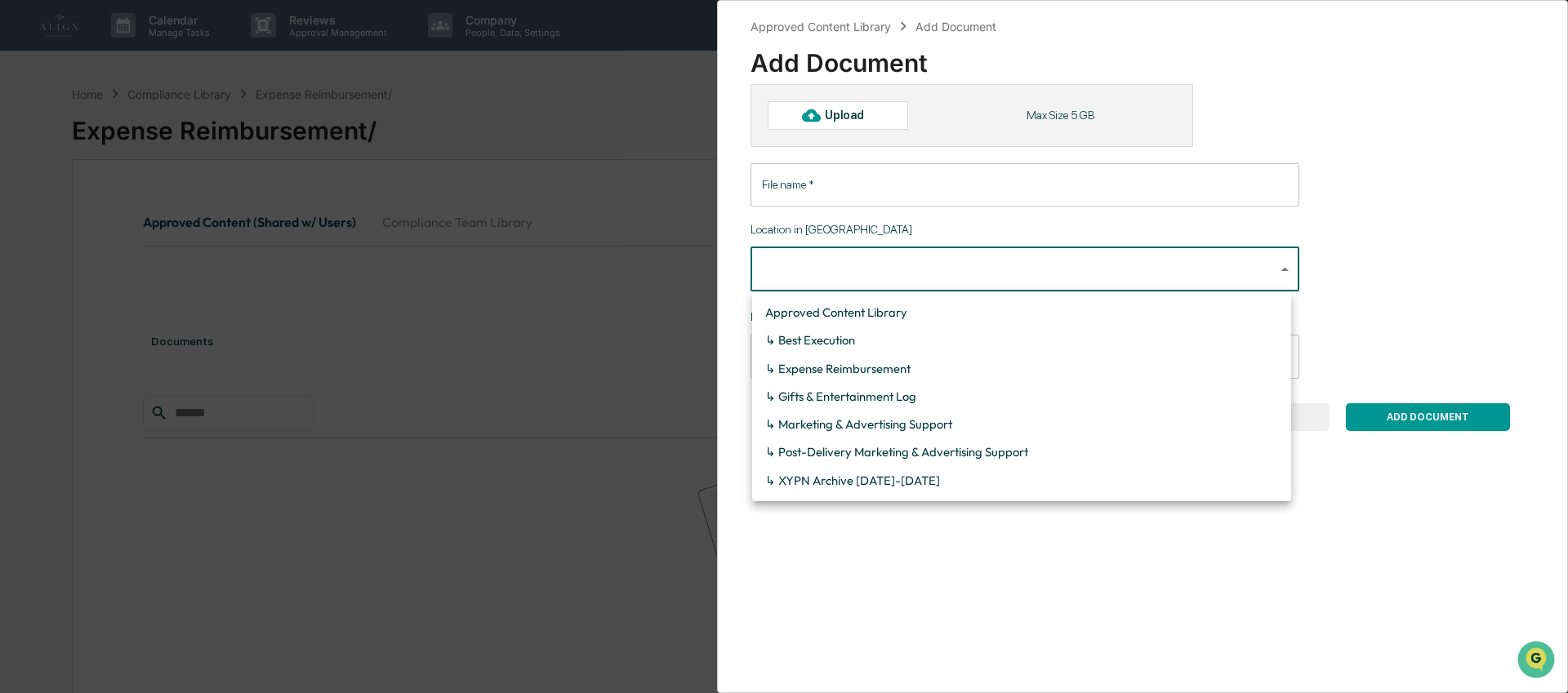
click at [847, 270] on div at bounding box center [784, 346] width 1568 height 693
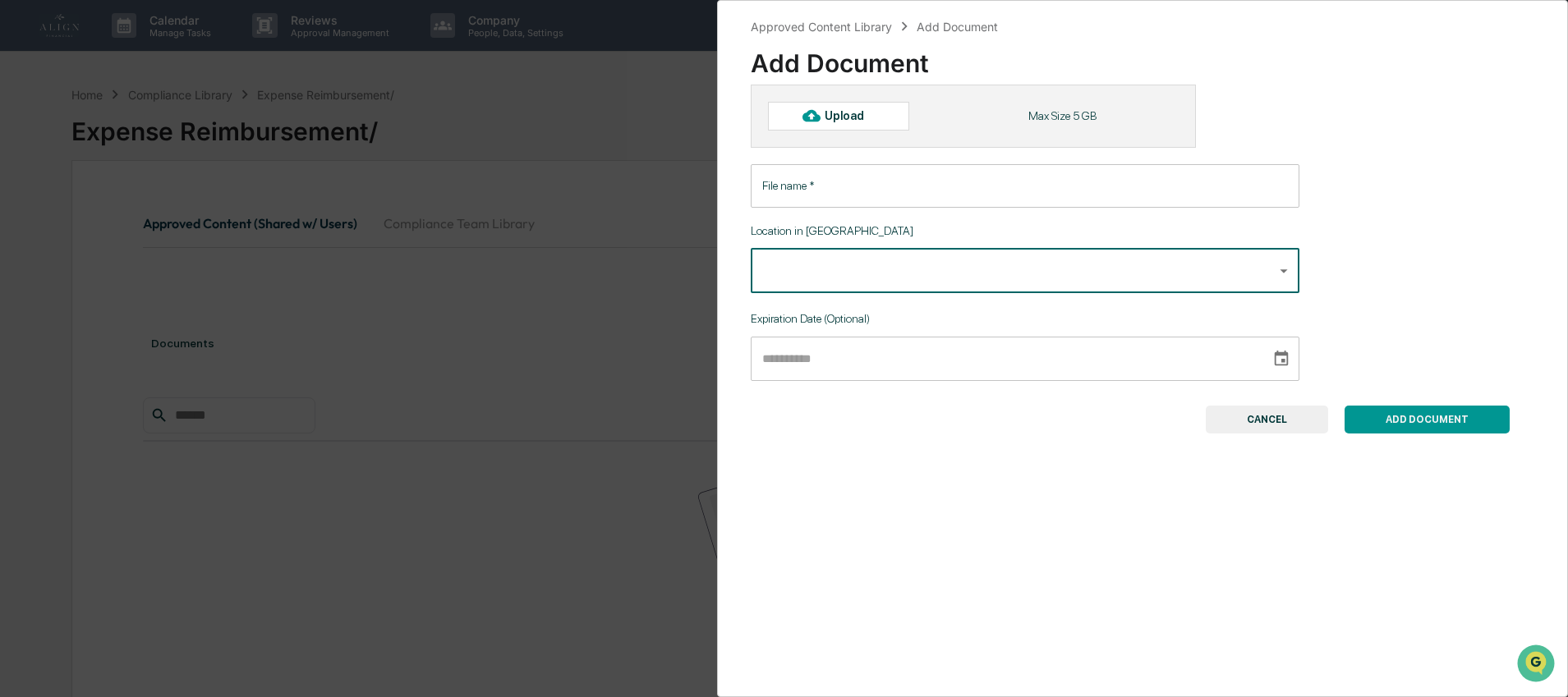
click at [780, 183] on input "File name   *" at bounding box center [1024, 186] width 548 height 44
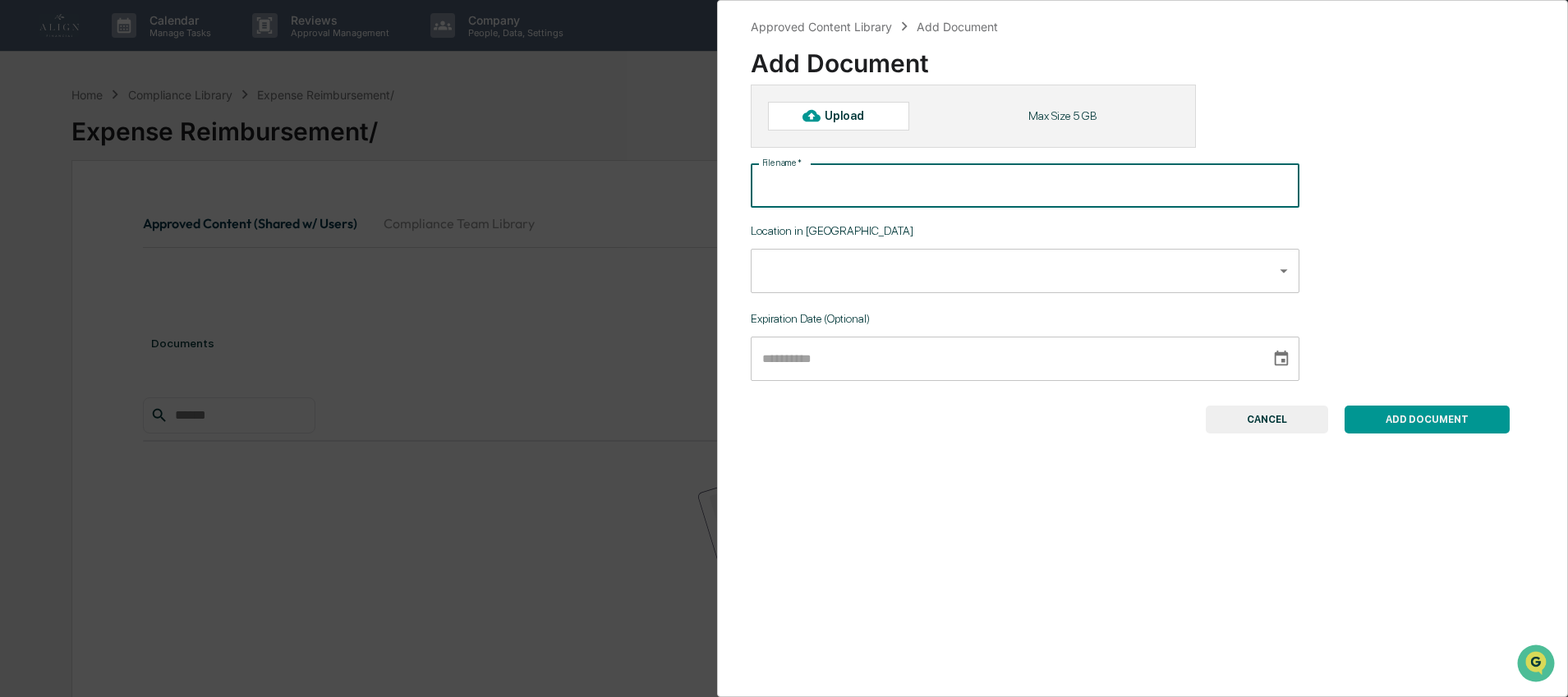
click at [780, 183] on input "File name   *" at bounding box center [1024, 186] width 548 height 44
click at [839, 560] on div "Approved Content Library Add Document Add Document Upload Max Size 5 GB File na…" at bounding box center [1143, 348] width 852 height 697
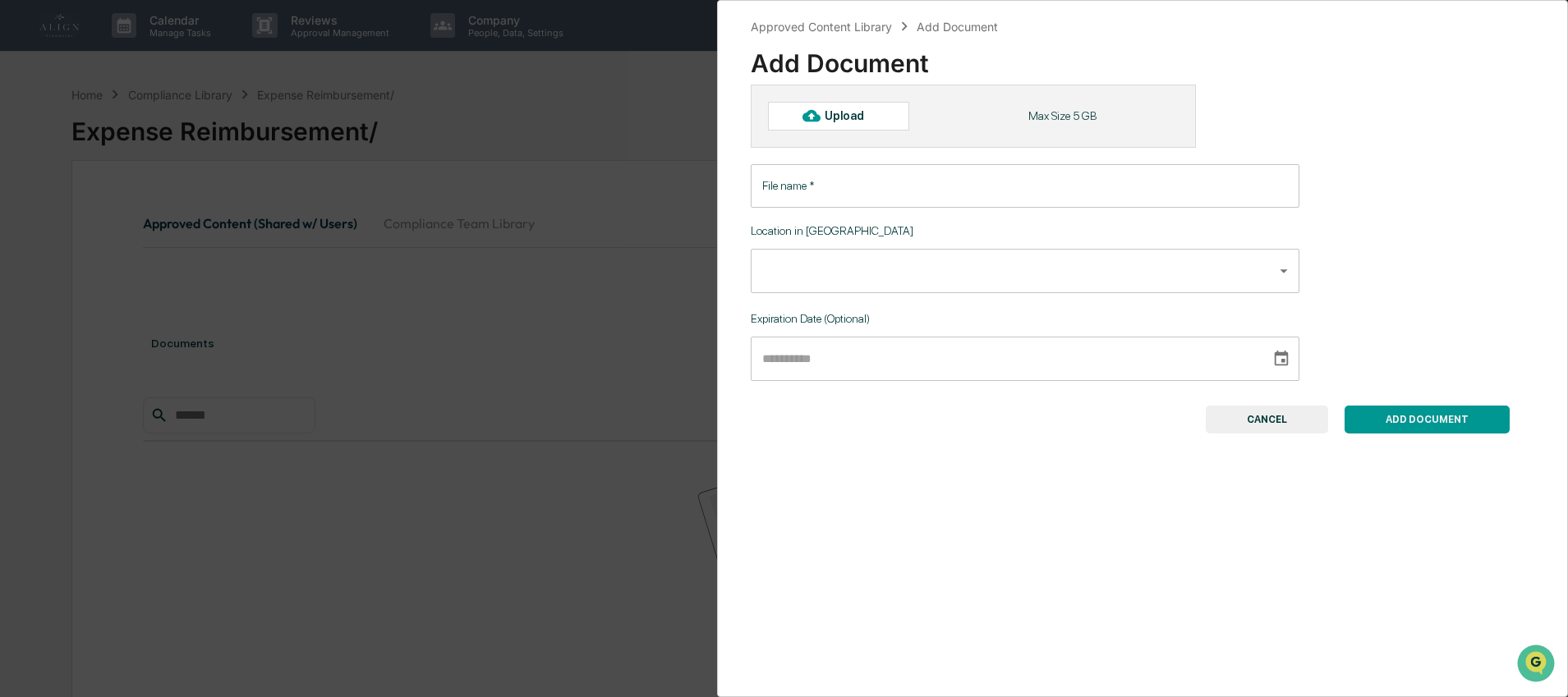
click at [1217, 422] on button "CANCEL" at bounding box center [1267, 419] width 123 height 28
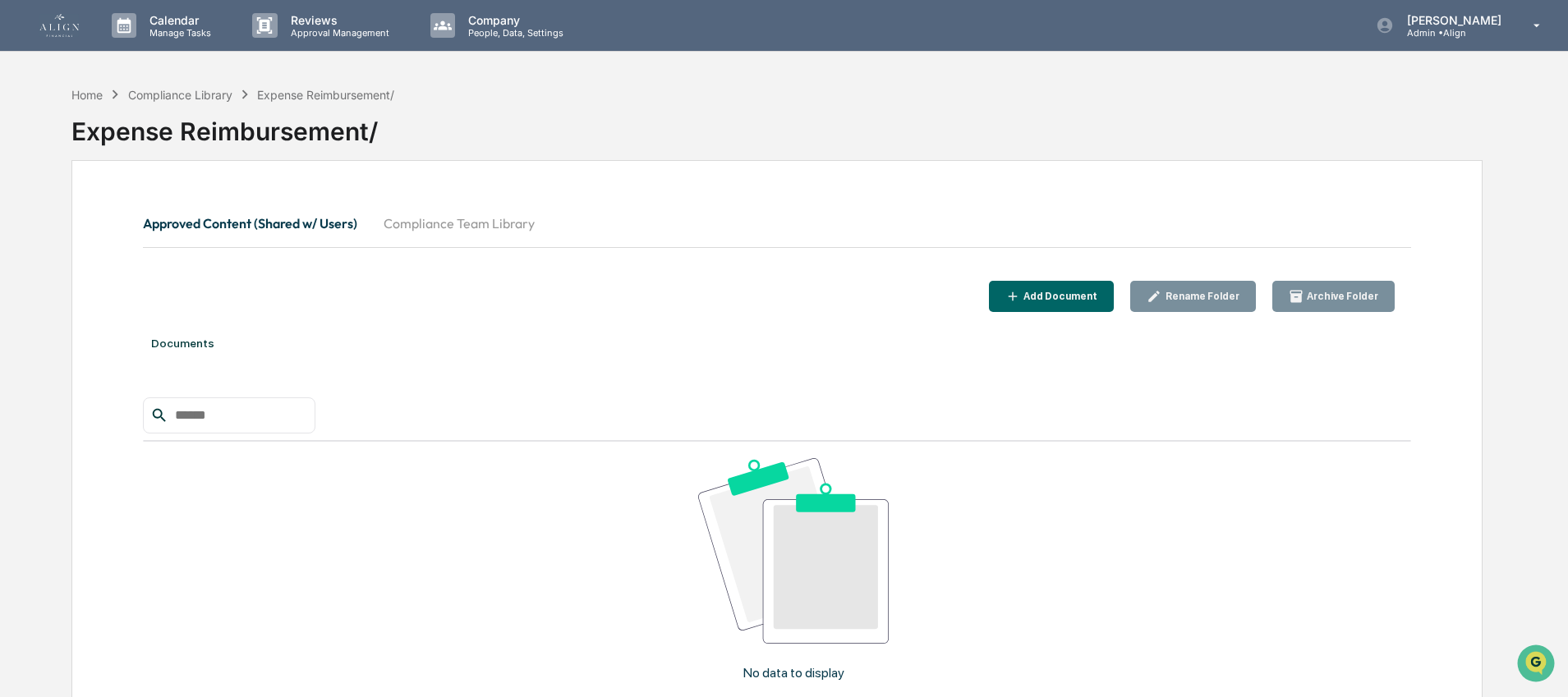
click at [1058, 304] on button "Add Document" at bounding box center [1051, 297] width 125 height 32
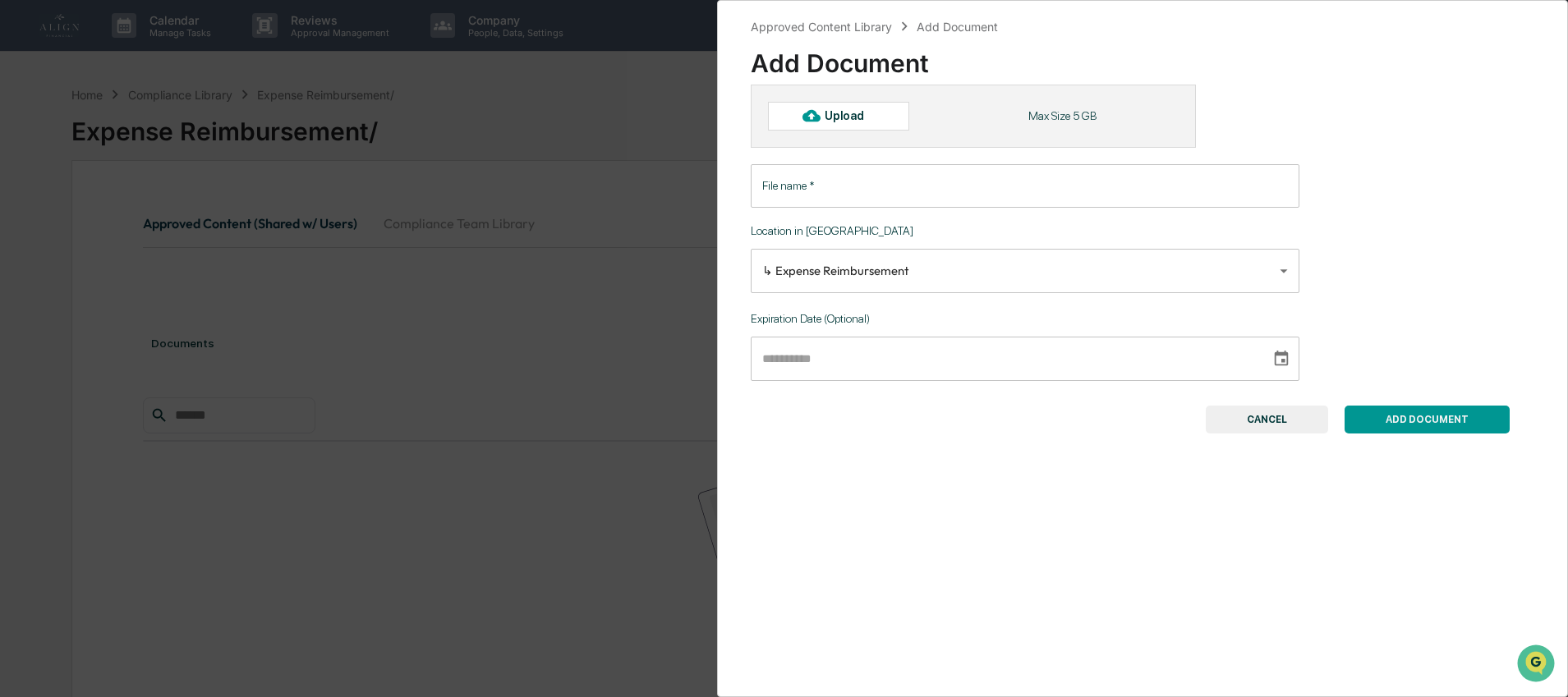
click at [830, 123] on div "Upload" at bounding box center [838, 115] width 141 height 28
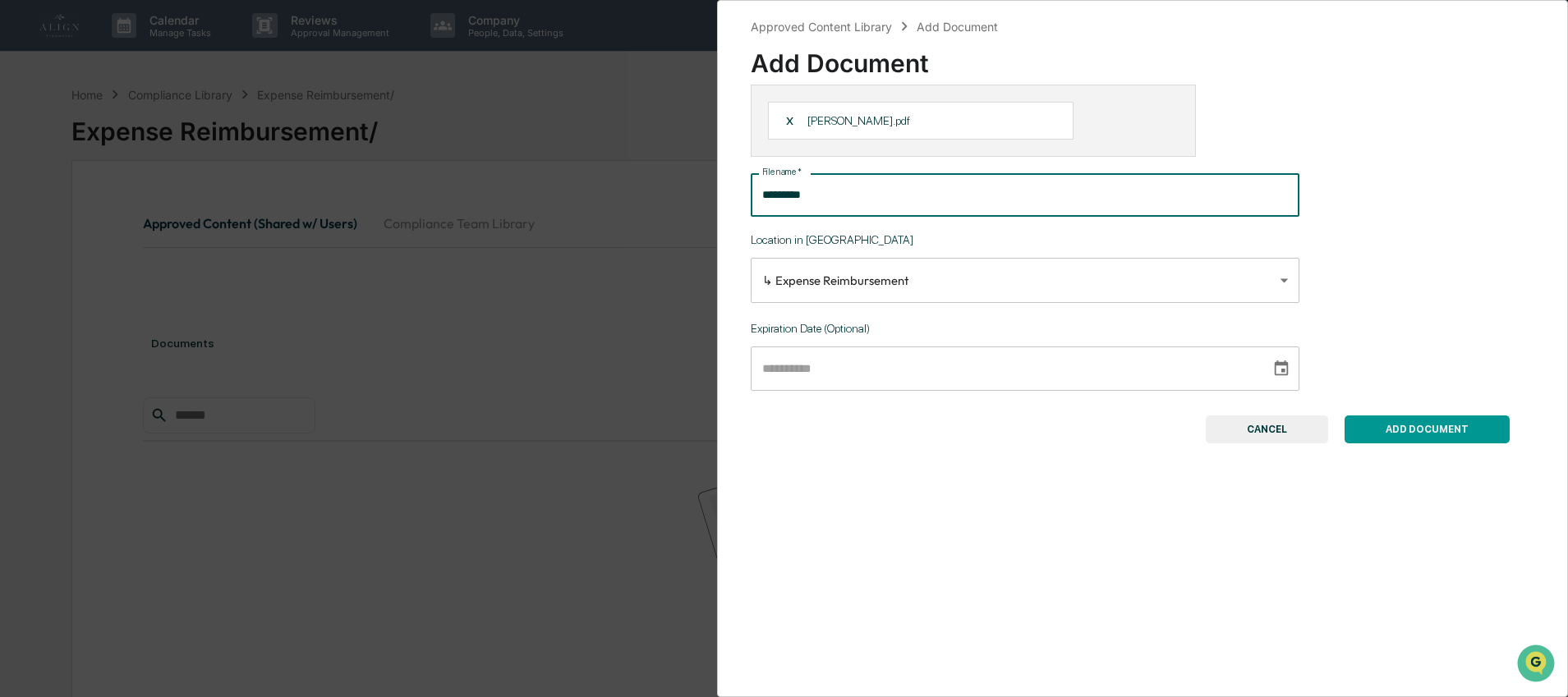
click at [817, 192] on input "*********" at bounding box center [1024, 195] width 548 height 44
type input "**********"
click at [1402, 435] on button "ADD DOCUMENT" at bounding box center [1427, 429] width 165 height 28
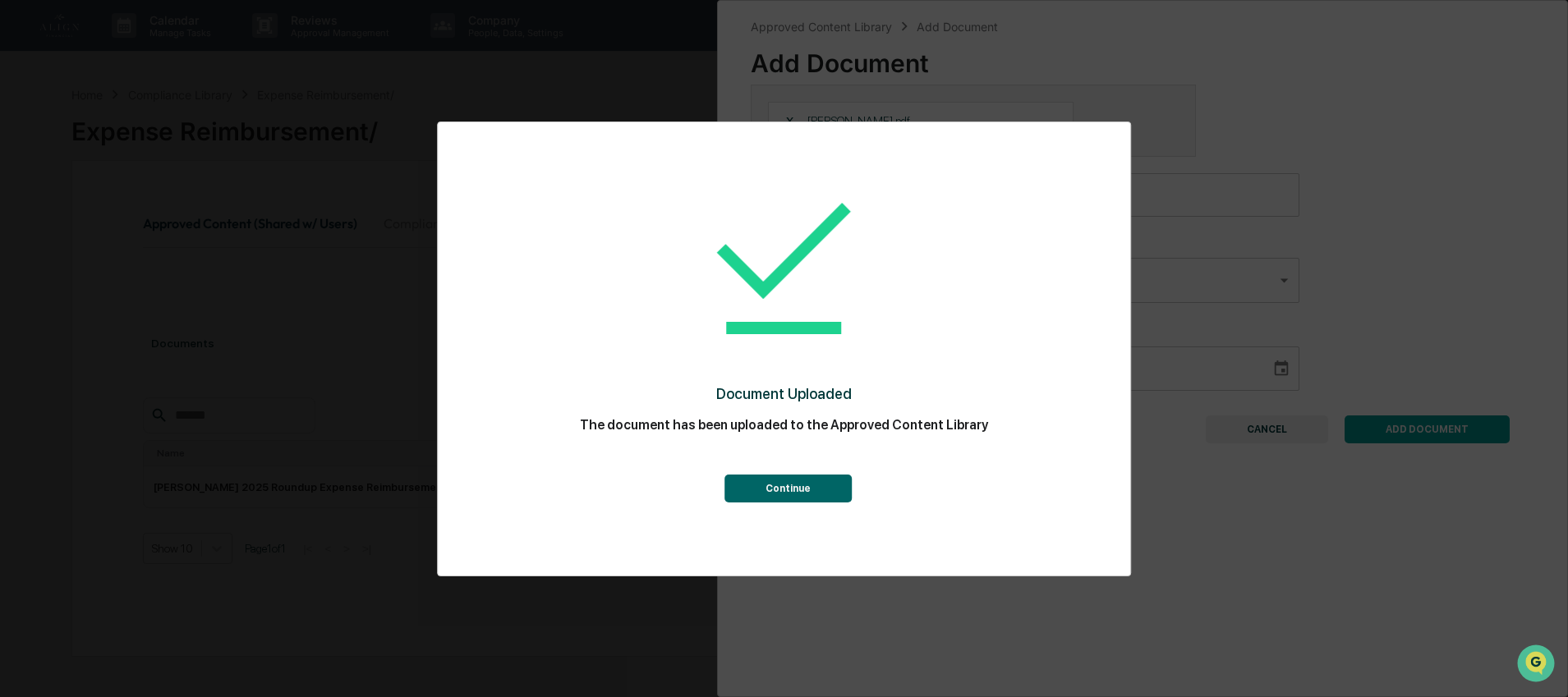
click at [802, 481] on button "Continue" at bounding box center [788, 488] width 127 height 28
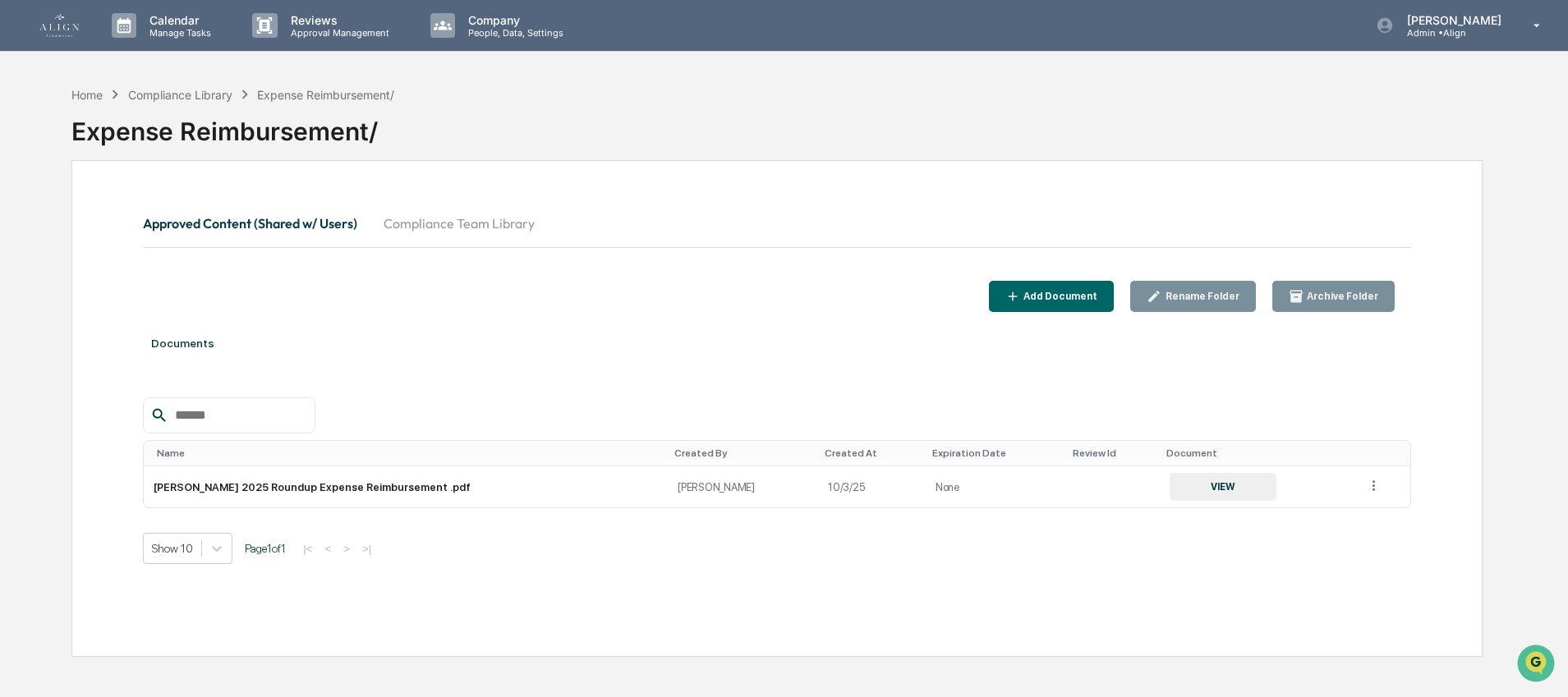
click at [1039, 291] on div "Add Document" at bounding box center [1058, 296] width 77 height 12
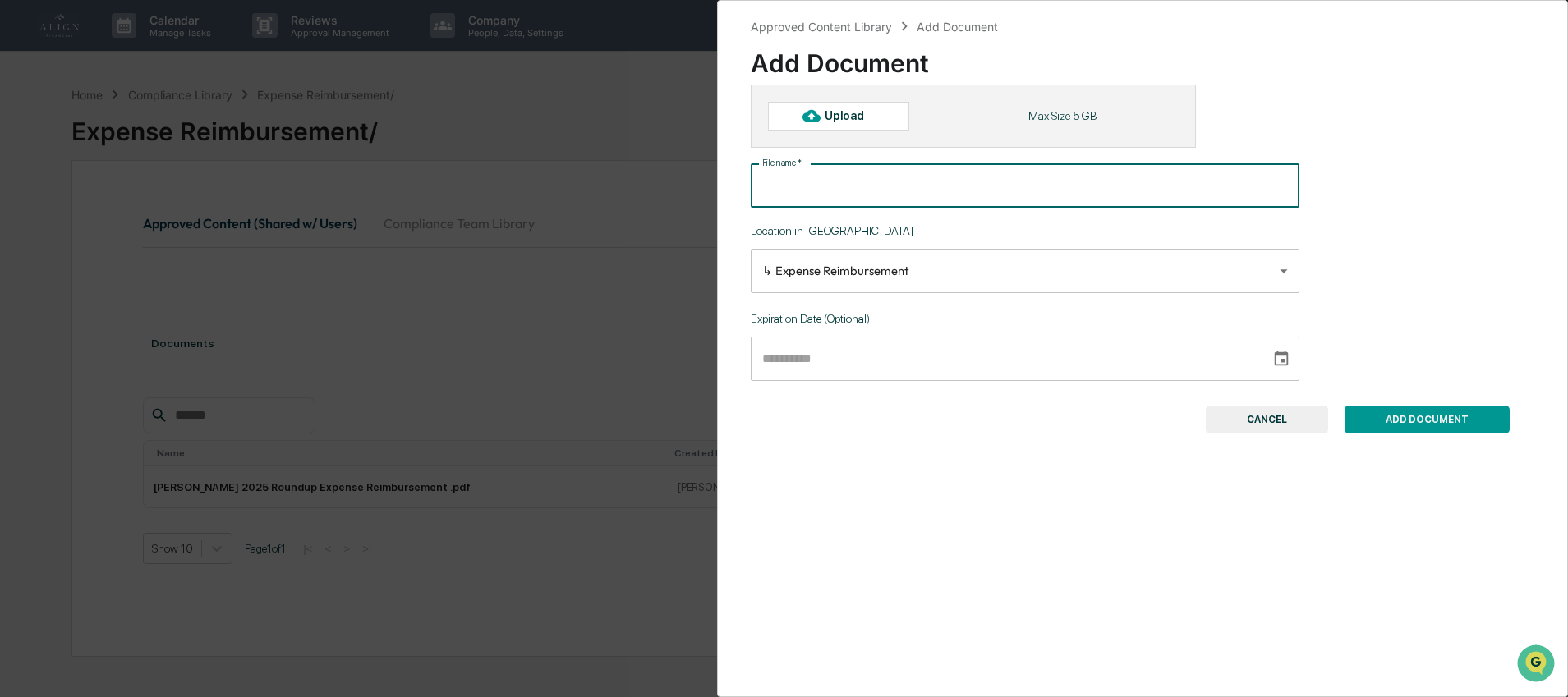
click at [899, 183] on input "File name   *" at bounding box center [1024, 186] width 548 height 44
click at [888, 111] on div "Upload" at bounding box center [838, 115] width 141 height 28
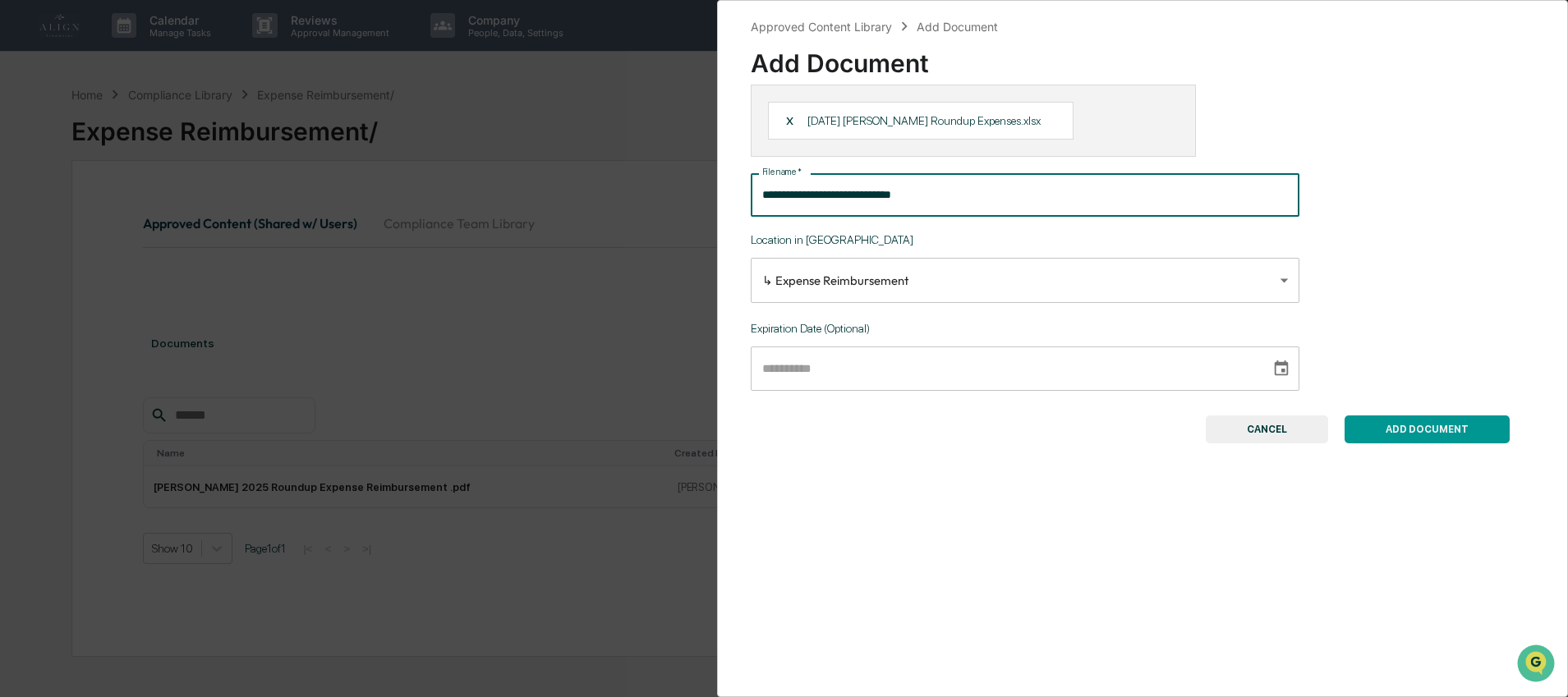
drag, startPoint x: 986, startPoint y: 200, endPoint x: 750, endPoint y: 199, distance: 236.0
click at [750, 199] on input "**********" at bounding box center [1024, 195] width 548 height 44
type input "**********"
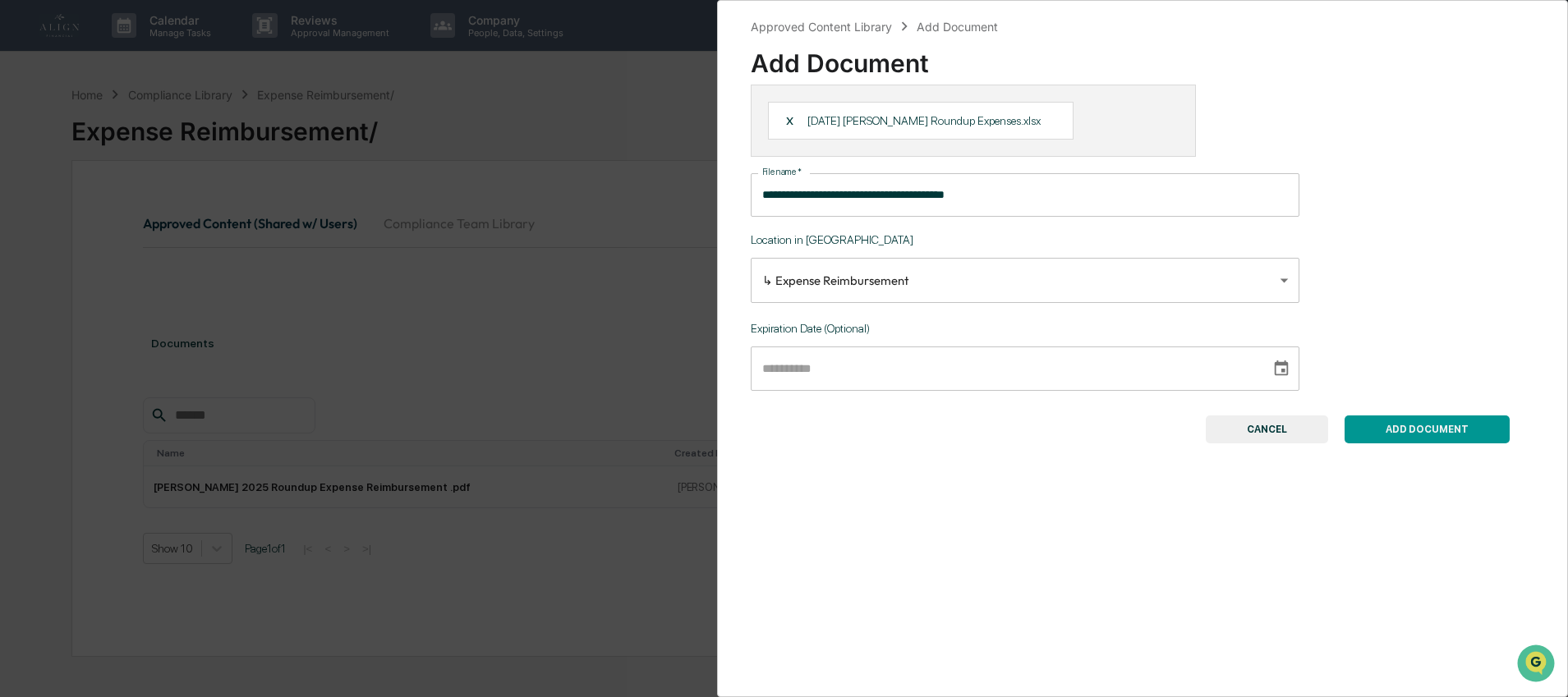
click at [1348, 423] on button "ADD DOCUMENT" at bounding box center [1427, 429] width 165 height 28
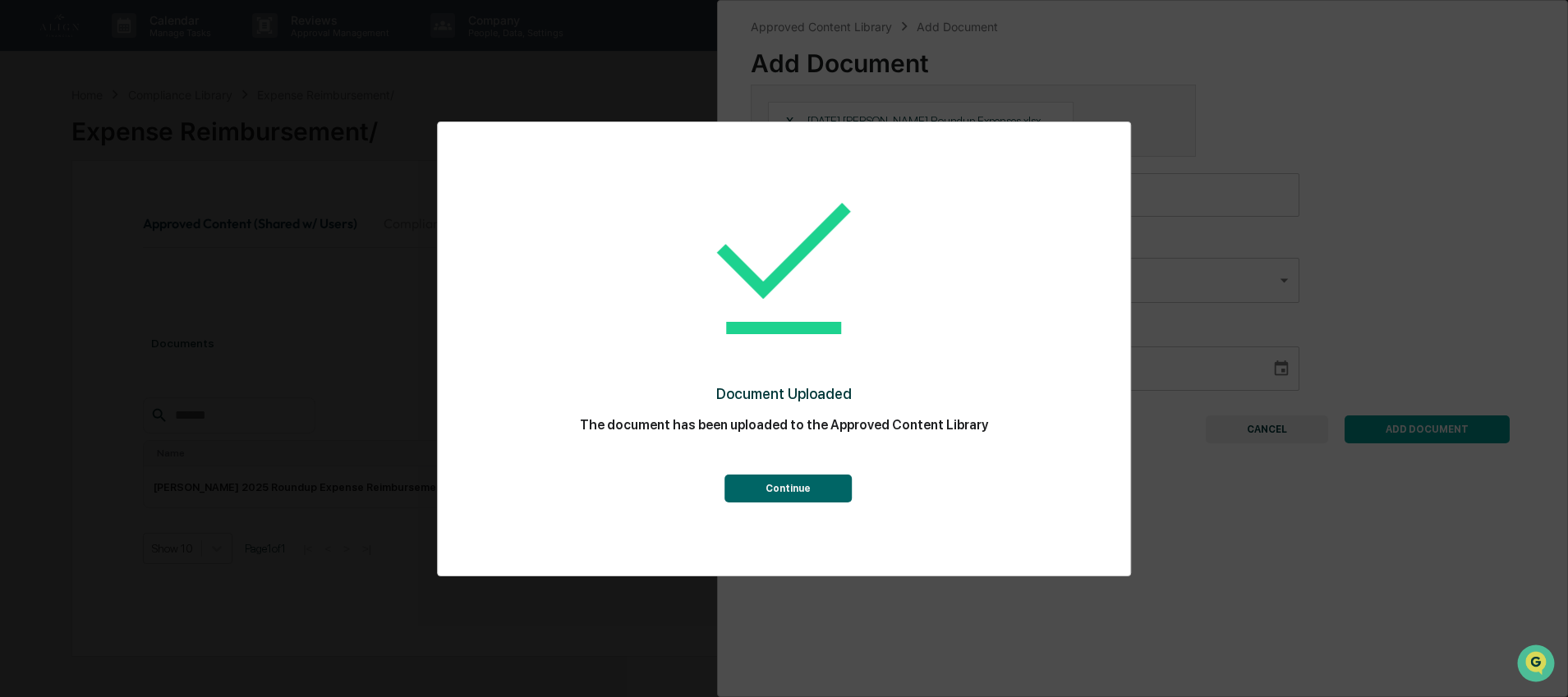
click at [833, 492] on button "Continue" at bounding box center [788, 488] width 127 height 28
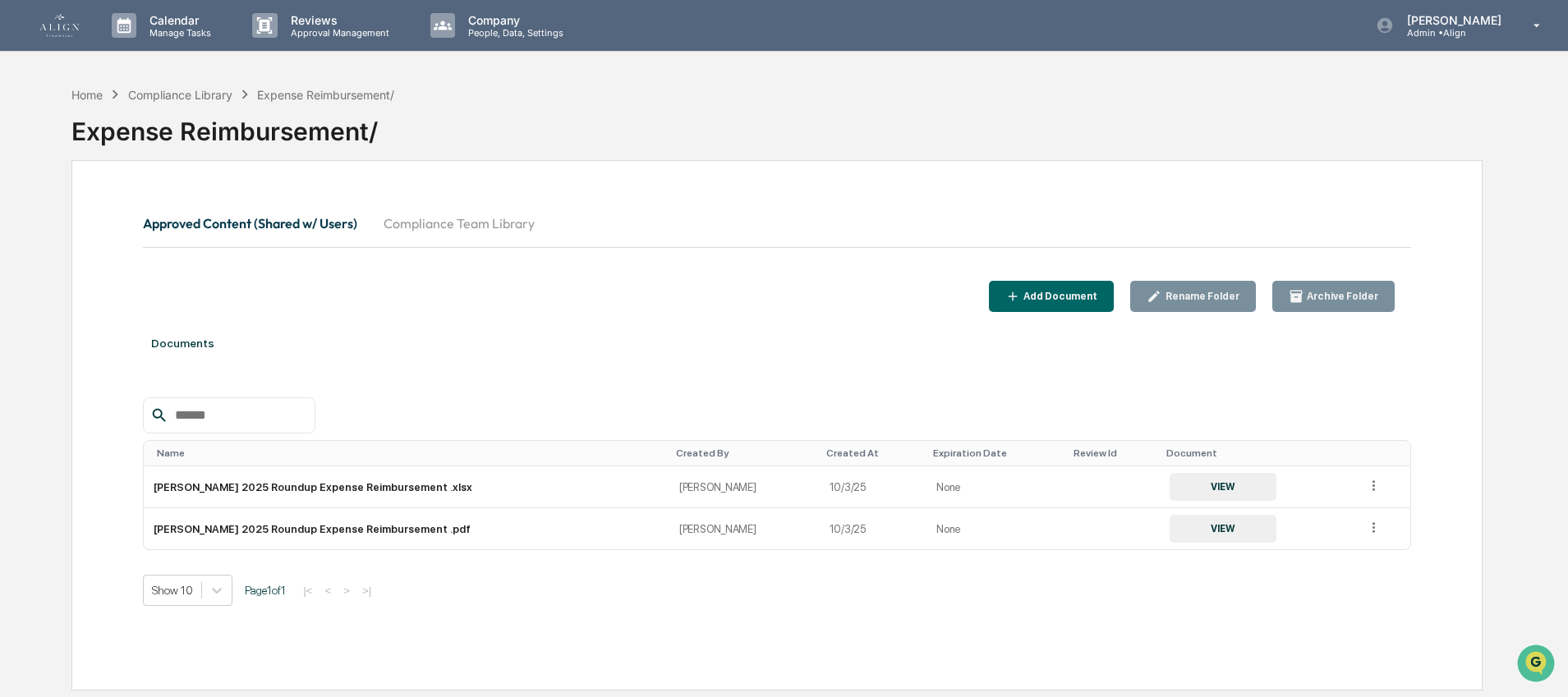
click at [1067, 296] on div "Add Document" at bounding box center [1058, 296] width 77 height 12
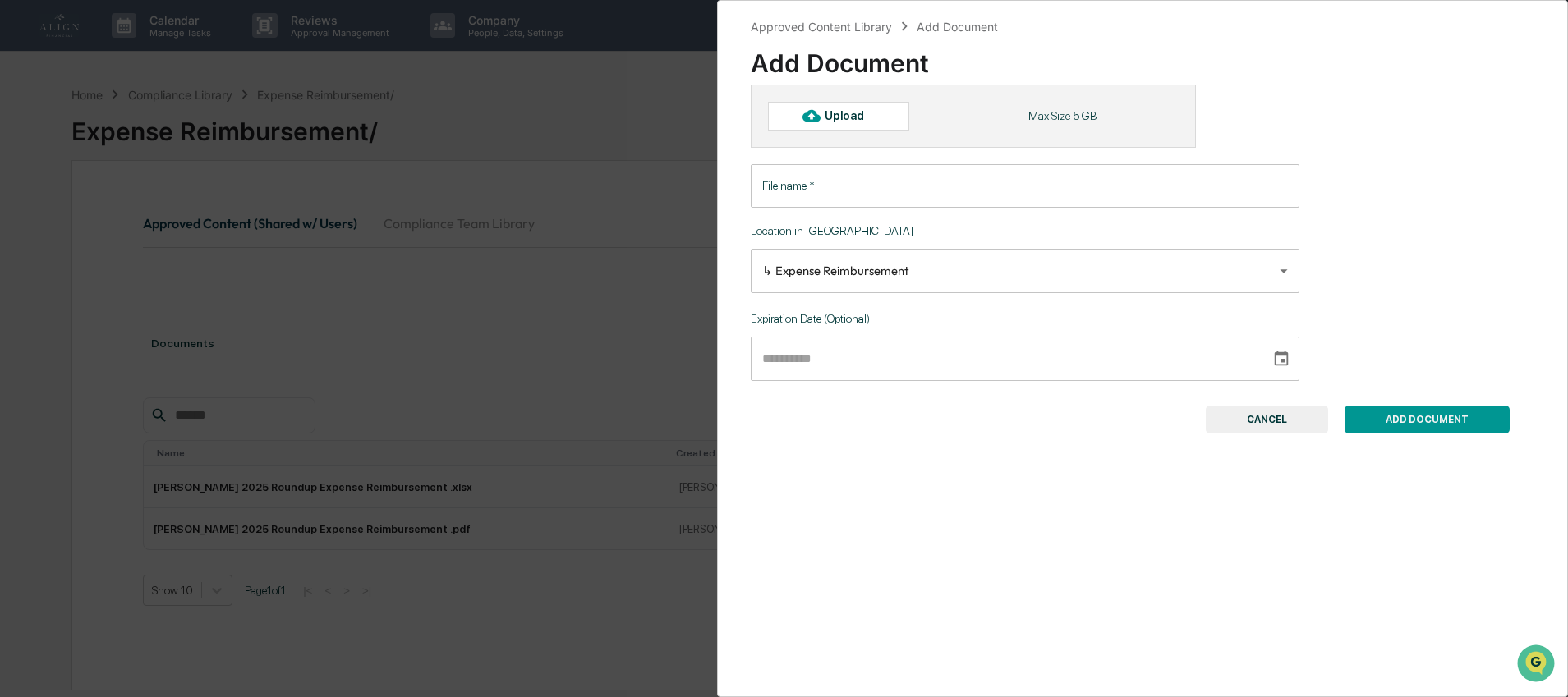
click at [847, 111] on div "Upload" at bounding box center [852, 116] width 53 height 13
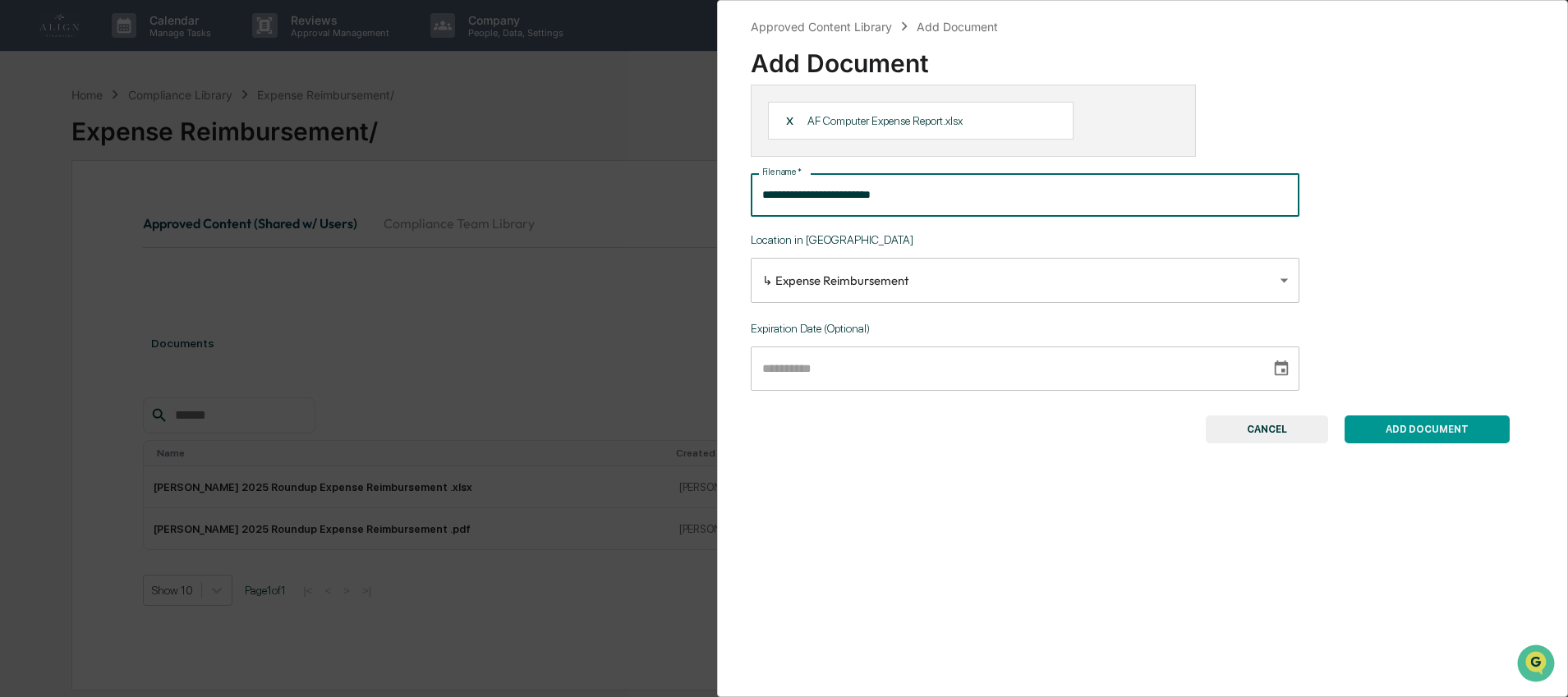
drag, startPoint x: 958, startPoint y: 197, endPoint x: 761, endPoint y: 192, distance: 197.1
click at [761, 192] on input "**********" at bounding box center [1024, 195] width 548 height 44
click at [810, 194] on input "**********" at bounding box center [1024, 195] width 548 height 44
type input "**********"
click at [1362, 416] on div "**********" at bounding box center [1142, 263] width 784 height 359
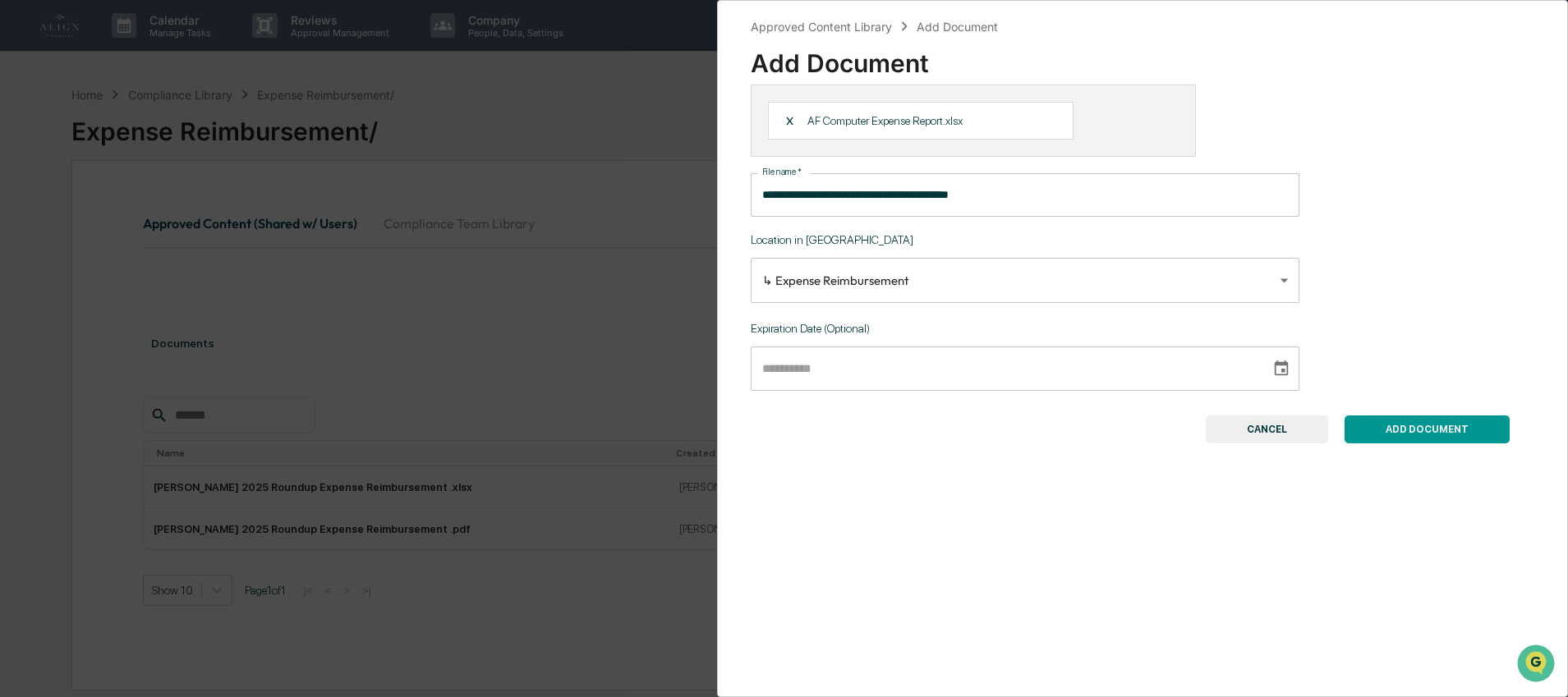
click at [1362, 441] on button "ADD DOCUMENT" at bounding box center [1427, 429] width 165 height 28
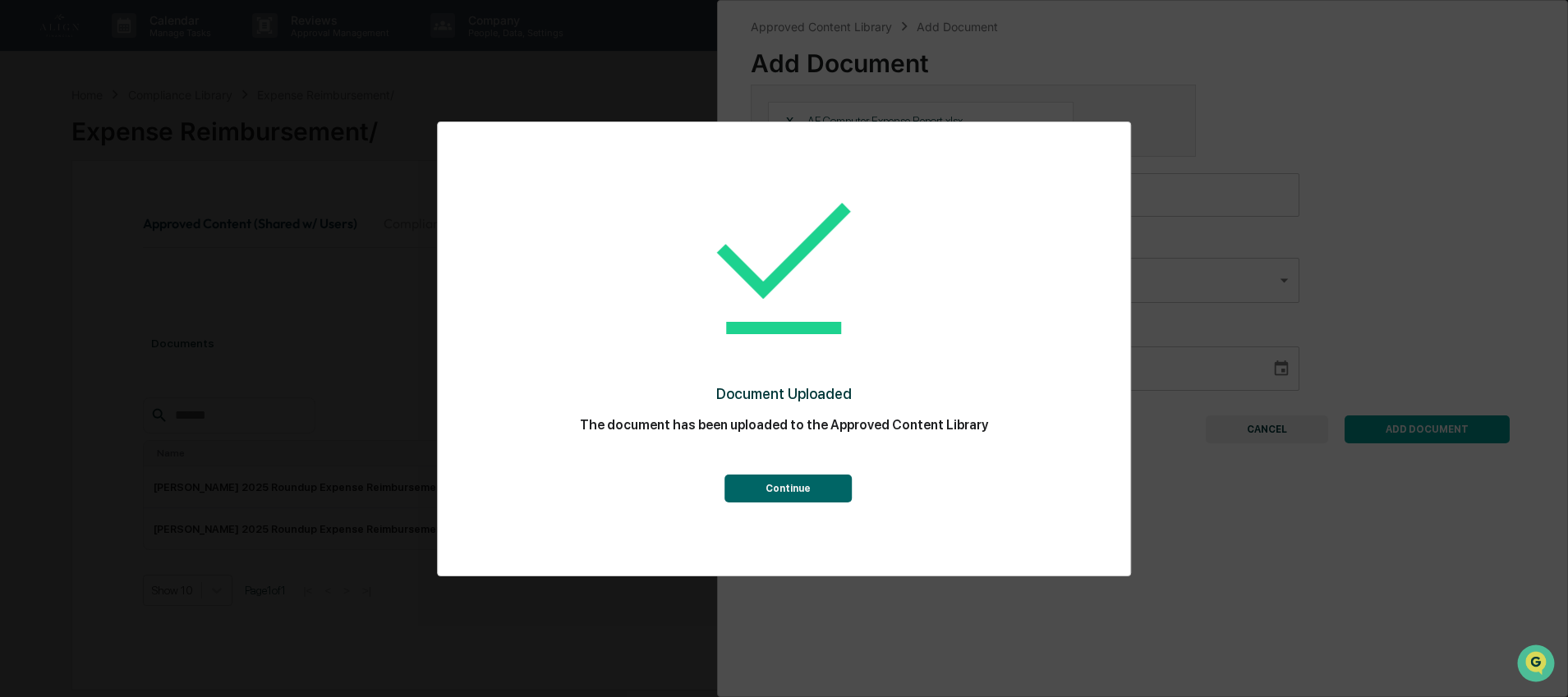
click at [733, 486] on button "Continue" at bounding box center [788, 488] width 127 height 28
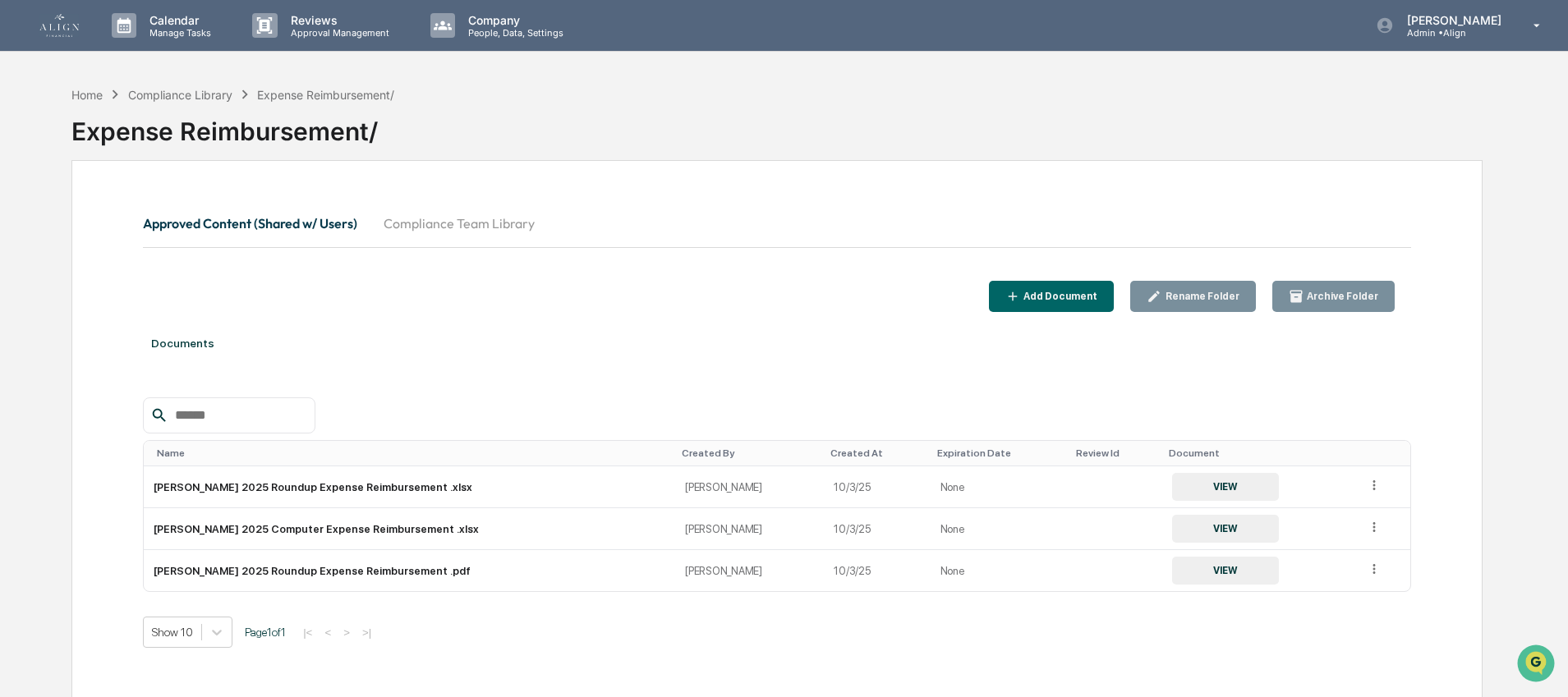
click at [1089, 302] on div "Add Document" at bounding box center [1058, 296] width 77 height 12
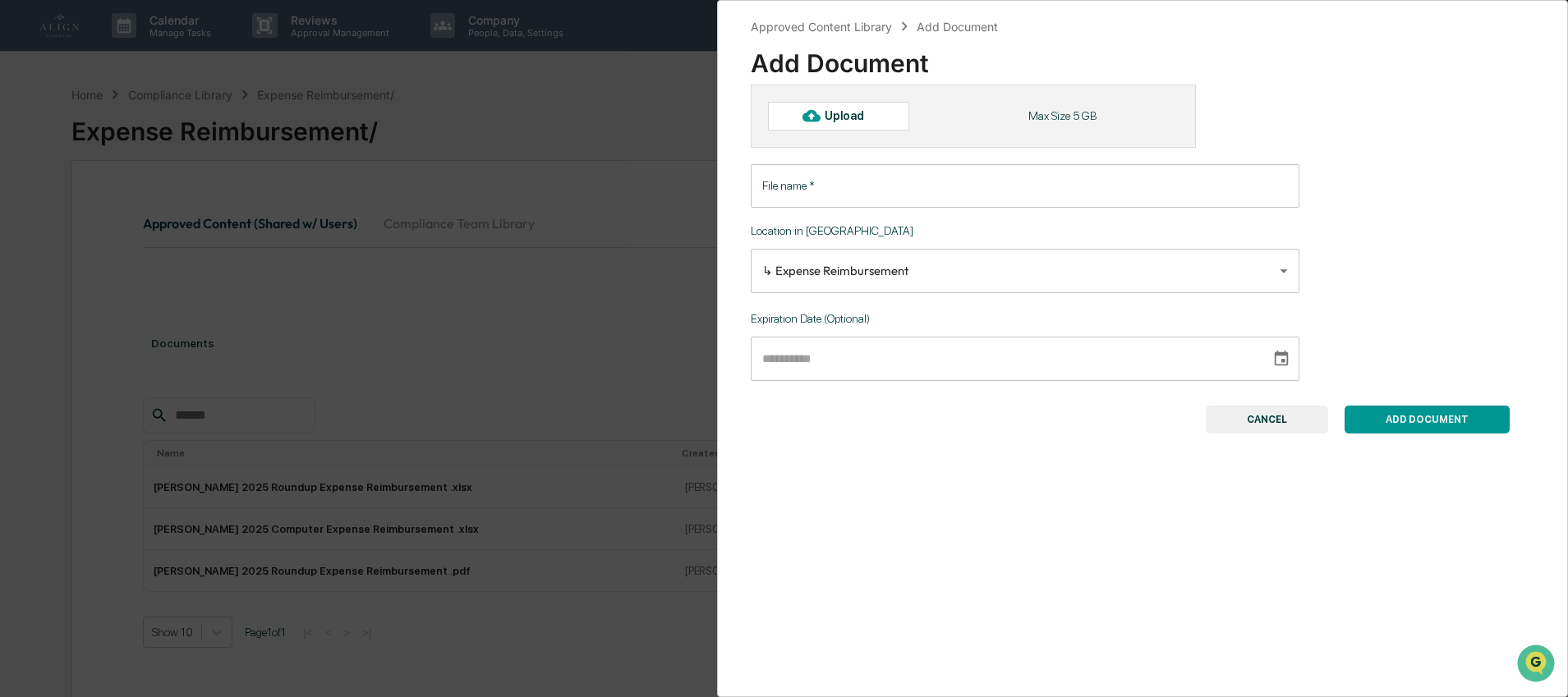
click at [881, 117] on div "Upload" at bounding box center [838, 115] width 141 height 28
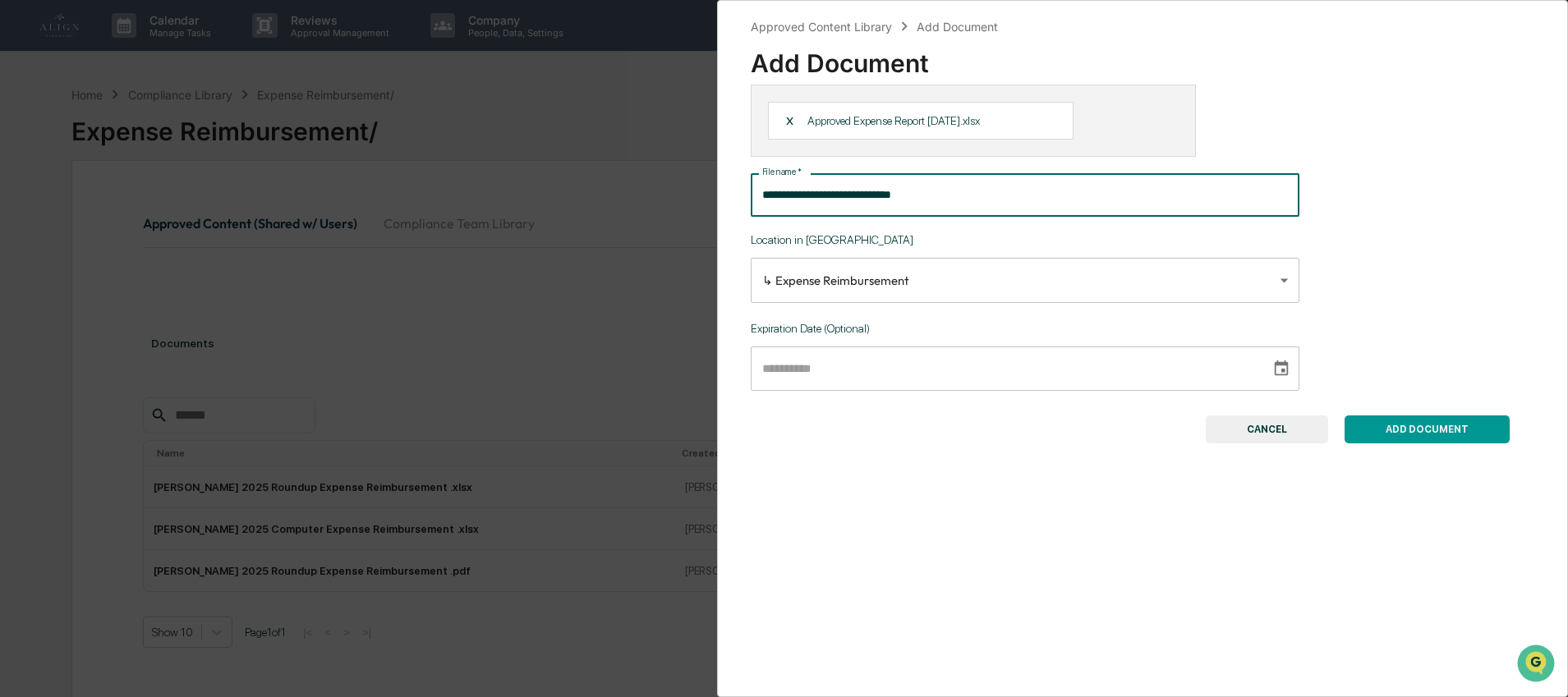
drag, startPoint x: 997, startPoint y: 203, endPoint x: 756, endPoint y: 197, distance: 241.1
click at [756, 197] on input "**********" at bounding box center [1024, 195] width 548 height 44
type input "**********"
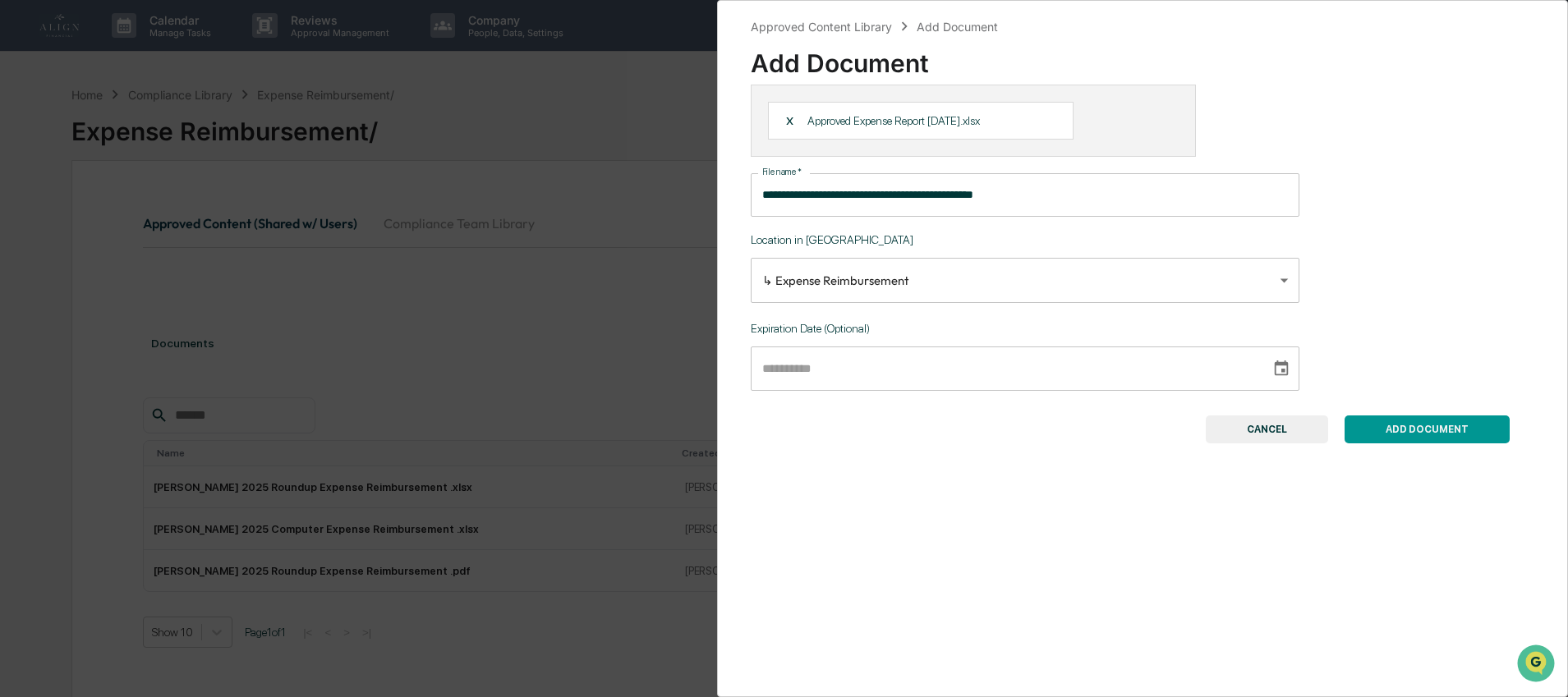
click at [1458, 436] on button "ADD DOCUMENT" at bounding box center [1427, 429] width 165 height 28
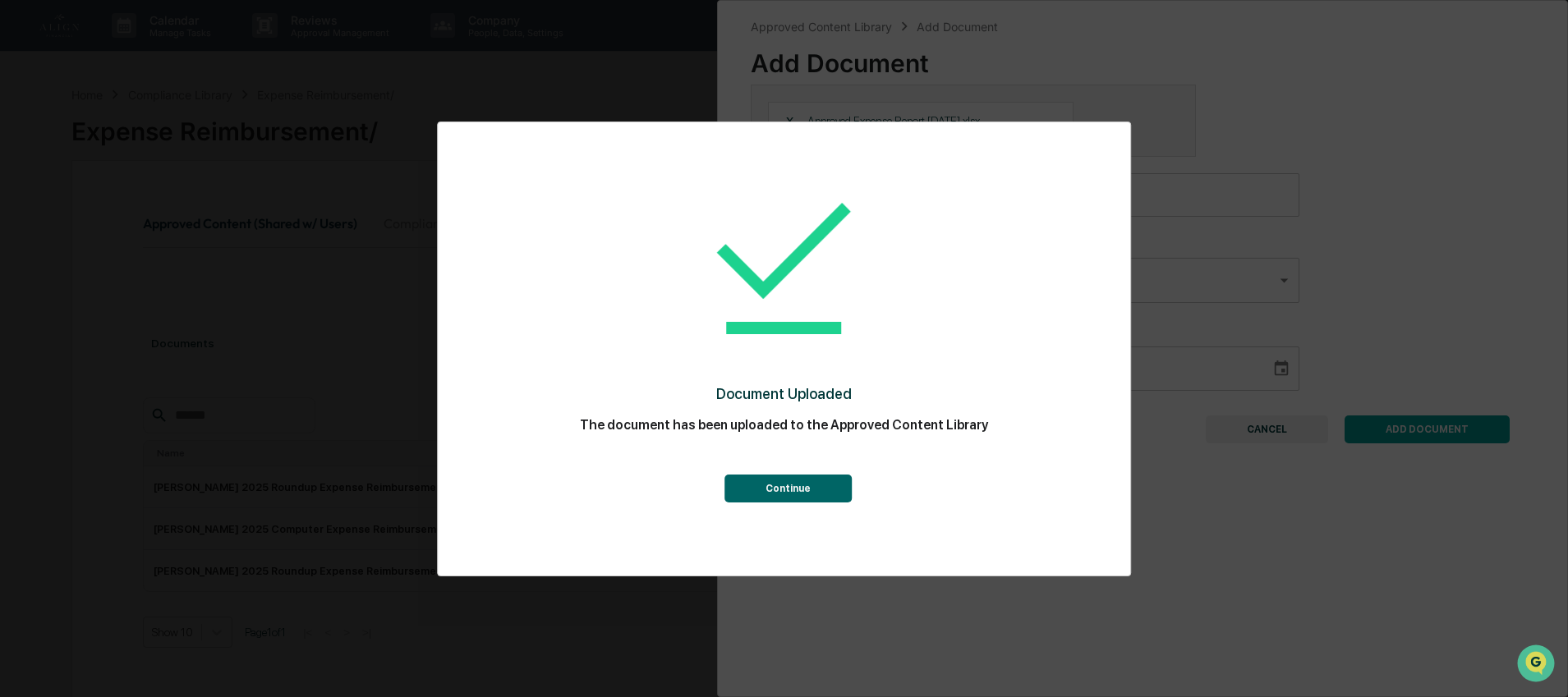
click at [784, 485] on button "Continue" at bounding box center [788, 488] width 127 height 28
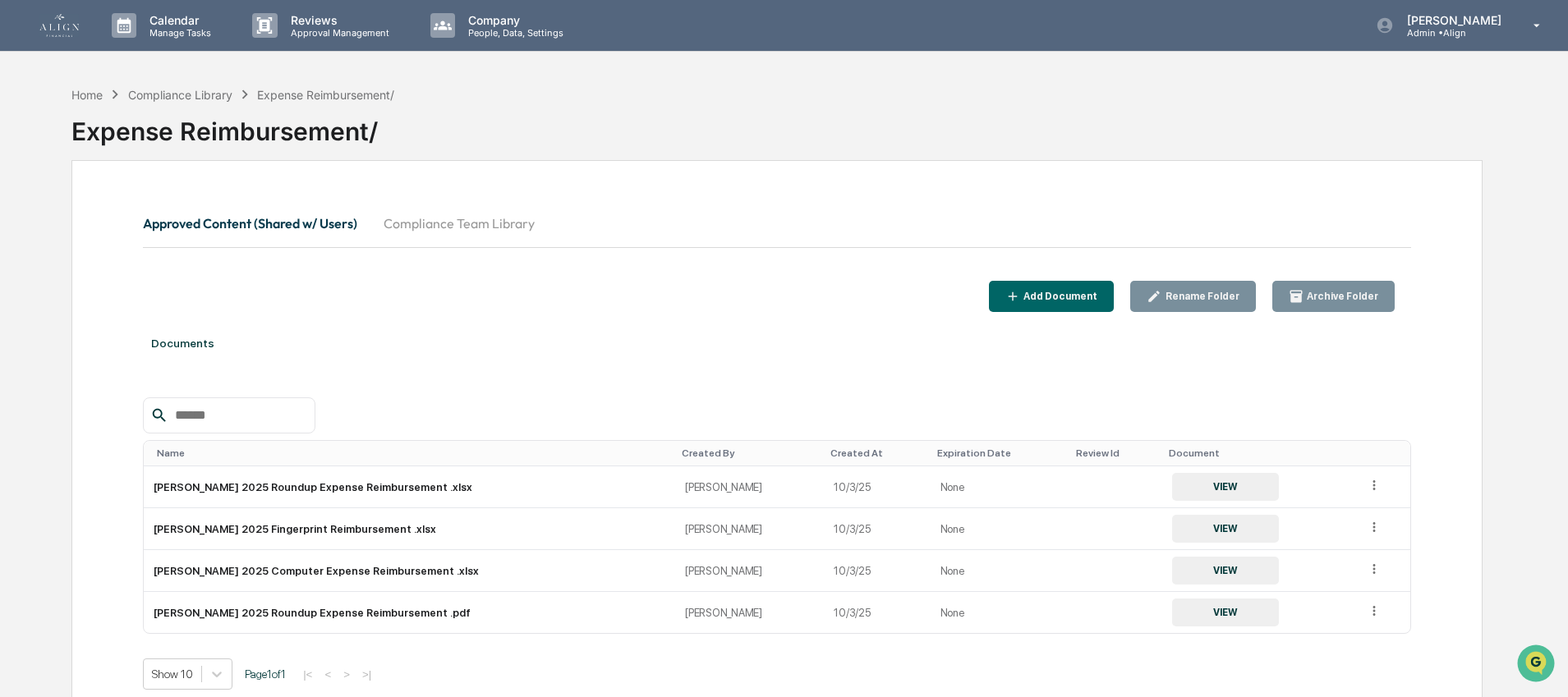
click at [243, 223] on button "Approved Content (Shared w/ Users)" at bounding box center [257, 223] width 228 height 39
click at [221, 209] on button "Approved Content (Shared w/ Users)" at bounding box center [257, 223] width 228 height 39
click at [420, 217] on button "Compliance Team Library" at bounding box center [458, 223] width 177 height 39
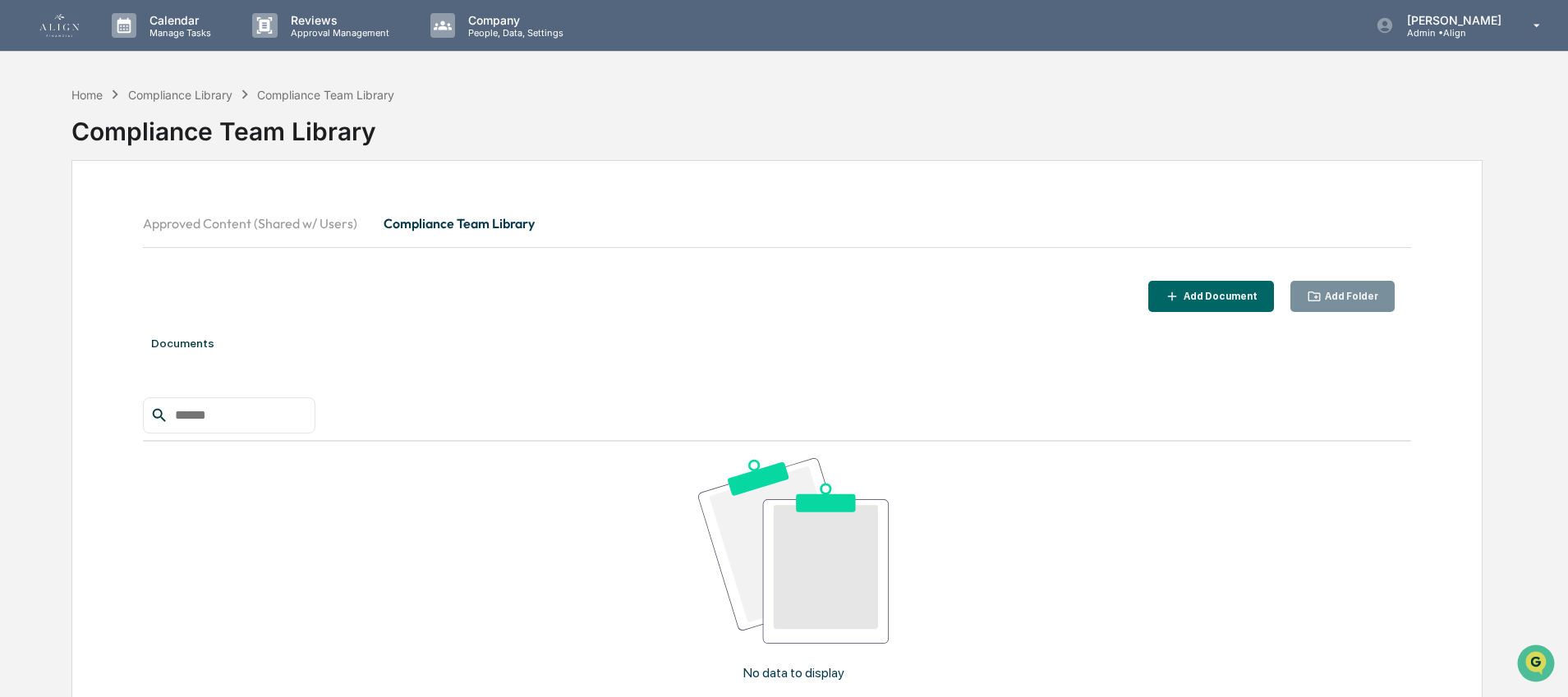
click at [204, 223] on button "Approved Content (Shared w/ Users)" at bounding box center [257, 223] width 228 height 39
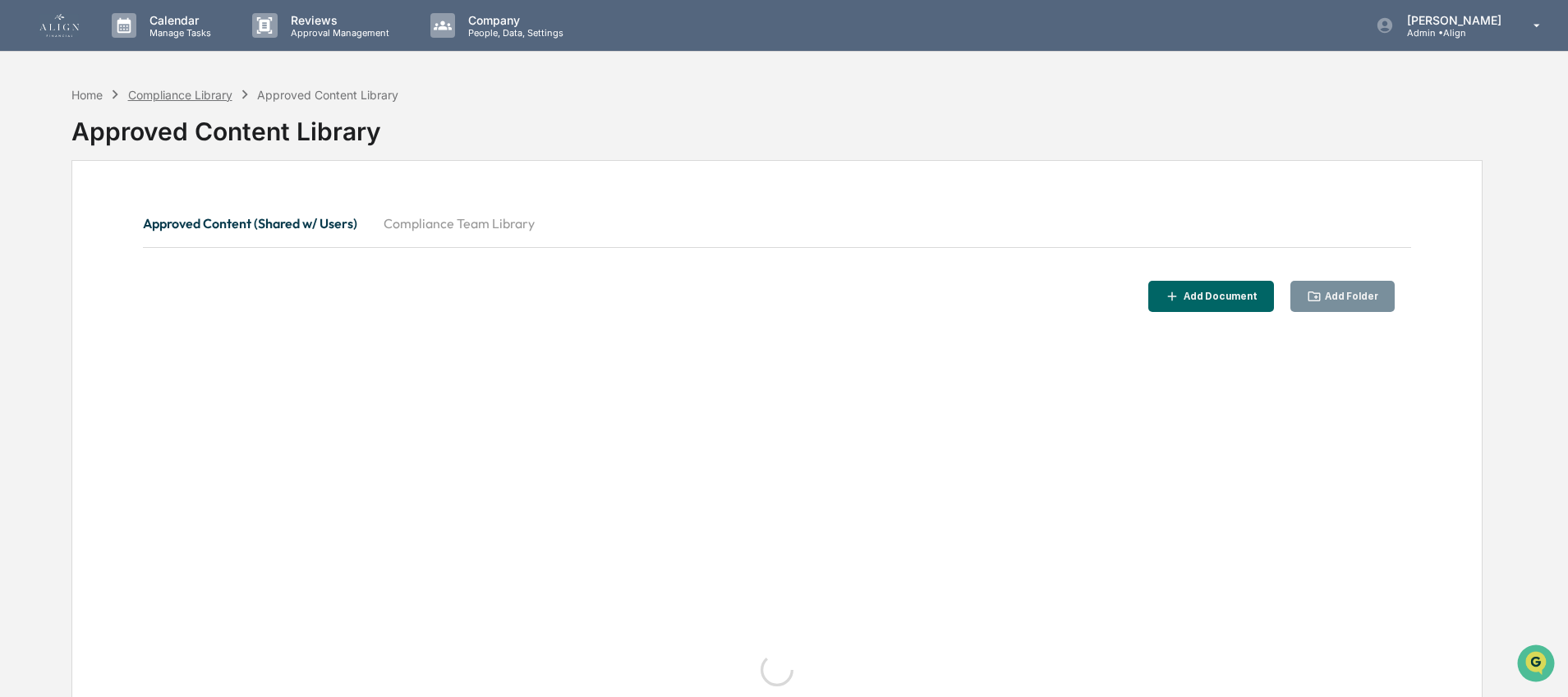
click at [182, 95] on div "Compliance Library" at bounding box center [180, 95] width 104 height 14
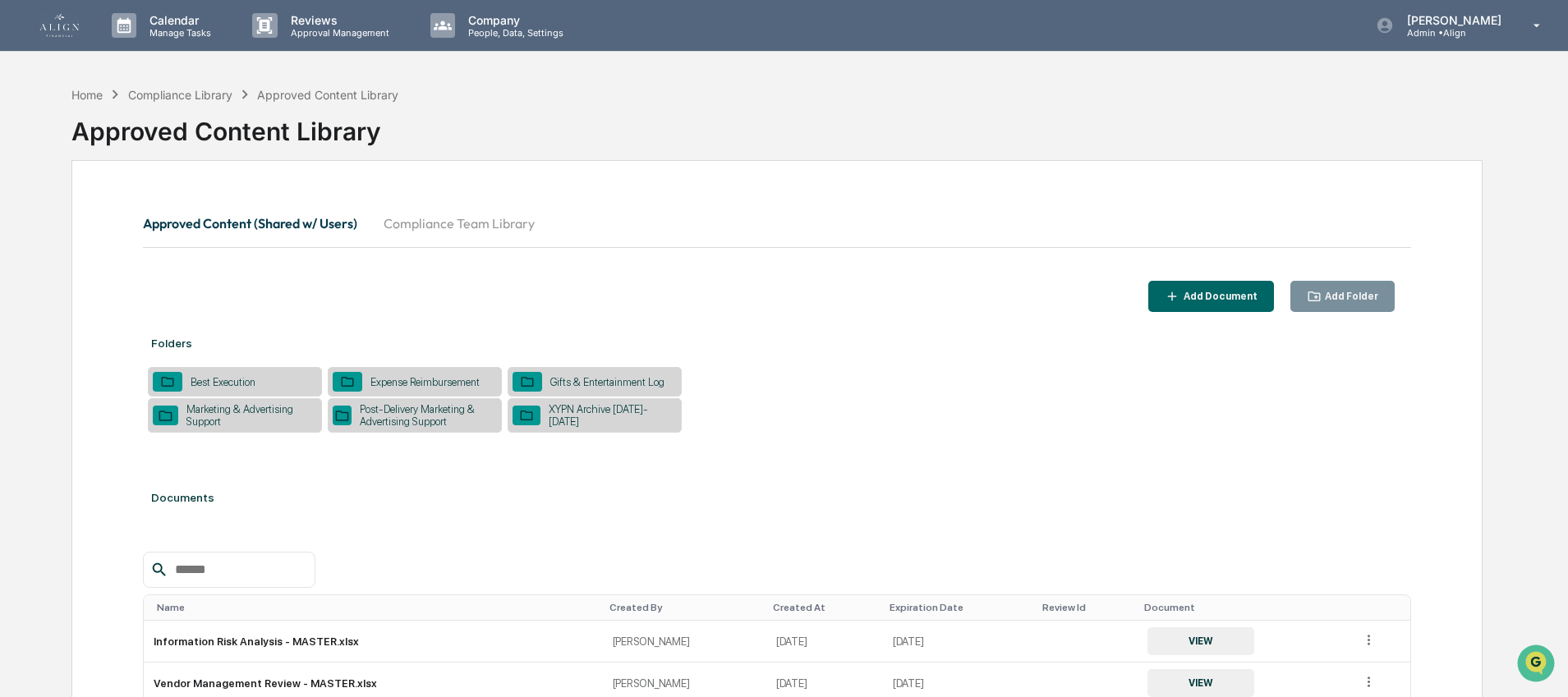
click at [556, 382] on div "Gifts & Entertainment Log" at bounding box center [607, 383] width 131 height 12
click at [218, 426] on div "Marketing & Advertising Support" at bounding box center [247, 416] width 139 height 25
click at [392, 417] on div "Post-Delivery Marketing & Advertising Support" at bounding box center [424, 416] width 145 height 25
click at [575, 415] on div "XYPN Archive [DATE]-[DATE]" at bounding box center [609, 416] width 137 height 25
click at [263, 389] on div "Best Execution" at bounding box center [222, 383] width 81 height 12
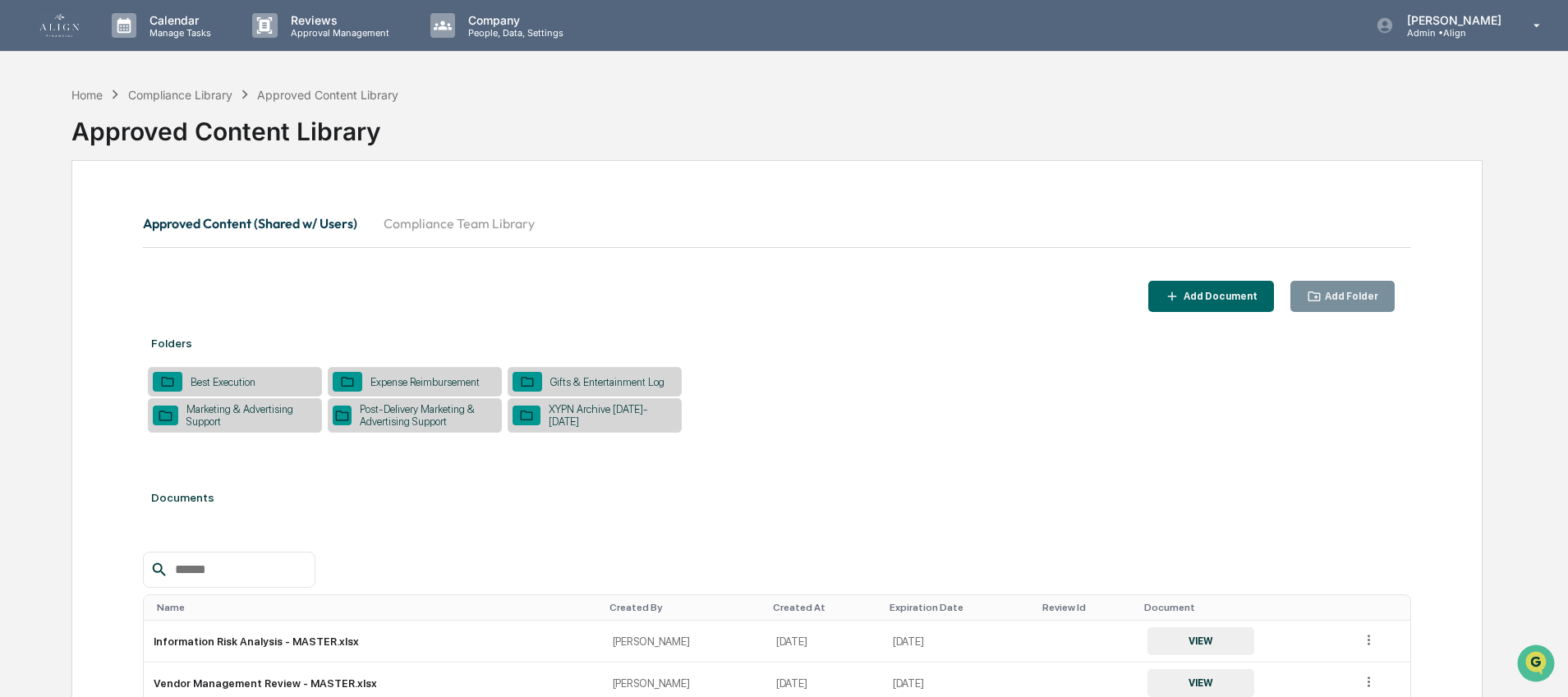
click at [810, 467] on div "Folders Best Execution Expense Reimbursement Gifts & Entertainment Log Marketin…" at bounding box center [777, 582] width 1268 height 523
click at [282, 271] on div "Approved Content (Shared w/ Users) Compliance Team Library" at bounding box center [777, 242] width 1268 height 77
click at [264, 428] on div "Marketing & Advertising Support" at bounding box center [247, 416] width 139 height 25
click at [89, 92] on div "Home" at bounding box center [86, 95] width 31 height 14
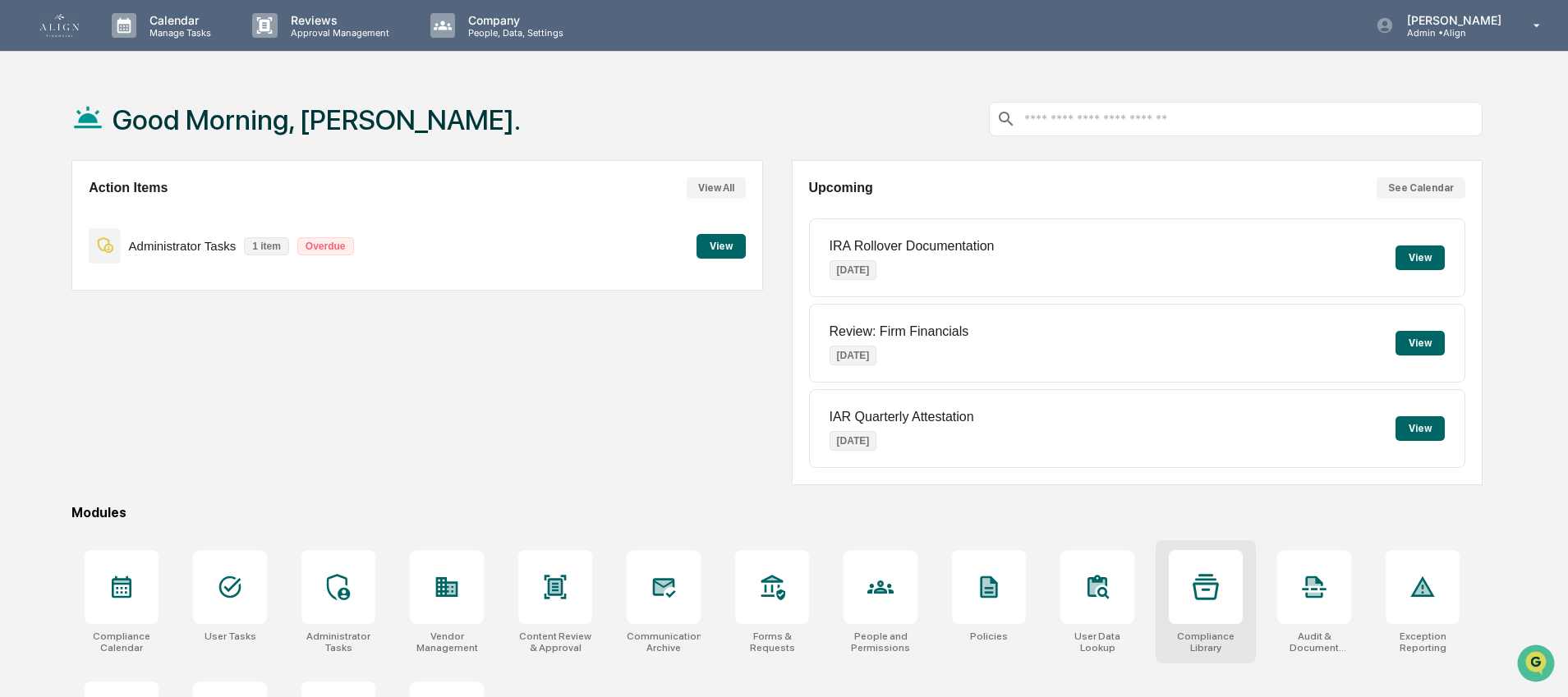
click at [1190, 598] on div at bounding box center [1205, 587] width 74 height 74
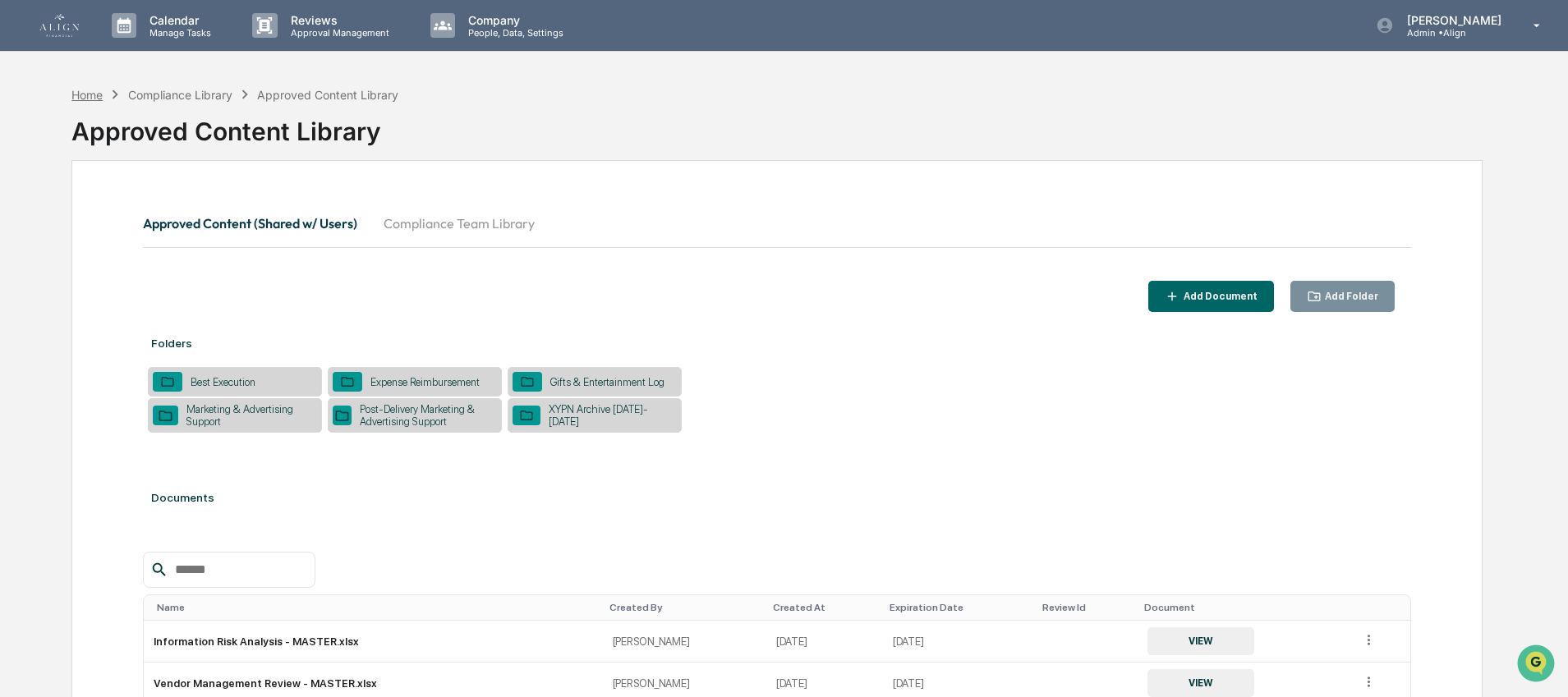
click at [82, 93] on div "Home" at bounding box center [86, 95] width 31 height 14
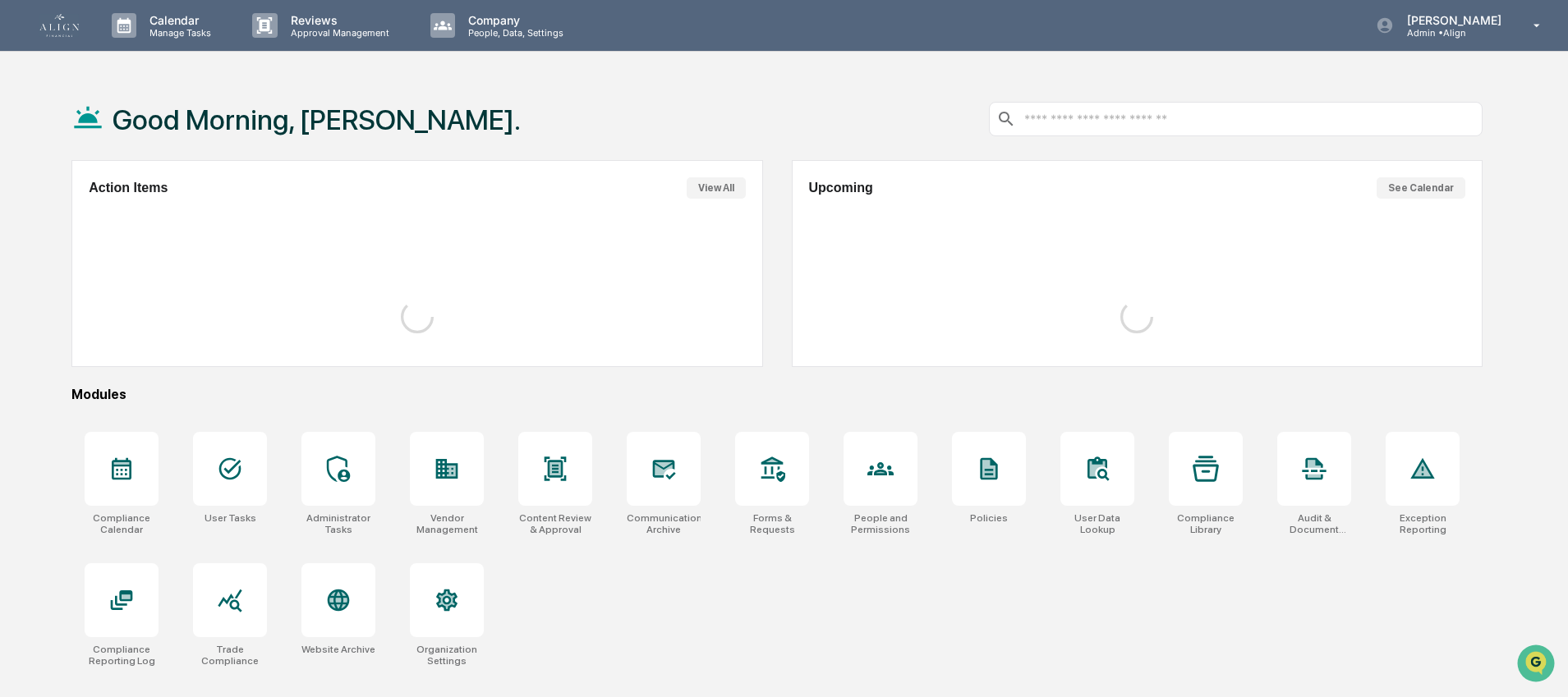
scroll to position [78, 0]
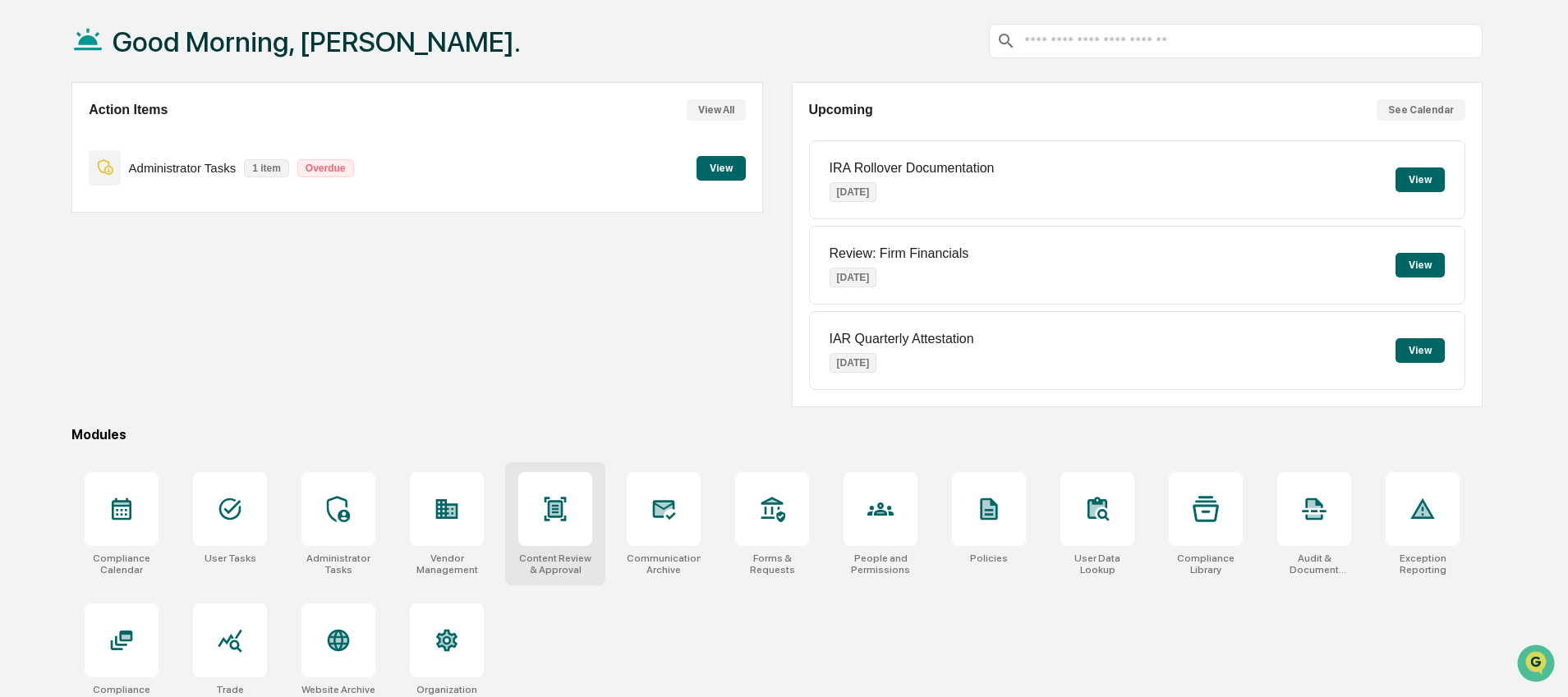
click at [529, 513] on div at bounding box center [554, 509] width 74 height 74
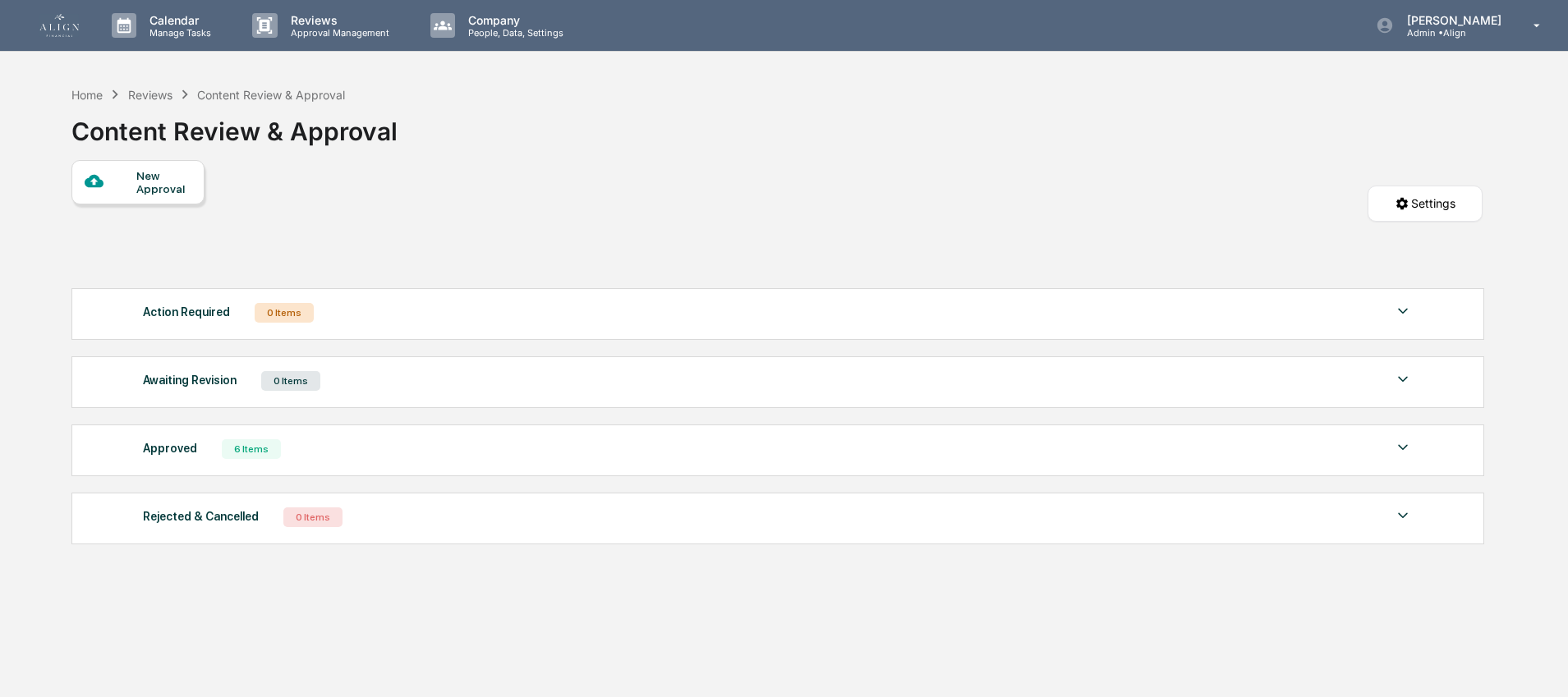
click at [250, 469] on div "Approved 6 Items File Name Review Id Created Date Requested By Compliance Owner…" at bounding box center [777, 450] width 1412 height 52
click at [247, 458] on div "6 Items" at bounding box center [251, 450] width 59 height 20
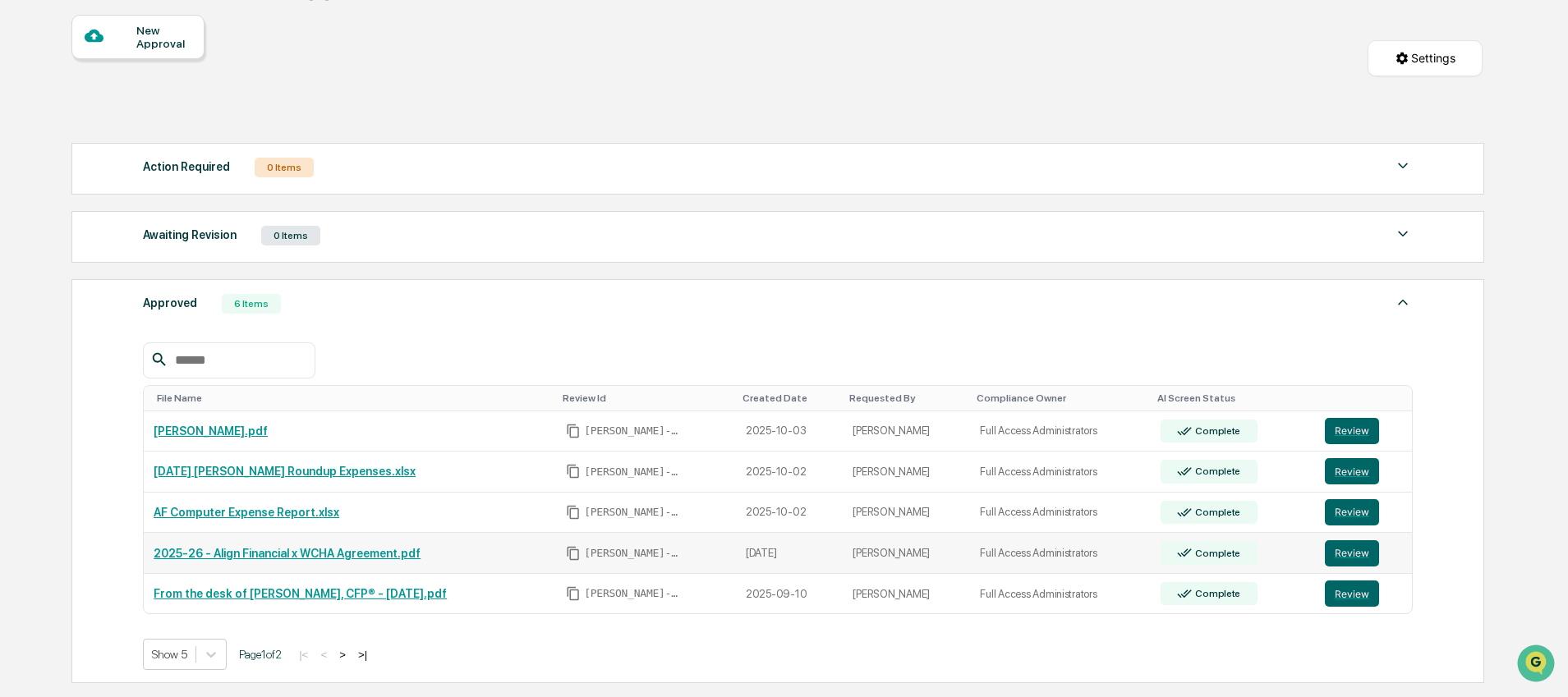
scroll to position [146, 0]
click at [263, 557] on link "2025-26 - Align Financial x WCHA Agreement.pdf" at bounding box center [287, 553] width 267 height 13
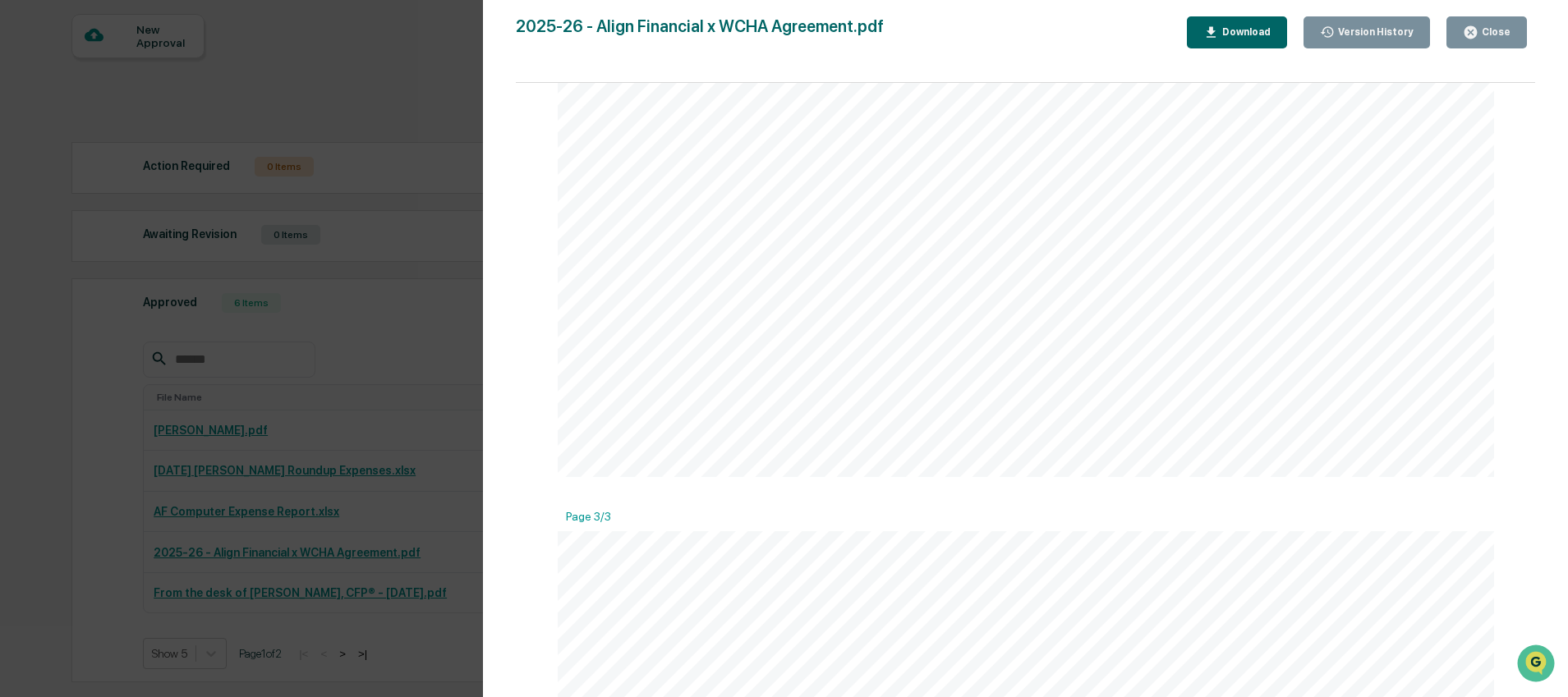
scroll to position [1149, 0]
click at [417, 333] on div "Version History [DATE] 06:38 PM [PERSON_NAME] 2025-26 - Align Financial x WCHA …" at bounding box center [784, 348] width 1568 height 697
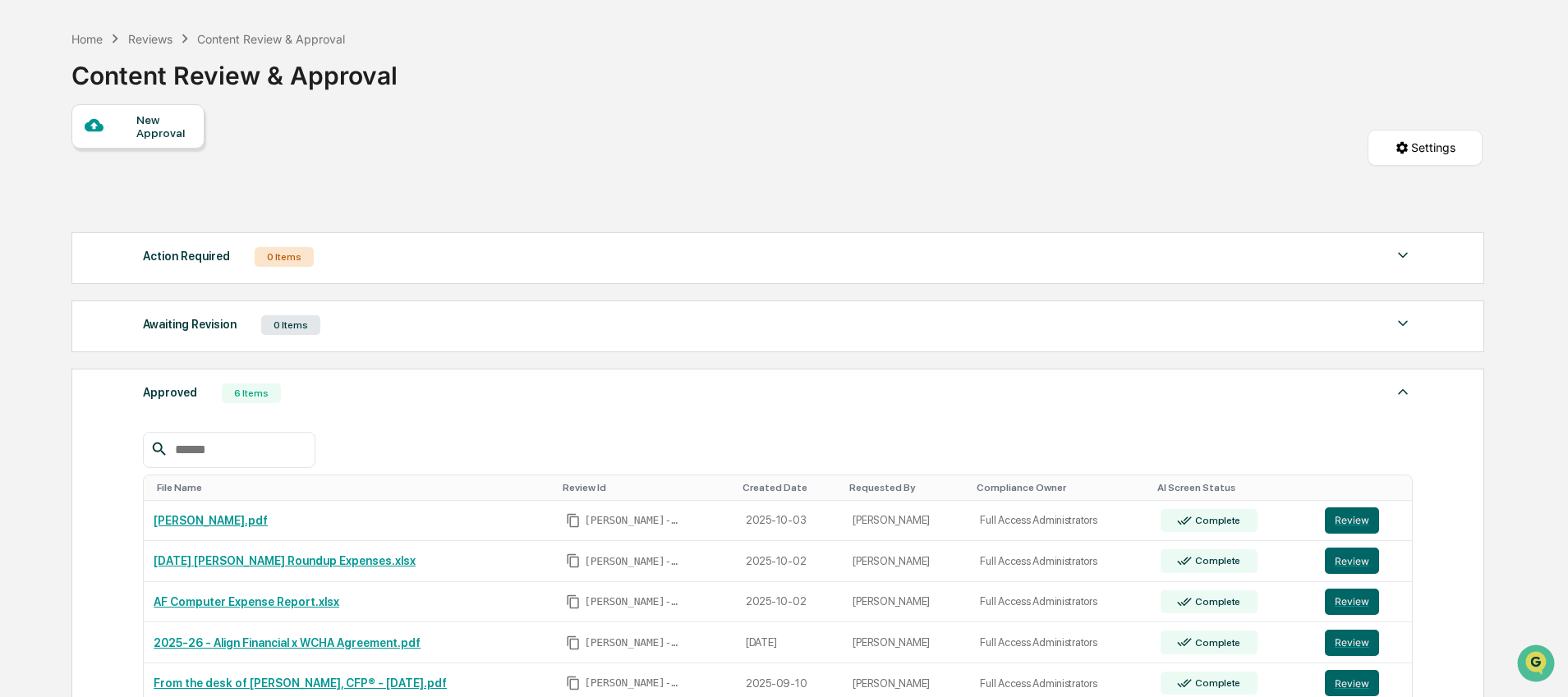
scroll to position [0, 0]
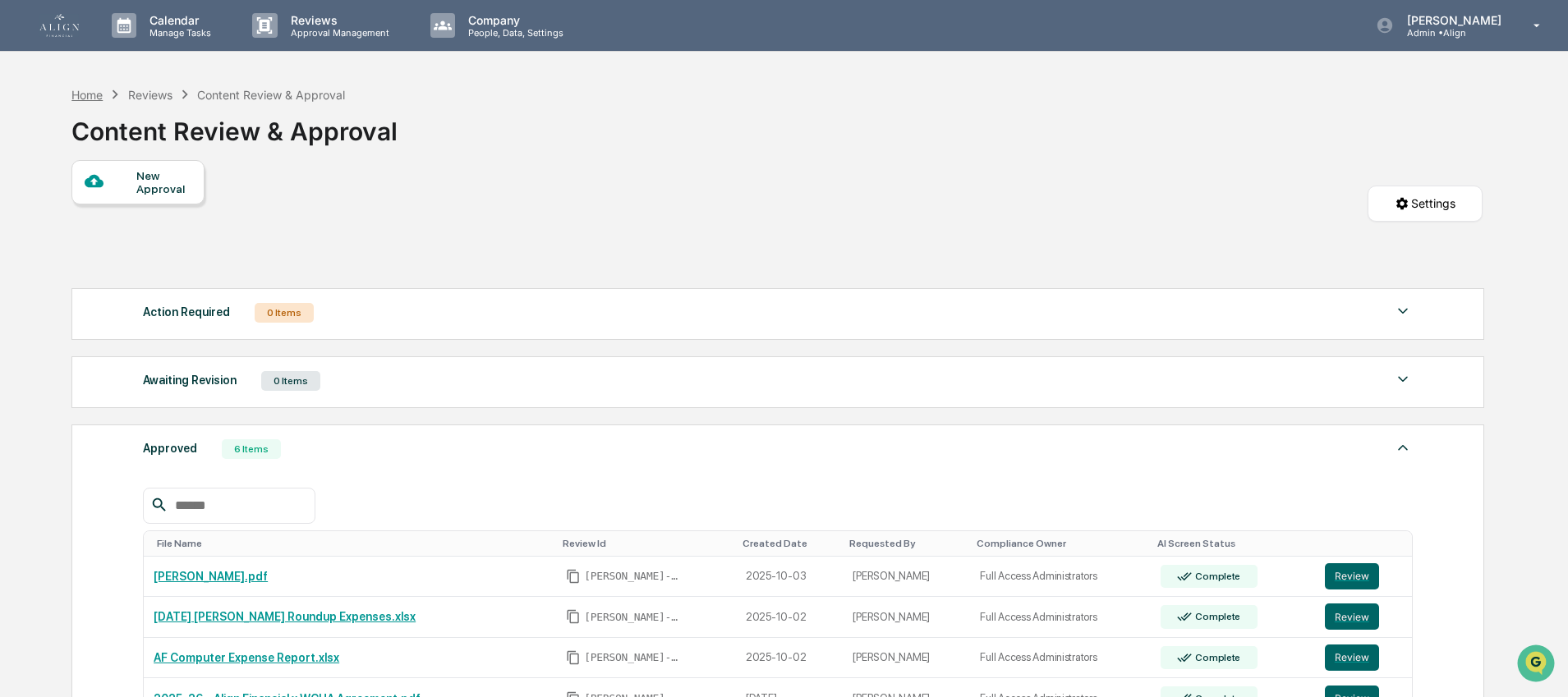
click at [86, 93] on div "Home" at bounding box center [86, 95] width 31 height 14
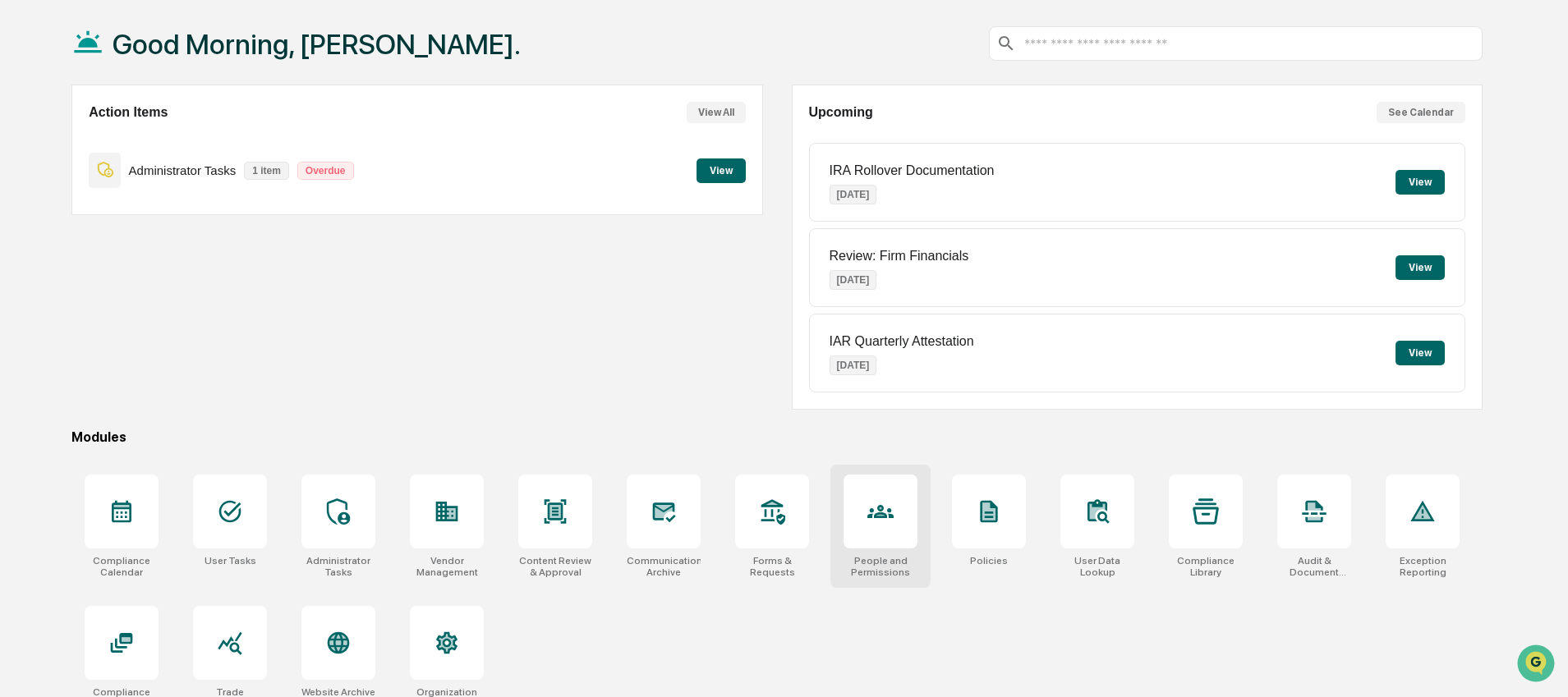
scroll to position [78, 0]
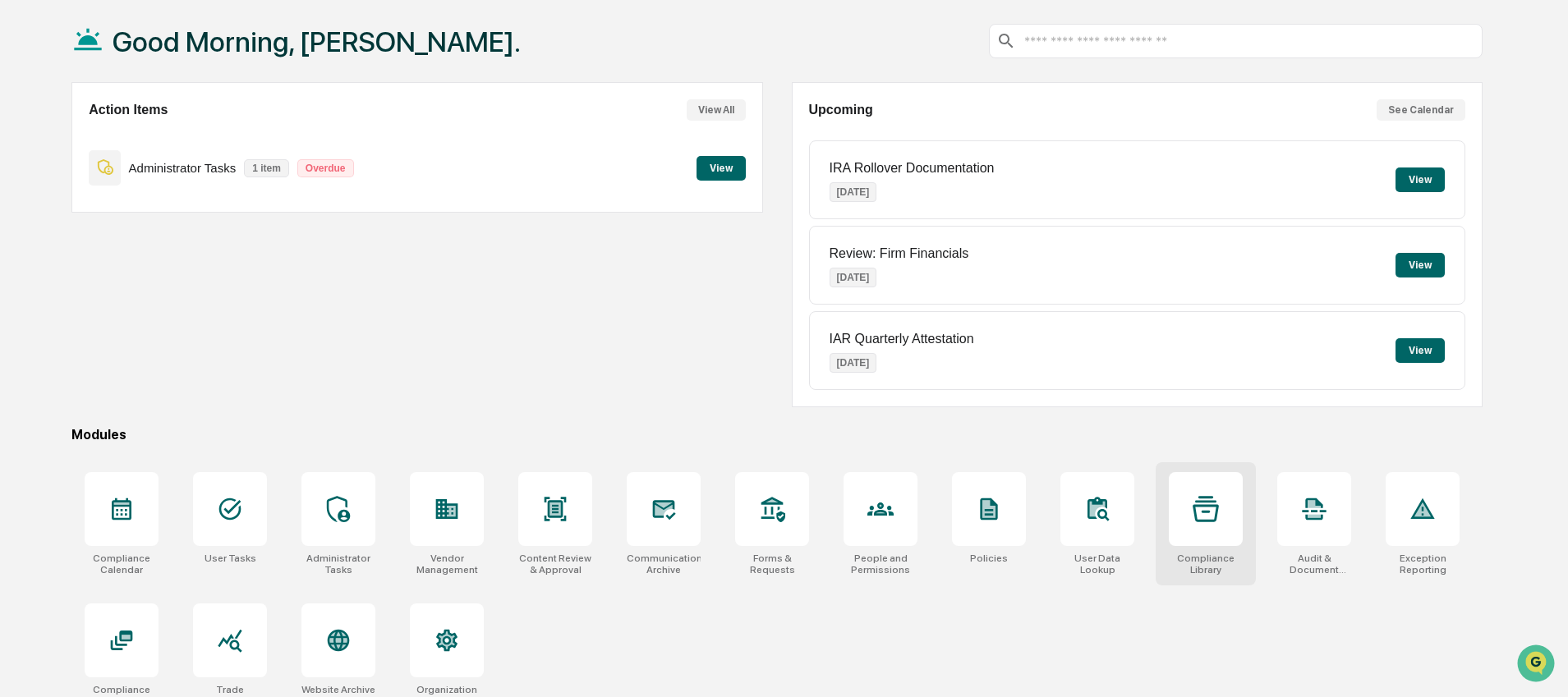
click at [1194, 497] on icon at bounding box center [1206, 509] width 27 height 27
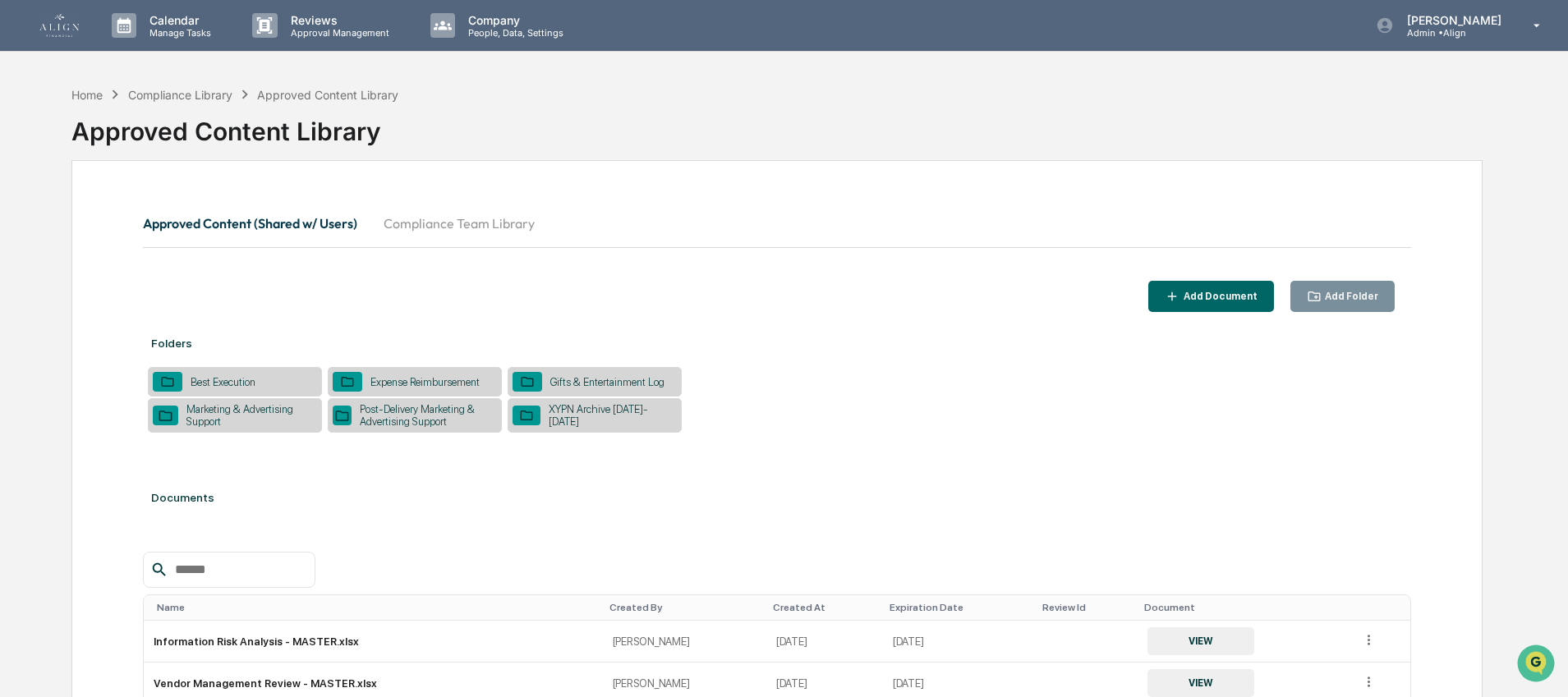
click at [230, 425] on div "Marketing & Advertising Support" at bounding box center [247, 416] width 139 height 25
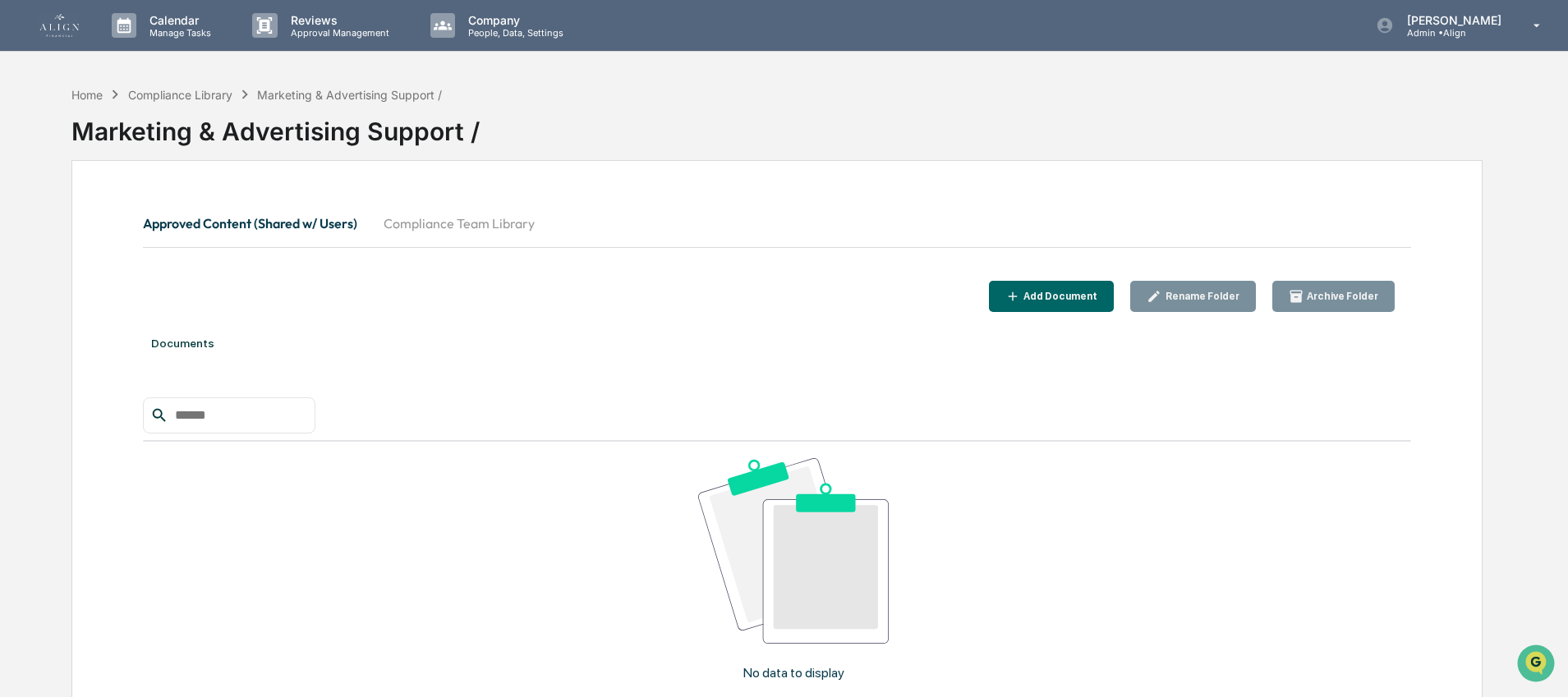
click at [1005, 292] on button "Add Document" at bounding box center [1051, 297] width 125 height 32
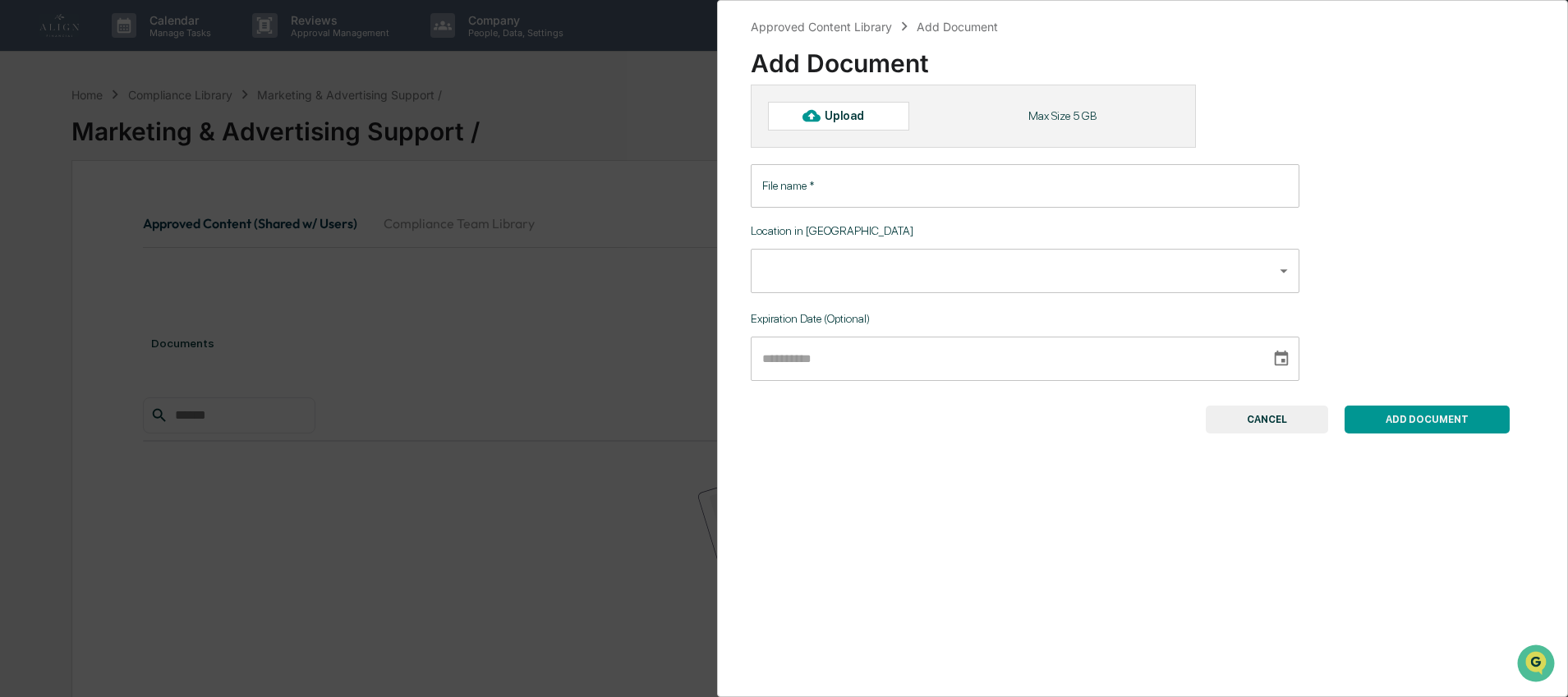
click at [854, 118] on div "Upload" at bounding box center [852, 116] width 53 height 13
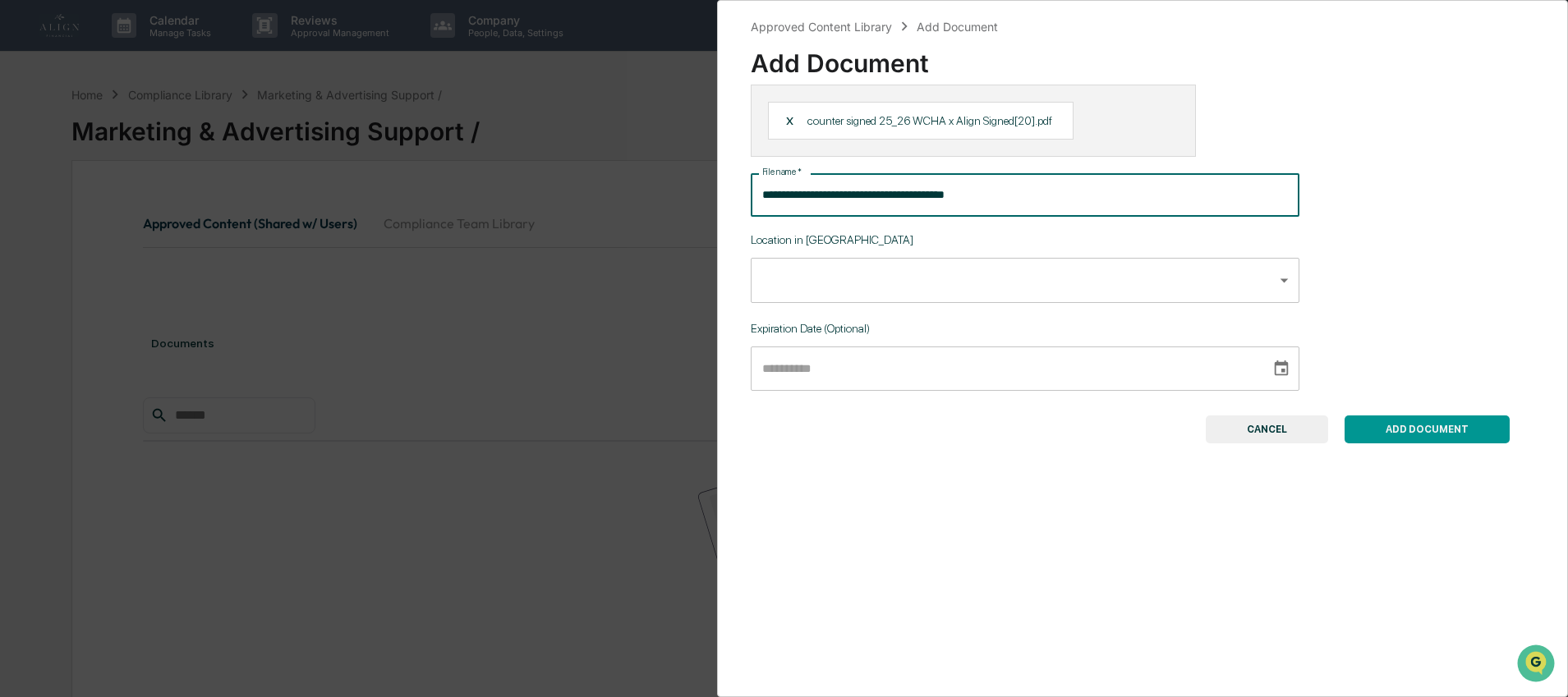
click at [890, 211] on input "**********" at bounding box center [1024, 195] width 548 height 44
type input "**********"
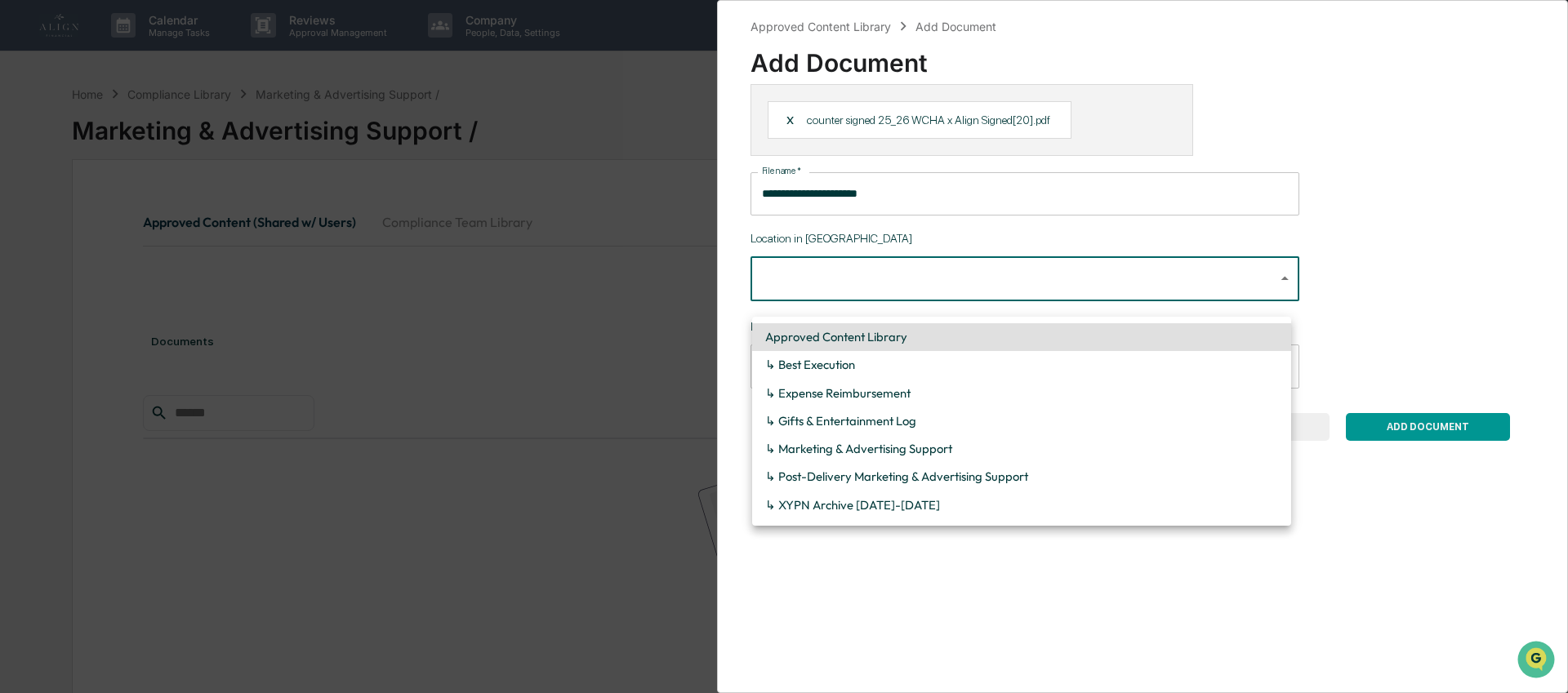
click at [857, 291] on body "**********" at bounding box center [784, 424] width 1568 height 848
click at [849, 444] on li "↳ Marketing & Advertising Support" at bounding box center [1021, 449] width 539 height 27
type input "**********"
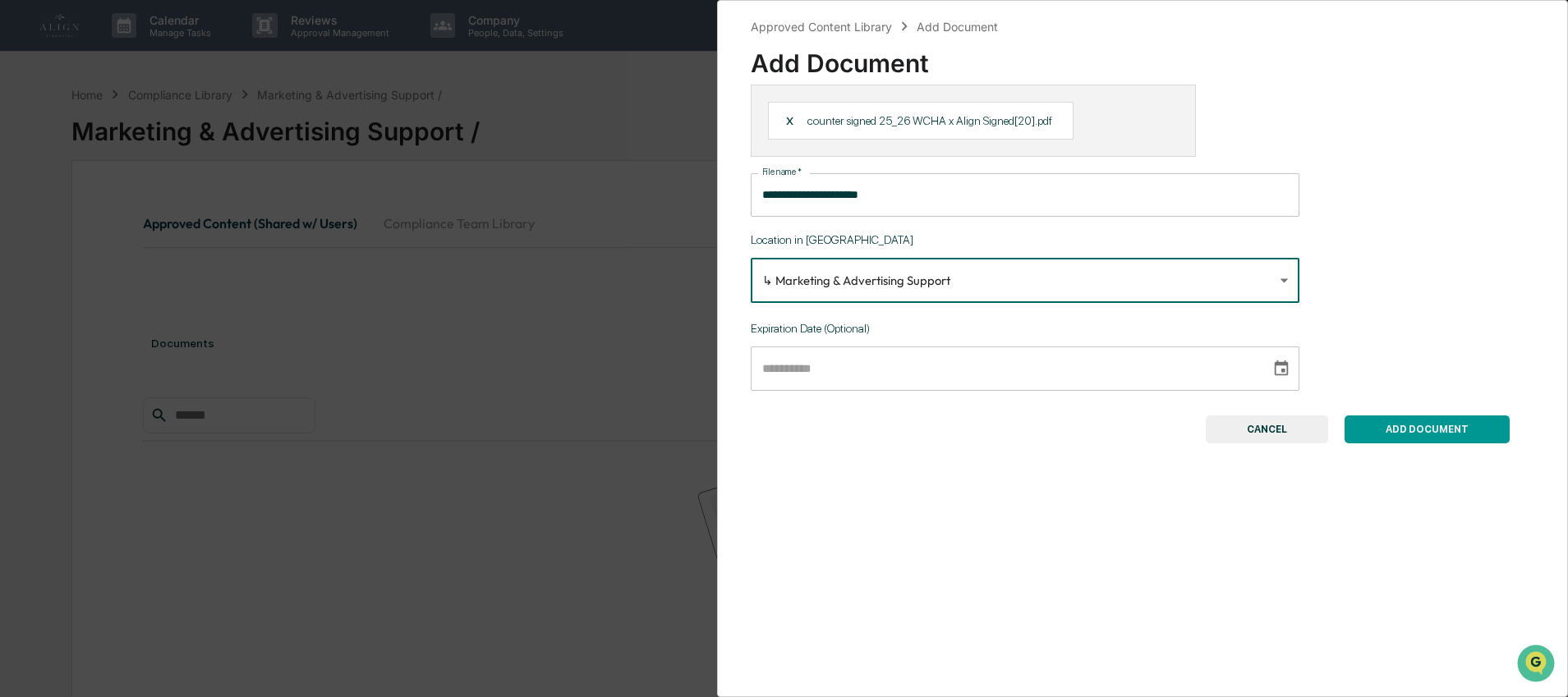
click at [1370, 443] on button "ADD DOCUMENT" at bounding box center [1427, 429] width 165 height 28
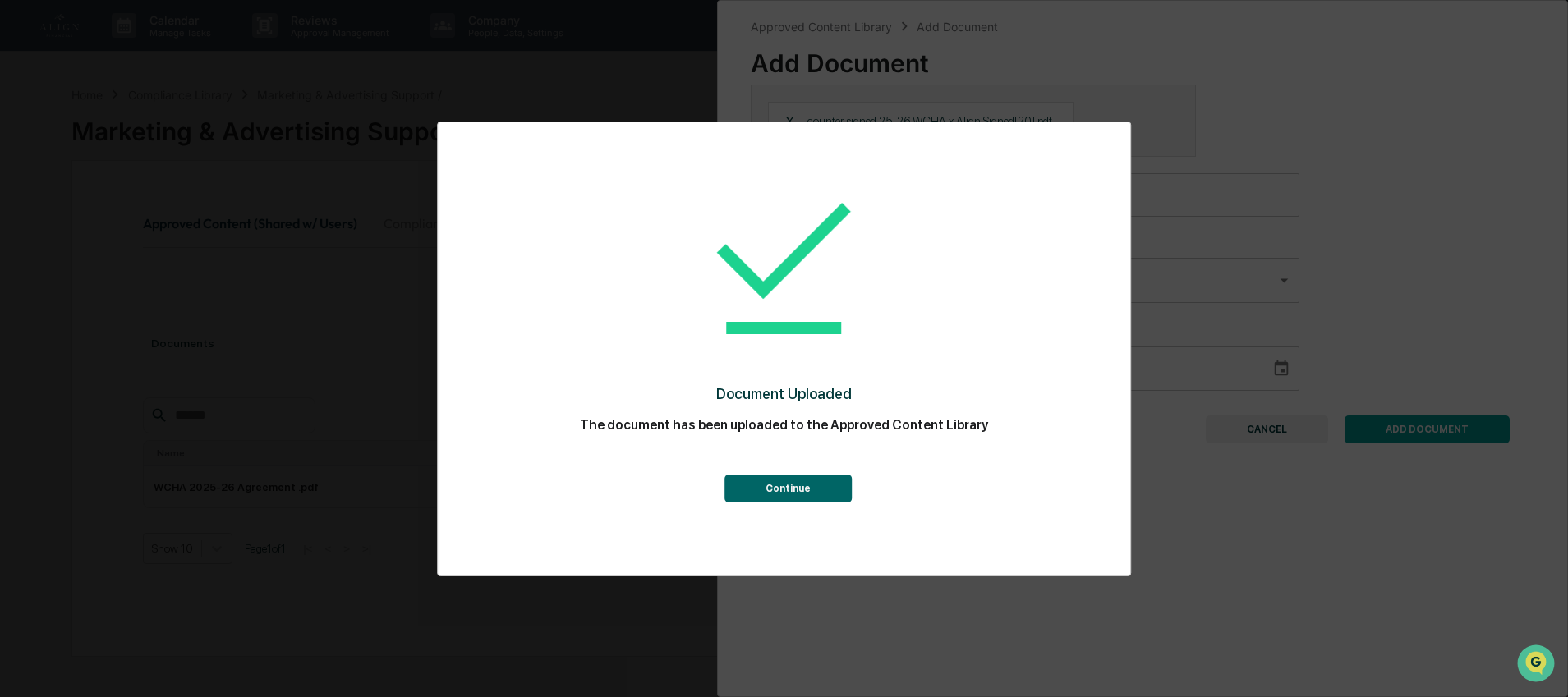
click at [788, 480] on button "Continue" at bounding box center [788, 488] width 127 height 28
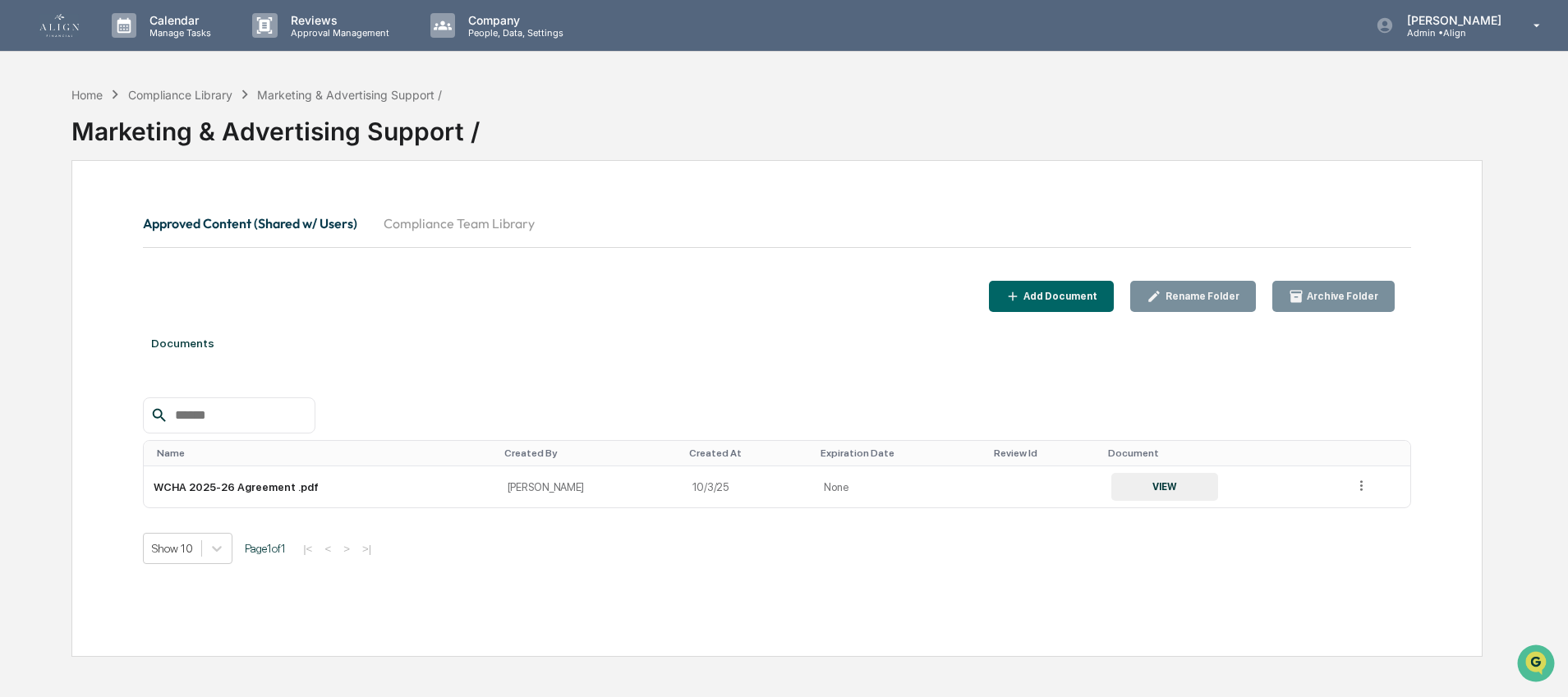
click at [67, 82] on div "Home Compliance Library Marketing & Advertising Support / Marketing & Advertisi…" at bounding box center [777, 426] width 1460 height 697
click at [80, 95] on div "Home" at bounding box center [86, 95] width 31 height 14
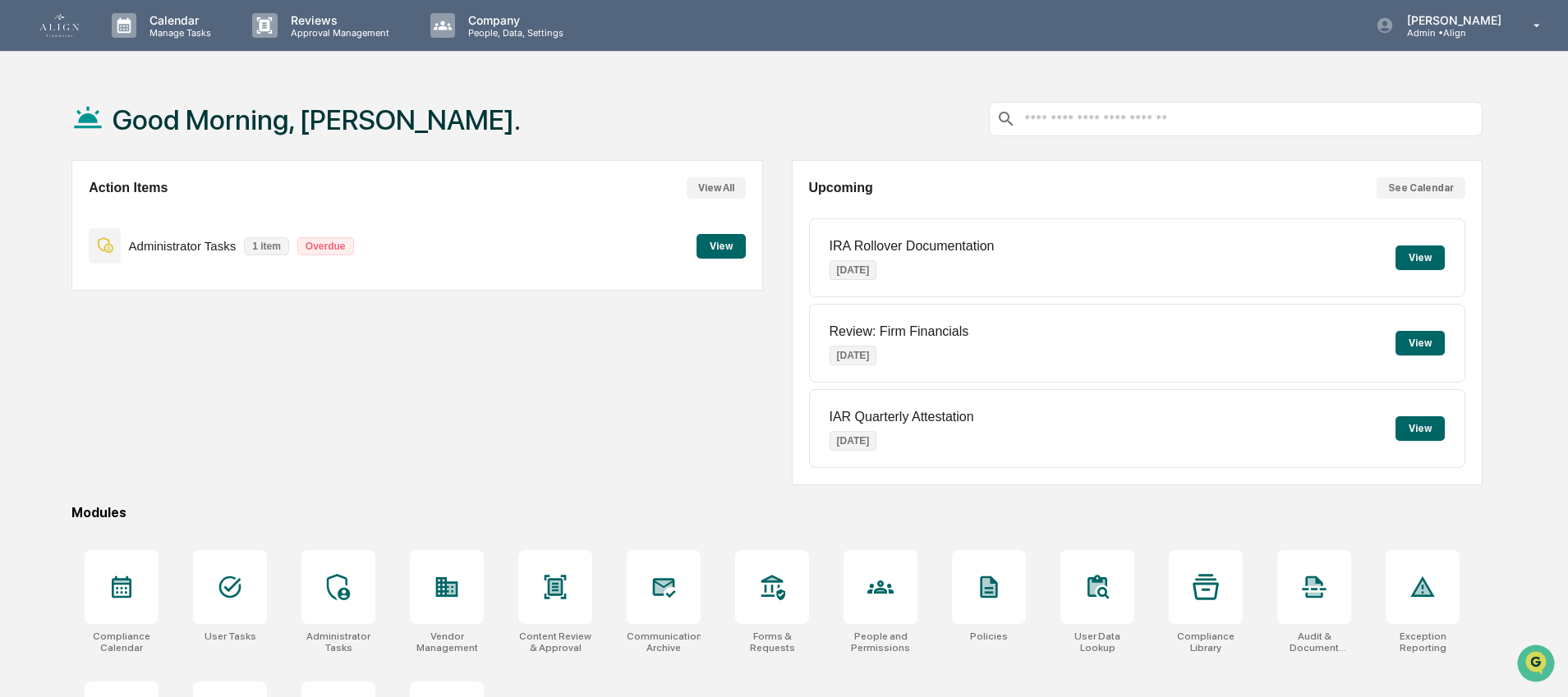
click at [723, 249] on button "View" at bounding box center [721, 247] width 49 height 25
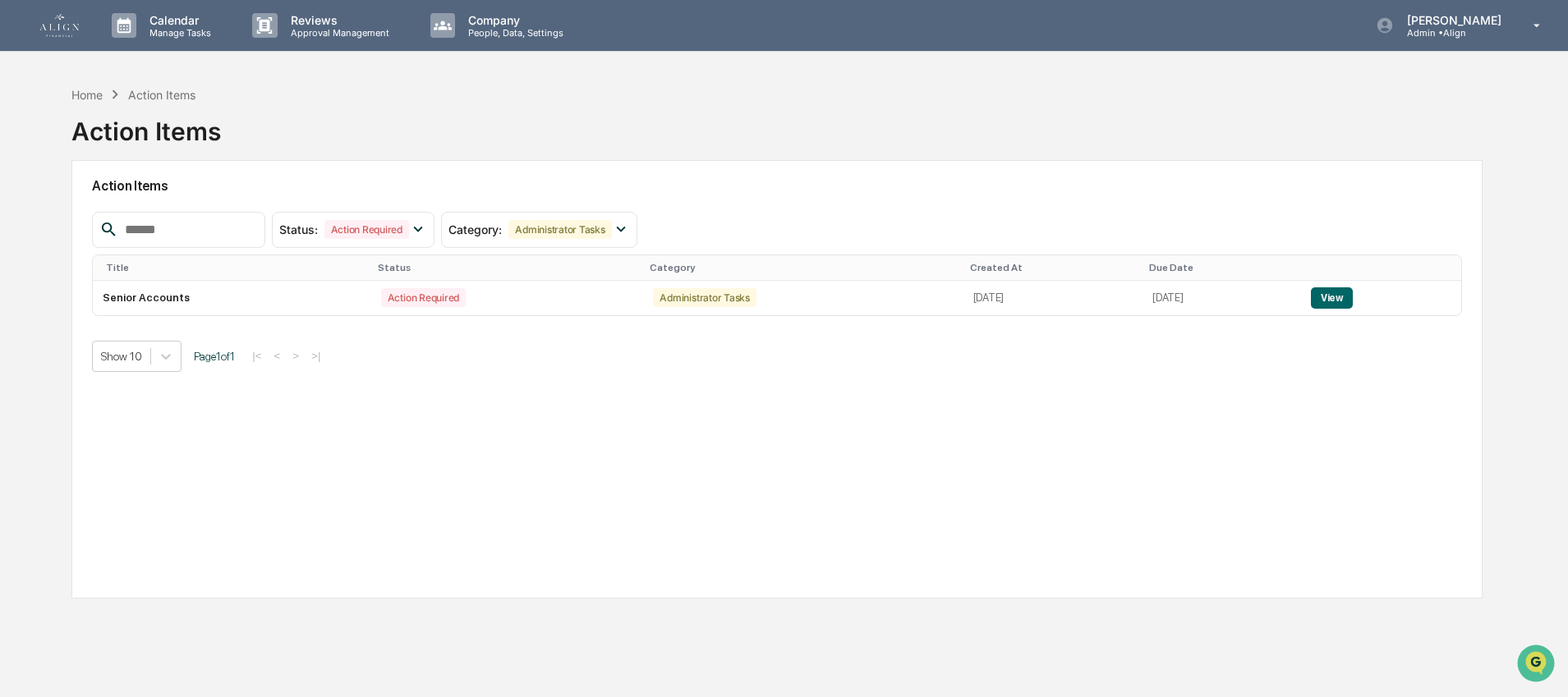
click at [70, 31] on img at bounding box center [59, 26] width 39 height 23
